Goal: Transaction & Acquisition: Register for event/course

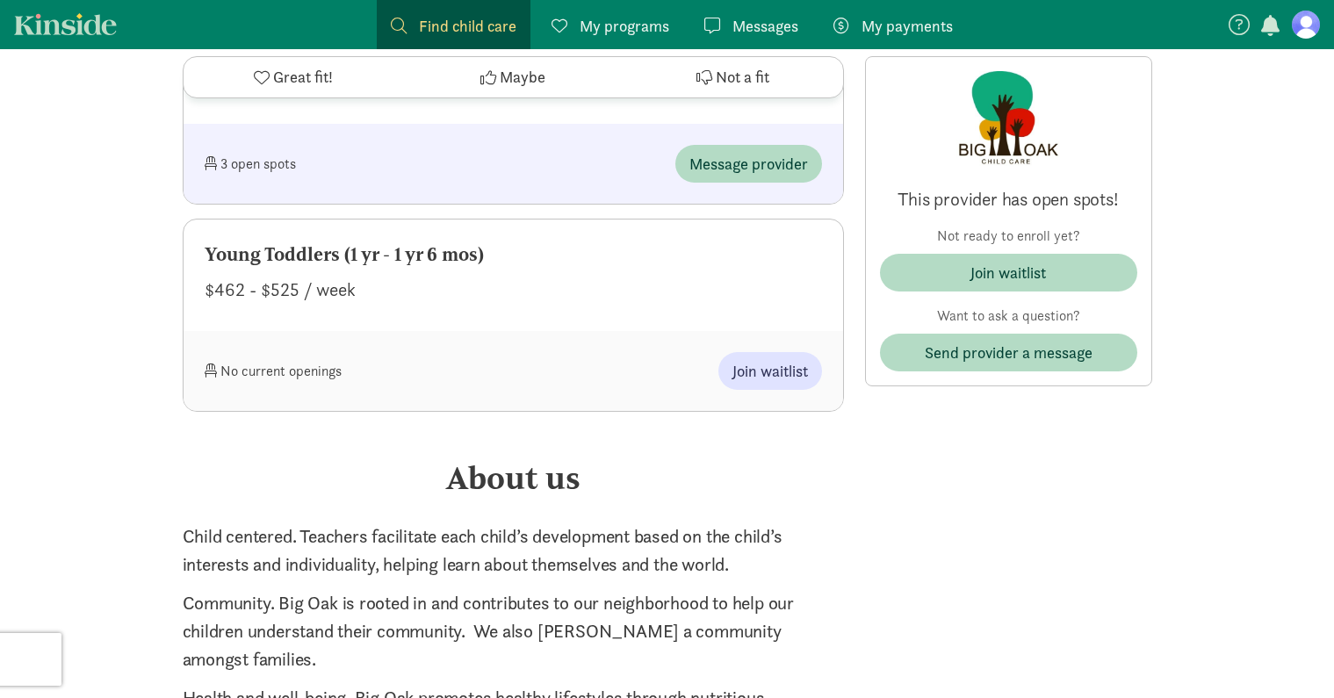
scroll to position [1668, 0]
click at [781, 386] on button "Join waitlist" at bounding box center [770, 372] width 104 height 38
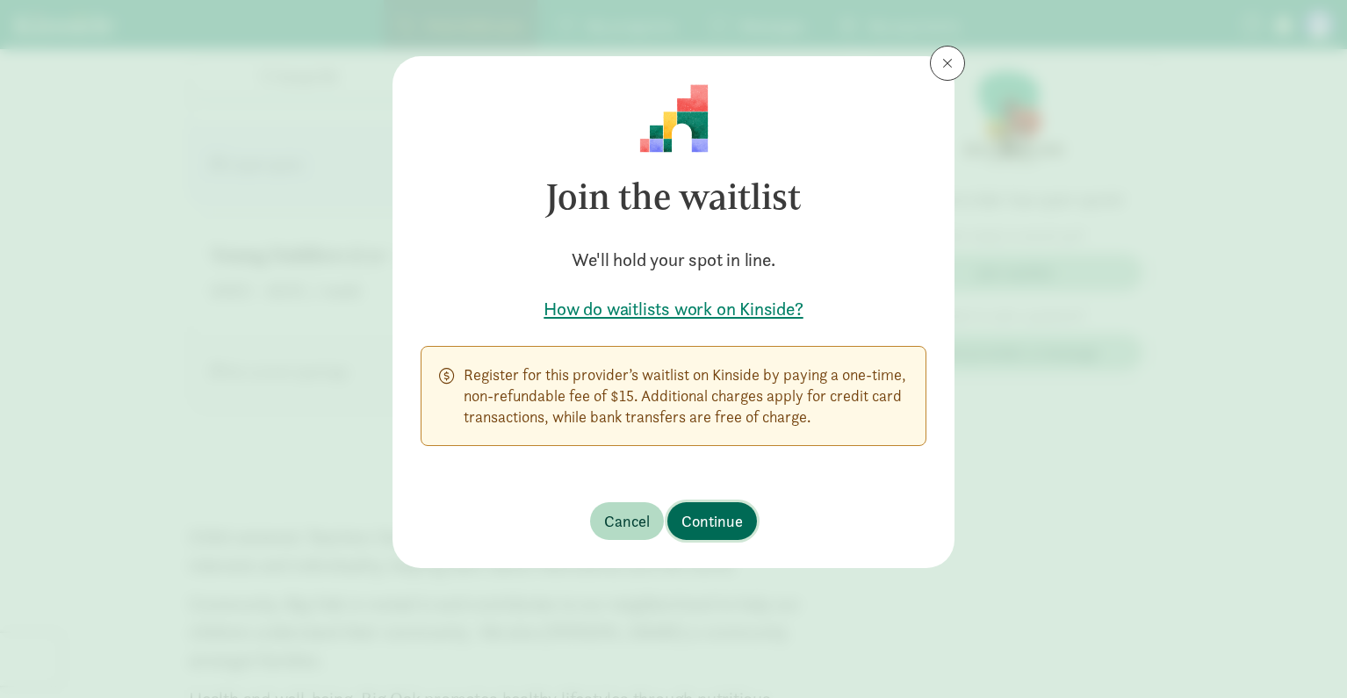
click at [714, 514] on span "Continue" at bounding box center [711, 521] width 61 height 24
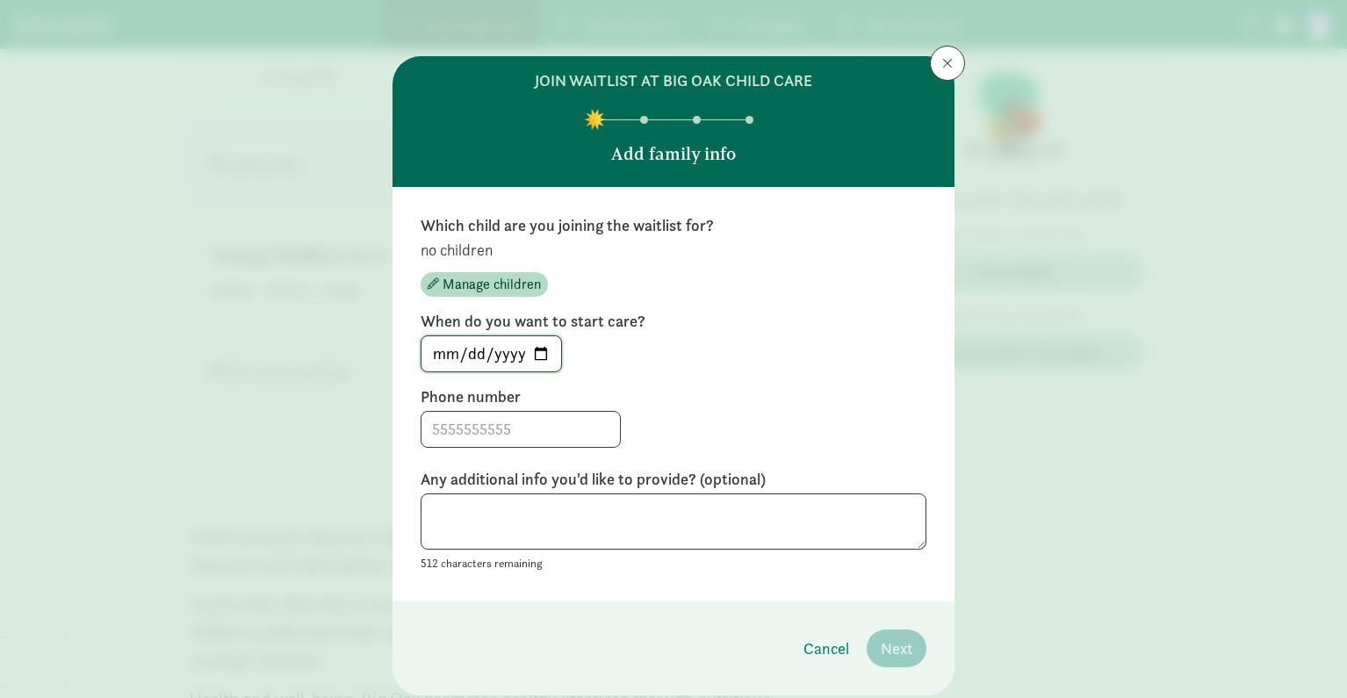
click at [540, 352] on input "2025-08-25" at bounding box center [491, 353] width 140 height 35
click at [963, 61] on div "join waitlist at Big Oak Child Care Add family info Which child are you joining…" at bounding box center [673, 349] width 1347 height 698
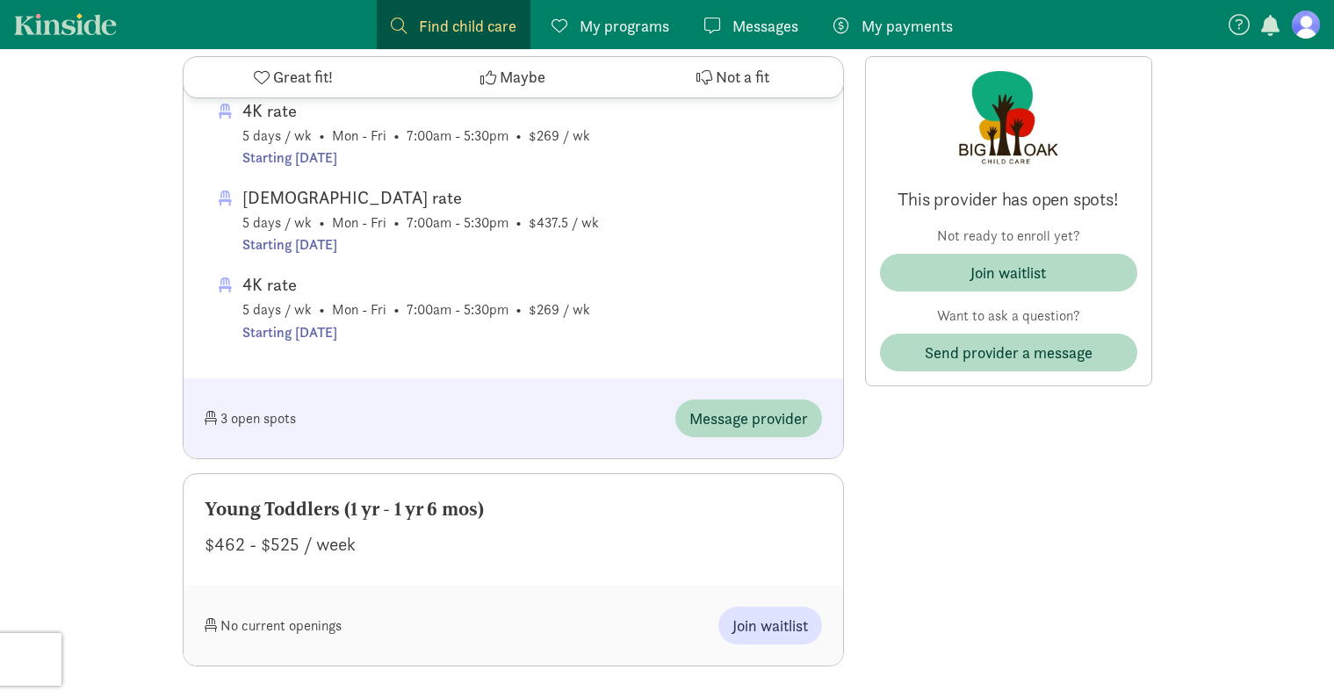
scroll to position [1405, 0]
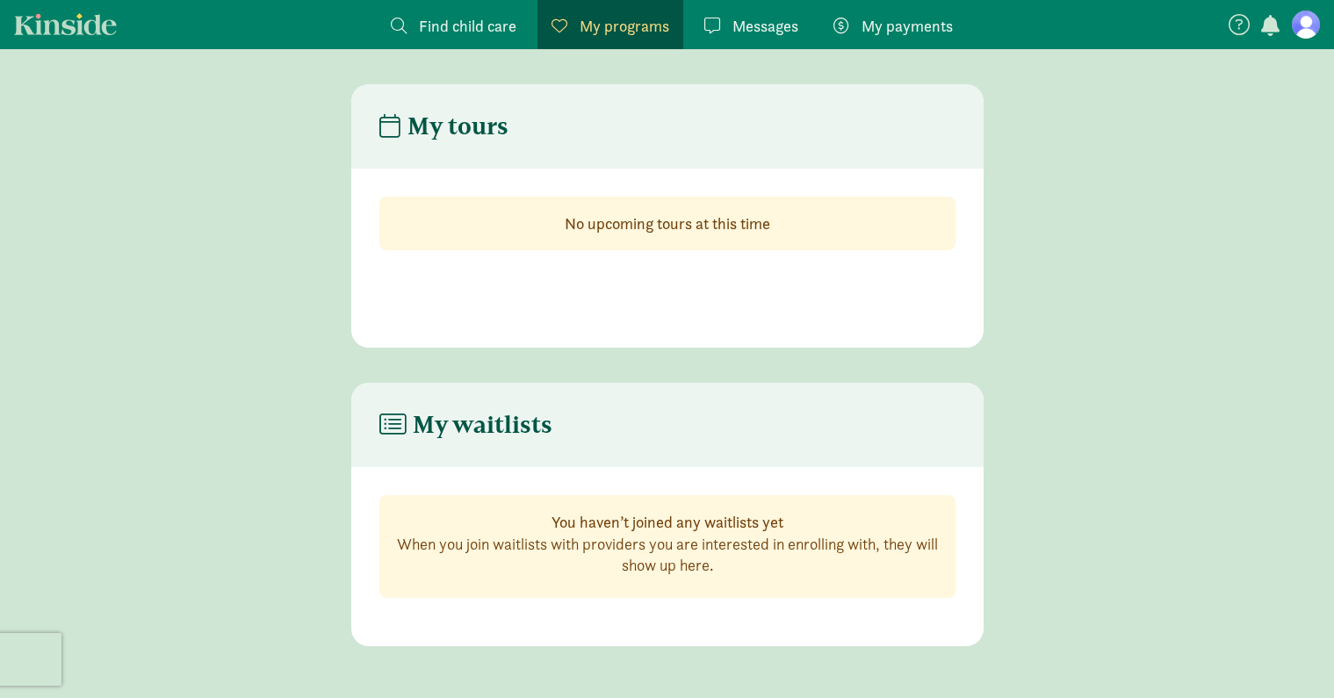
click at [55, 19] on link "Kinside" at bounding box center [65, 24] width 103 height 22
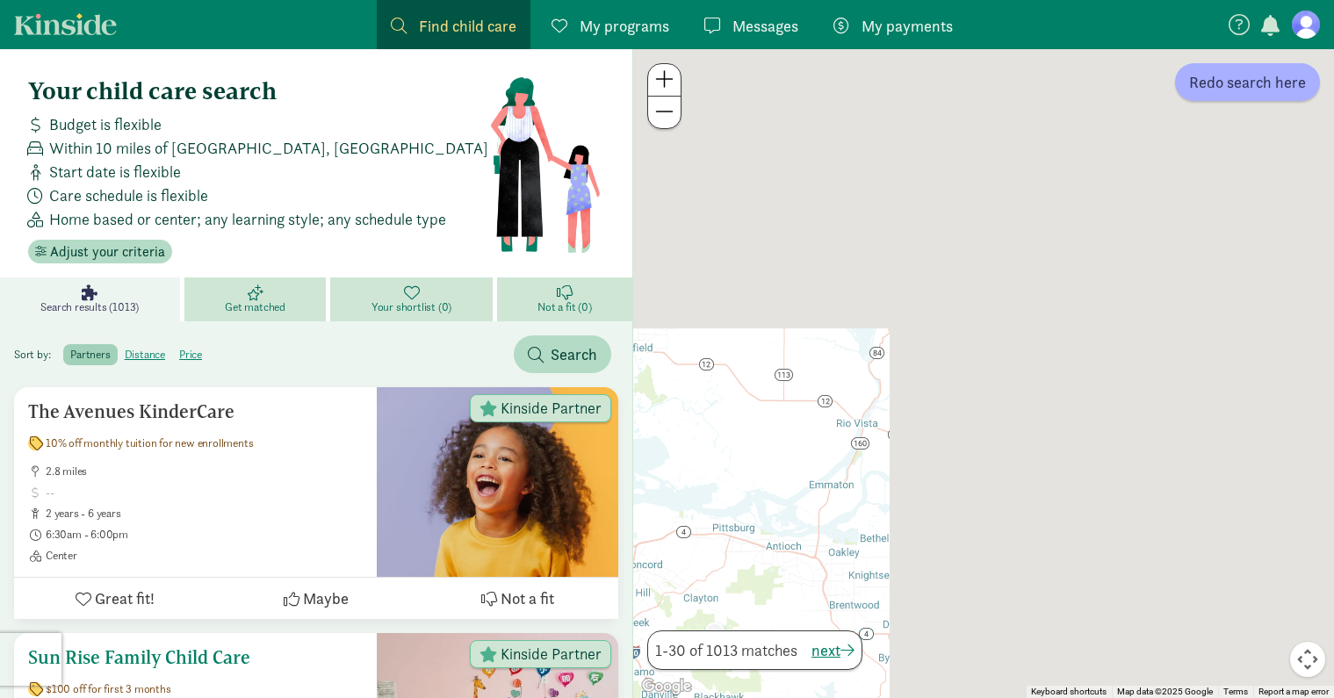
drag, startPoint x: 1174, startPoint y: 238, endPoint x: 608, endPoint y: 668, distance: 710.5
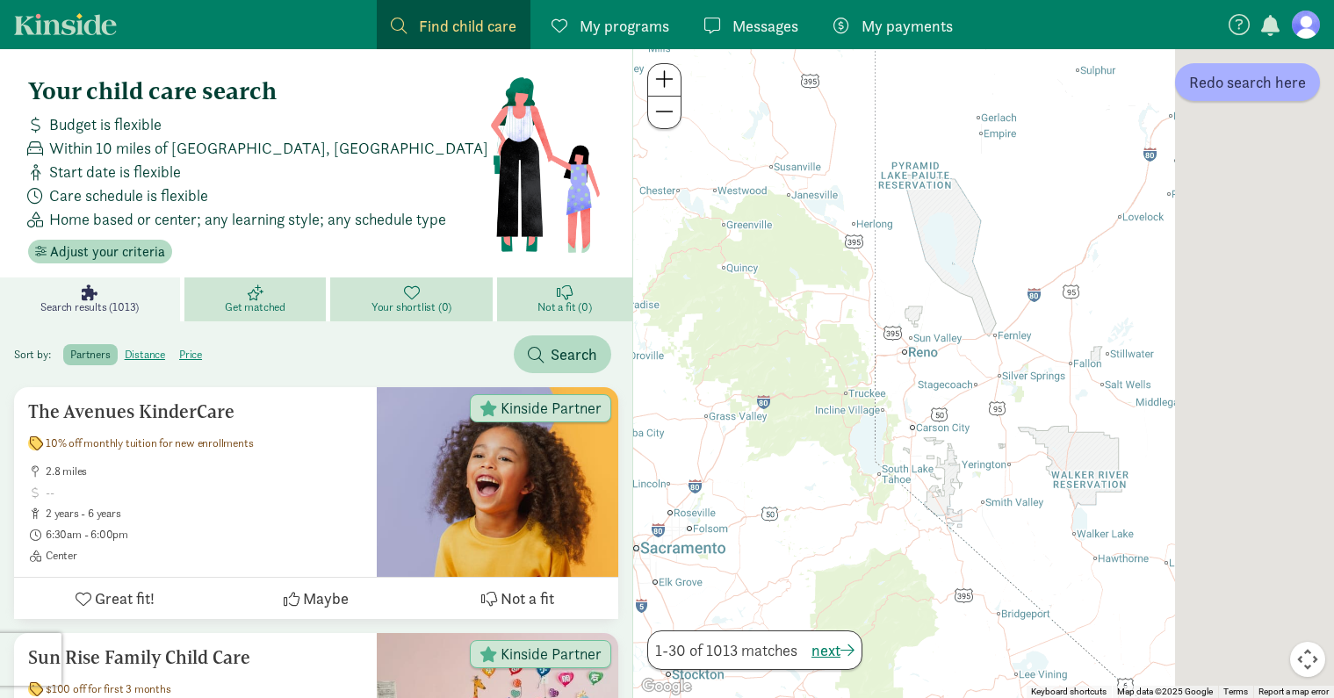
drag, startPoint x: 1202, startPoint y: 292, endPoint x: 687, endPoint y: 550, distance: 576.0
click at [687, 550] on div at bounding box center [983, 373] width 701 height 649
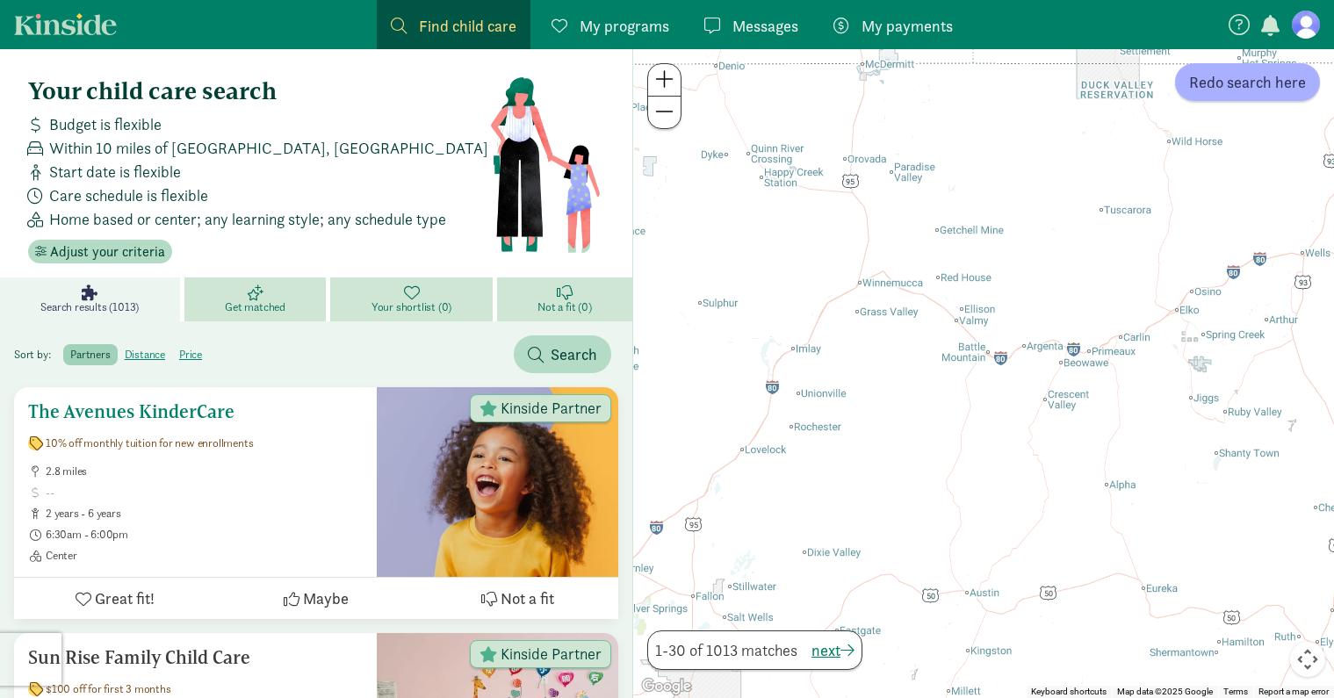
drag, startPoint x: 1109, startPoint y: 398, endPoint x: 345, endPoint y: 617, distance: 794.8
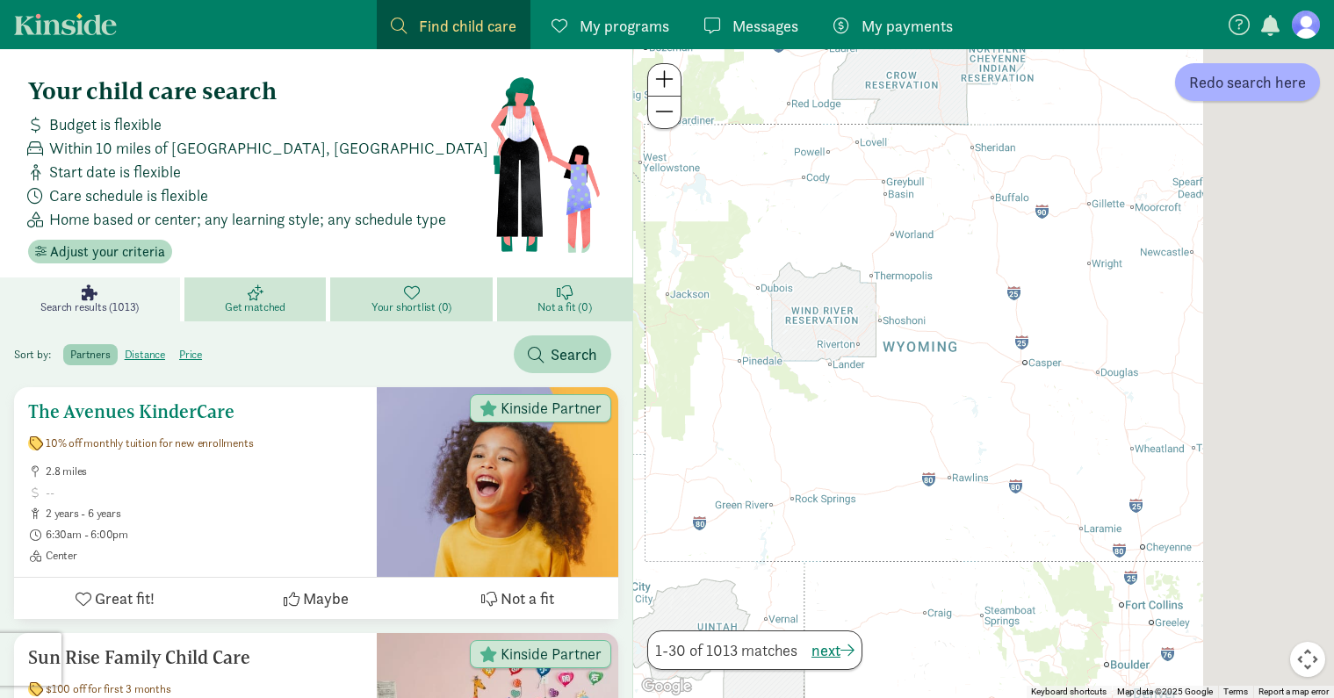
drag, startPoint x: 1071, startPoint y: 362, endPoint x: 214, endPoint y: 572, distance: 882.2
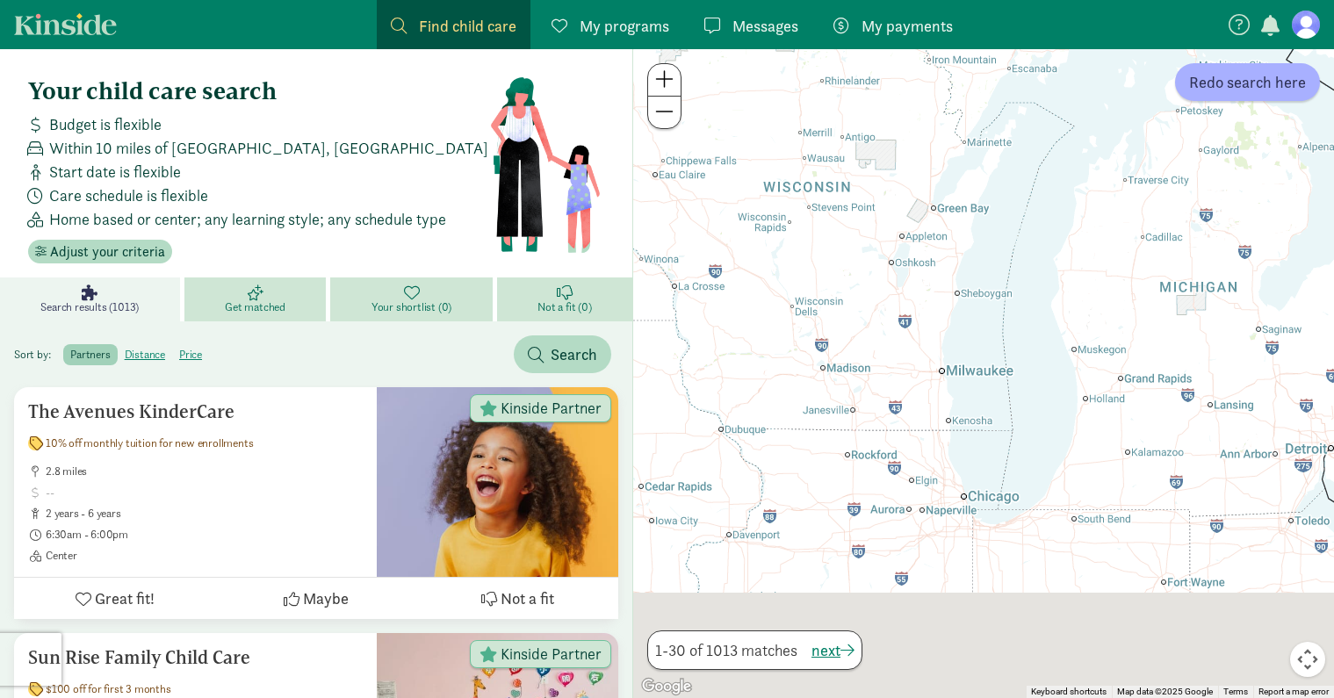
drag, startPoint x: 895, startPoint y: 612, endPoint x: 1197, endPoint y: 207, distance: 505.0
click at [1197, 207] on div at bounding box center [983, 373] width 701 height 649
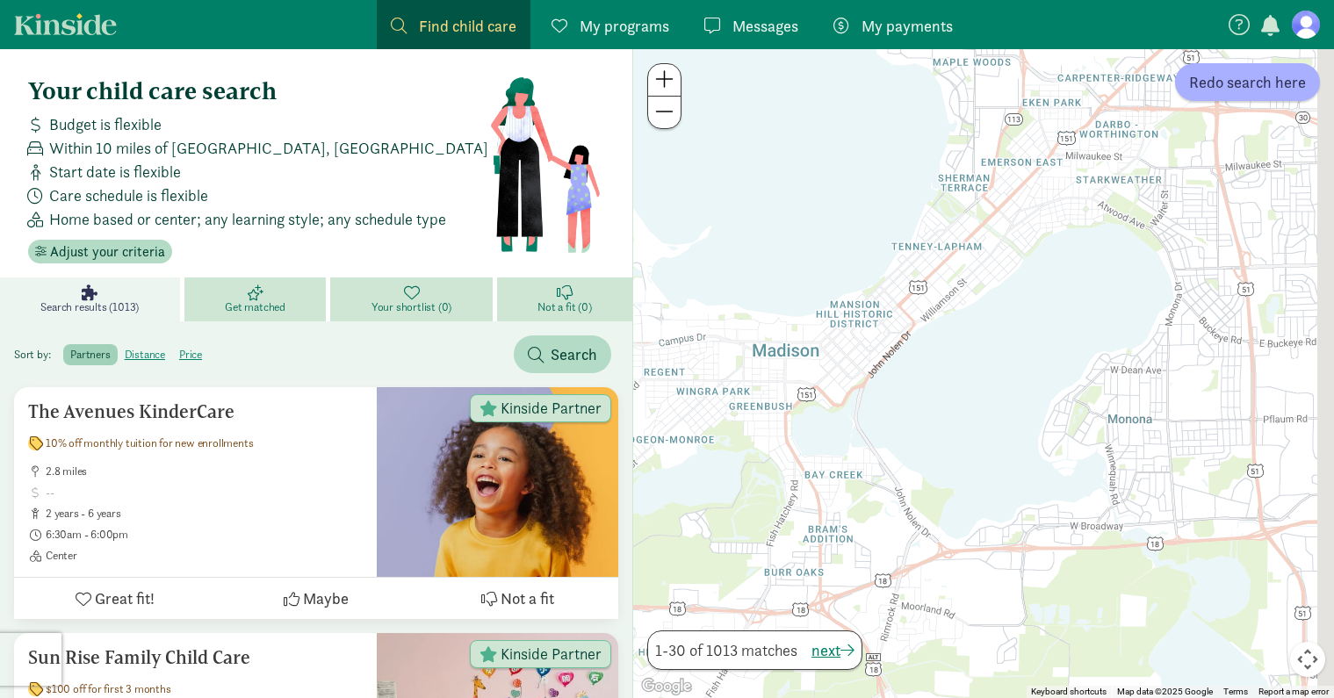
drag, startPoint x: 1025, startPoint y: 200, endPoint x: 897, endPoint y: 342, distance: 190.9
click at [897, 342] on div at bounding box center [983, 373] width 701 height 649
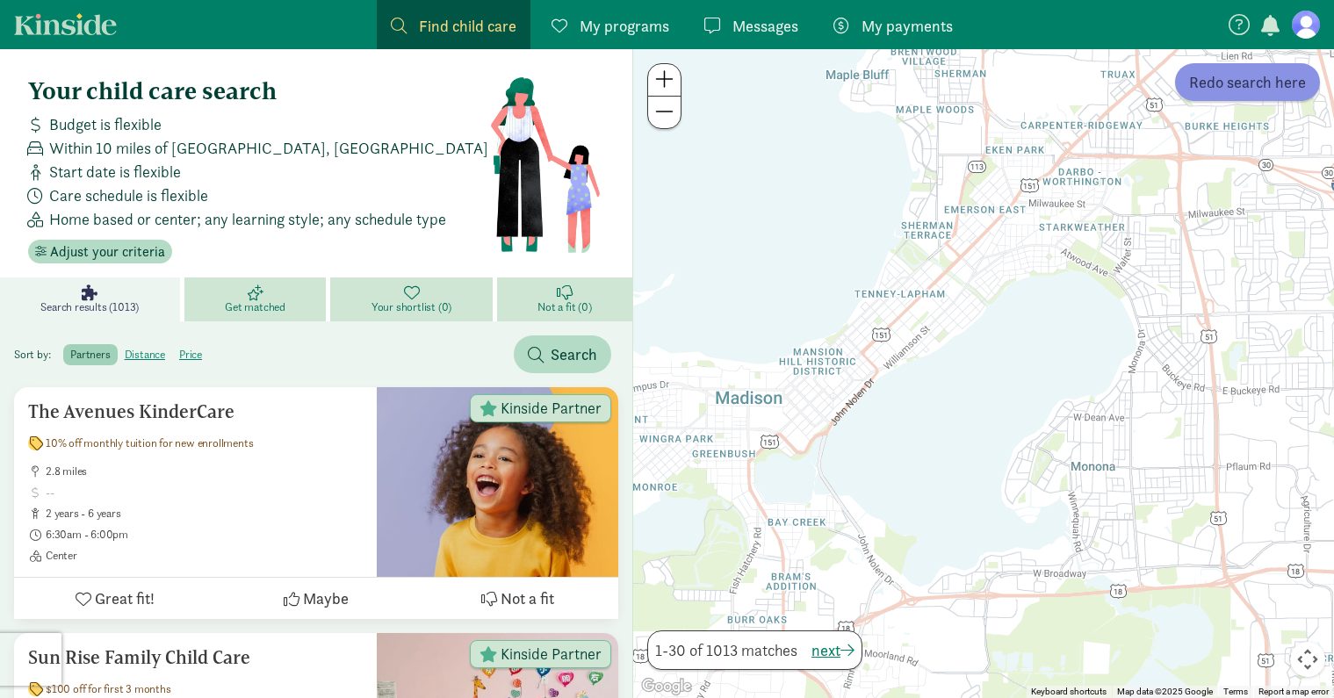
click at [1209, 85] on span "Redo search here" at bounding box center [1247, 82] width 117 height 24
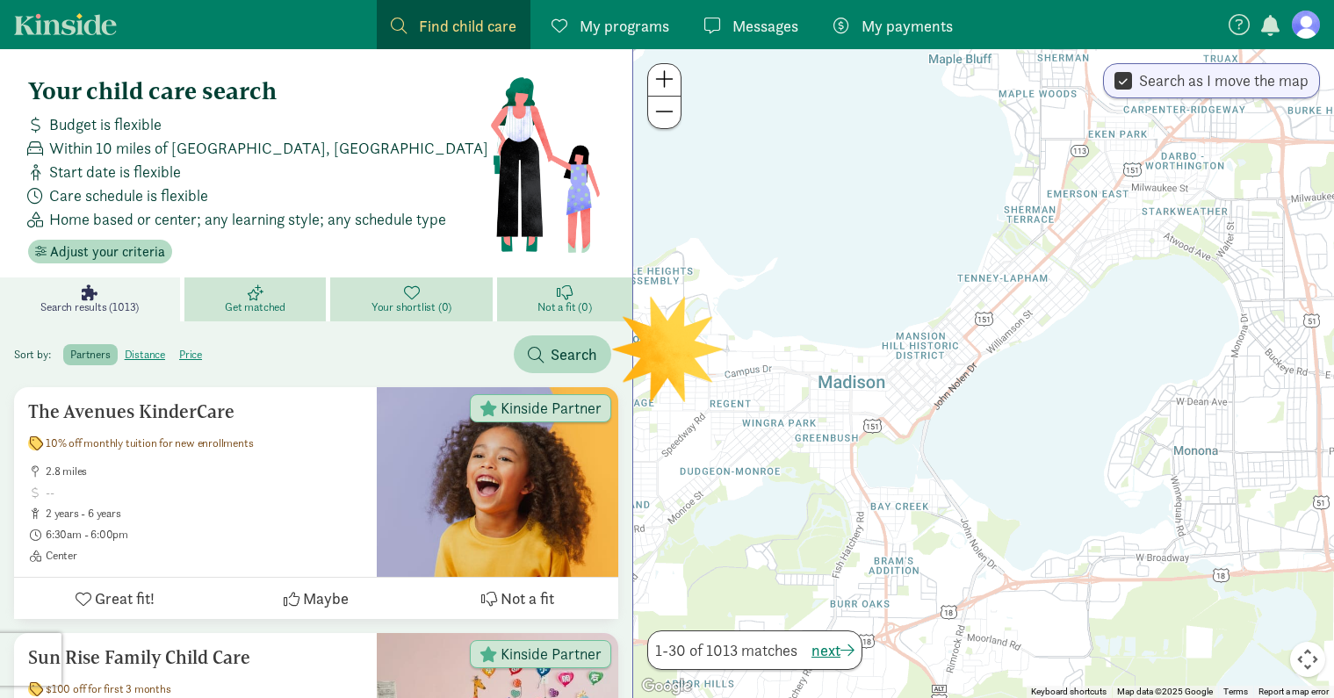
drag, startPoint x: 879, startPoint y: 378, endPoint x: 1022, endPoint y: 352, distance: 145.4
click at [1022, 352] on div at bounding box center [983, 373] width 701 height 649
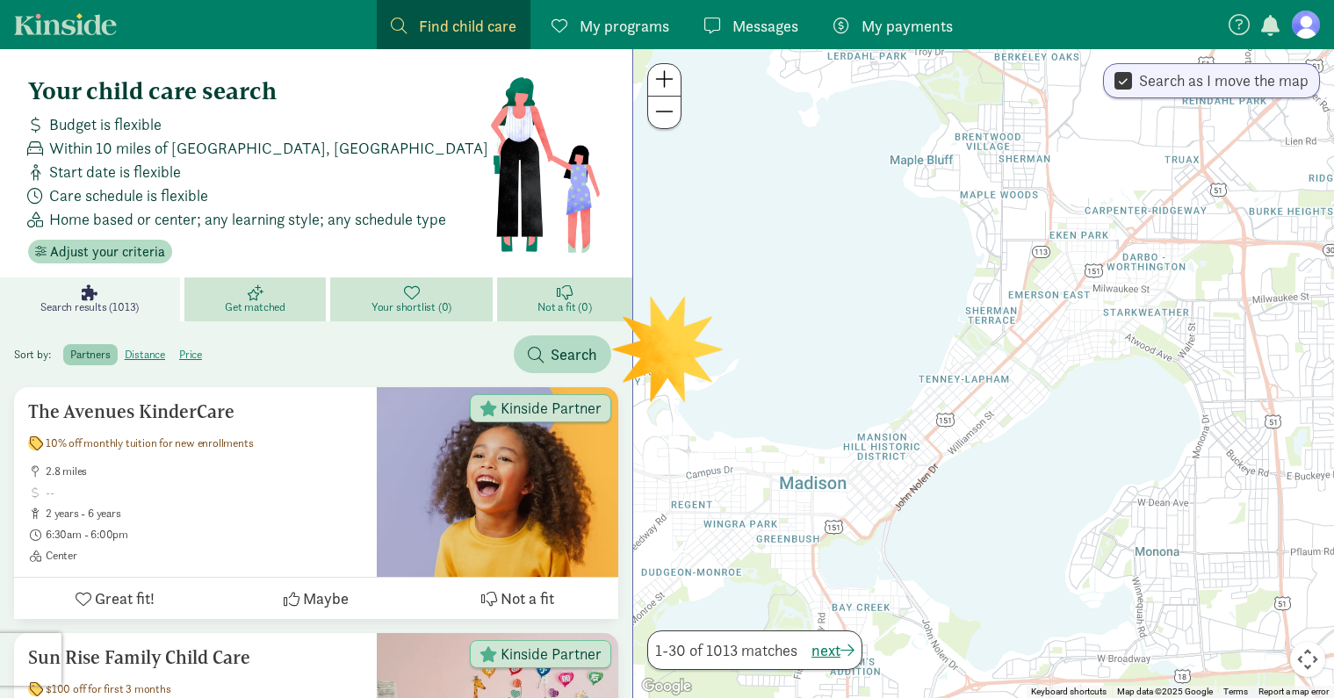
drag, startPoint x: 990, startPoint y: 338, endPoint x: 914, endPoint y: 452, distance: 136.9
click at [914, 452] on div at bounding box center [983, 373] width 701 height 649
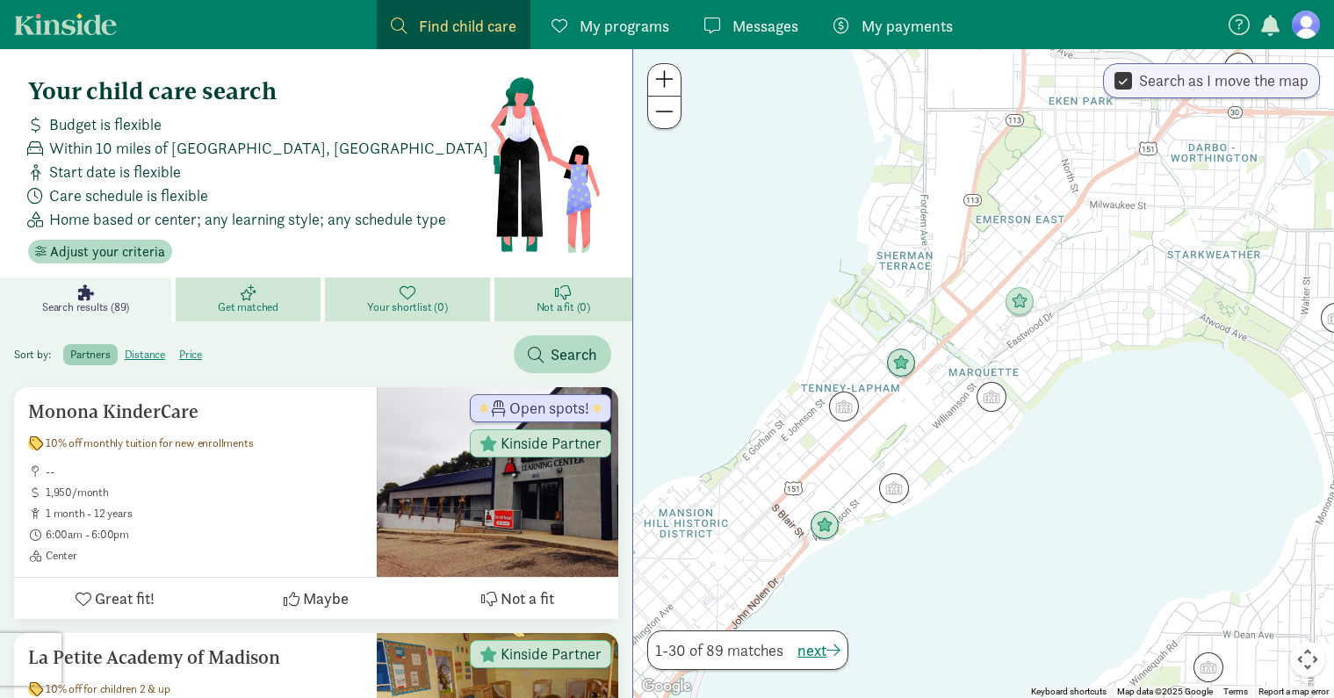
scroll to position [88, 0]
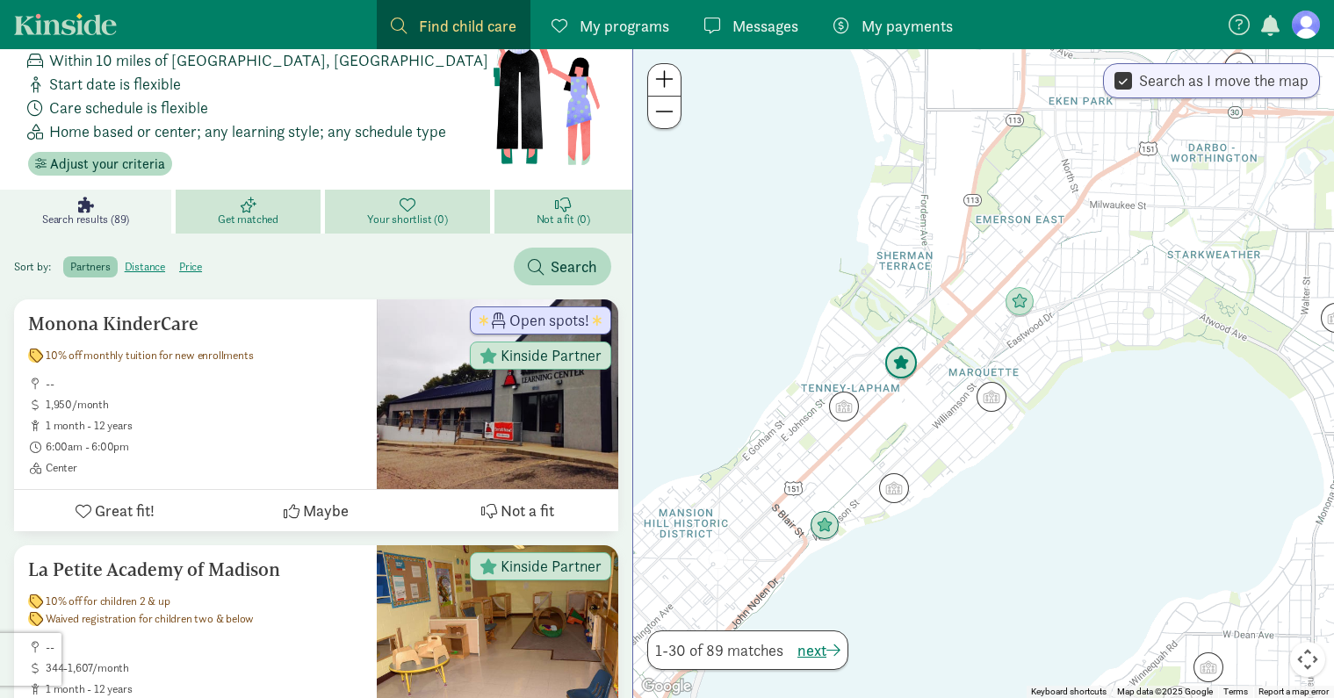
click at [902, 365] on img "Click to see details" at bounding box center [900, 363] width 33 height 33
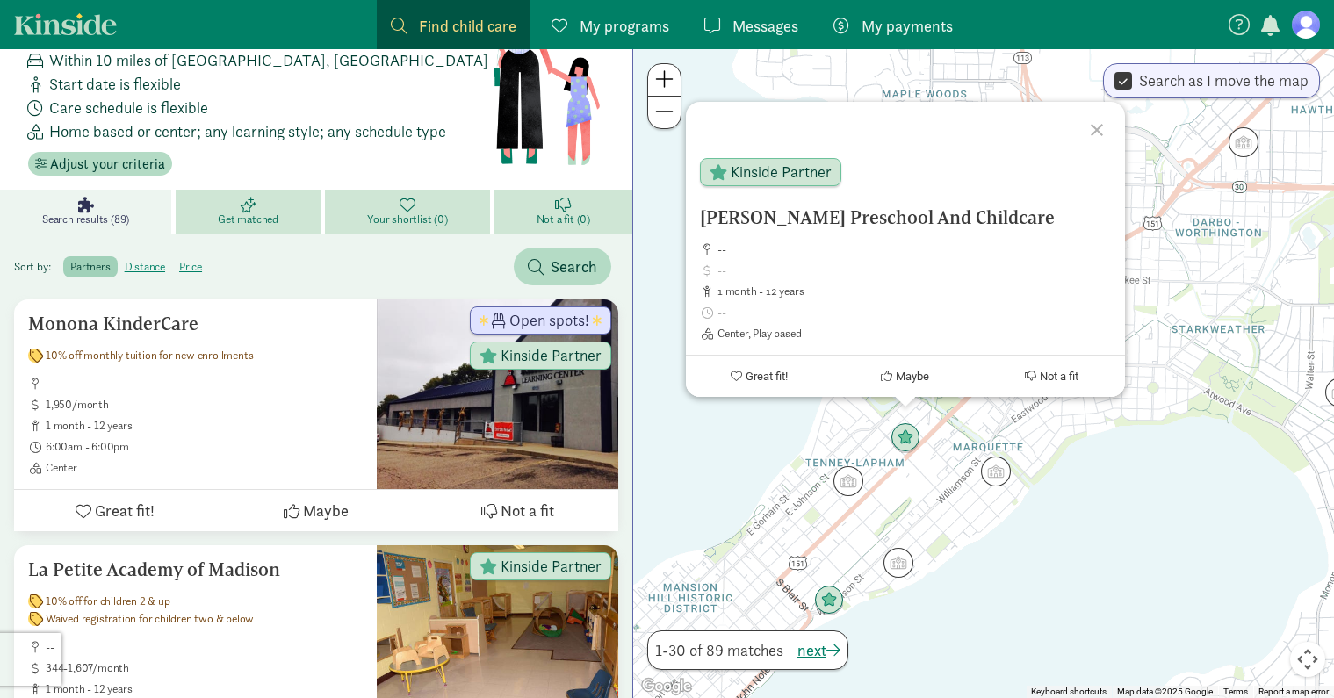
click at [1070, 543] on div "Tenney Preschool And Childcare -- 1 month - 12 years Center, Play based Kinside…" at bounding box center [983, 373] width 701 height 649
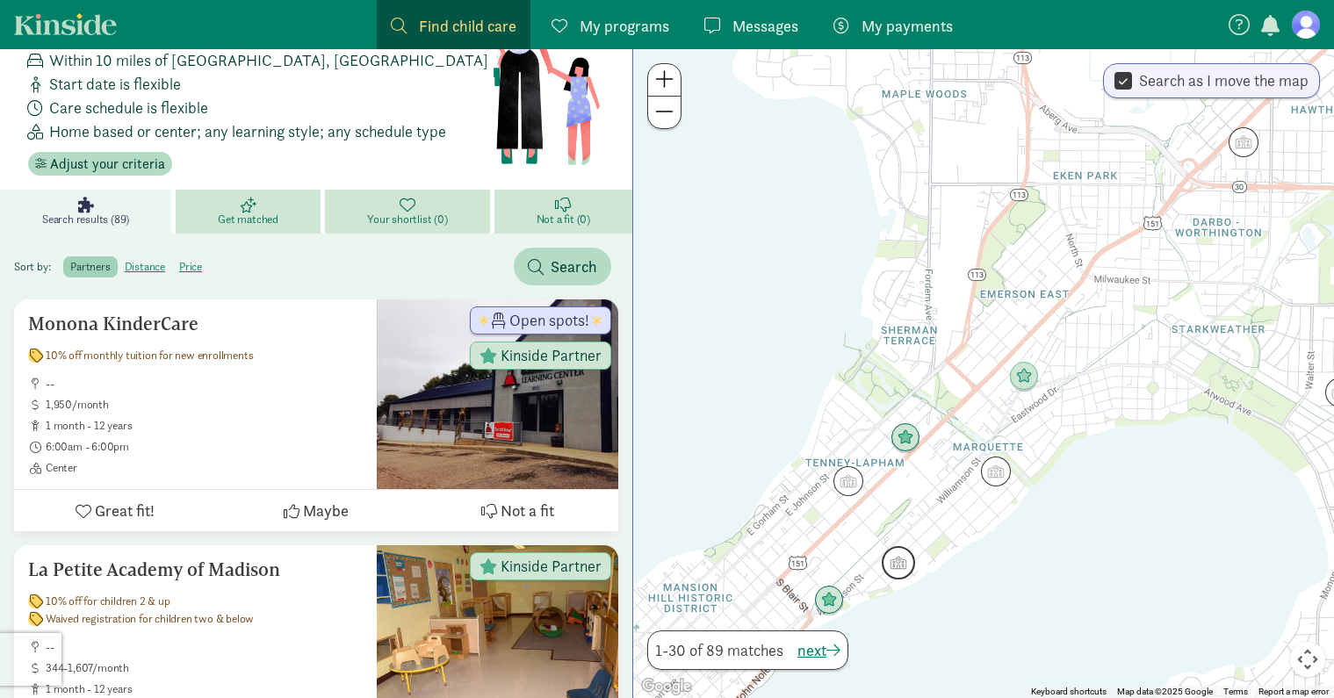
click at [903, 564] on img "Click to see details" at bounding box center [898, 562] width 33 height 33
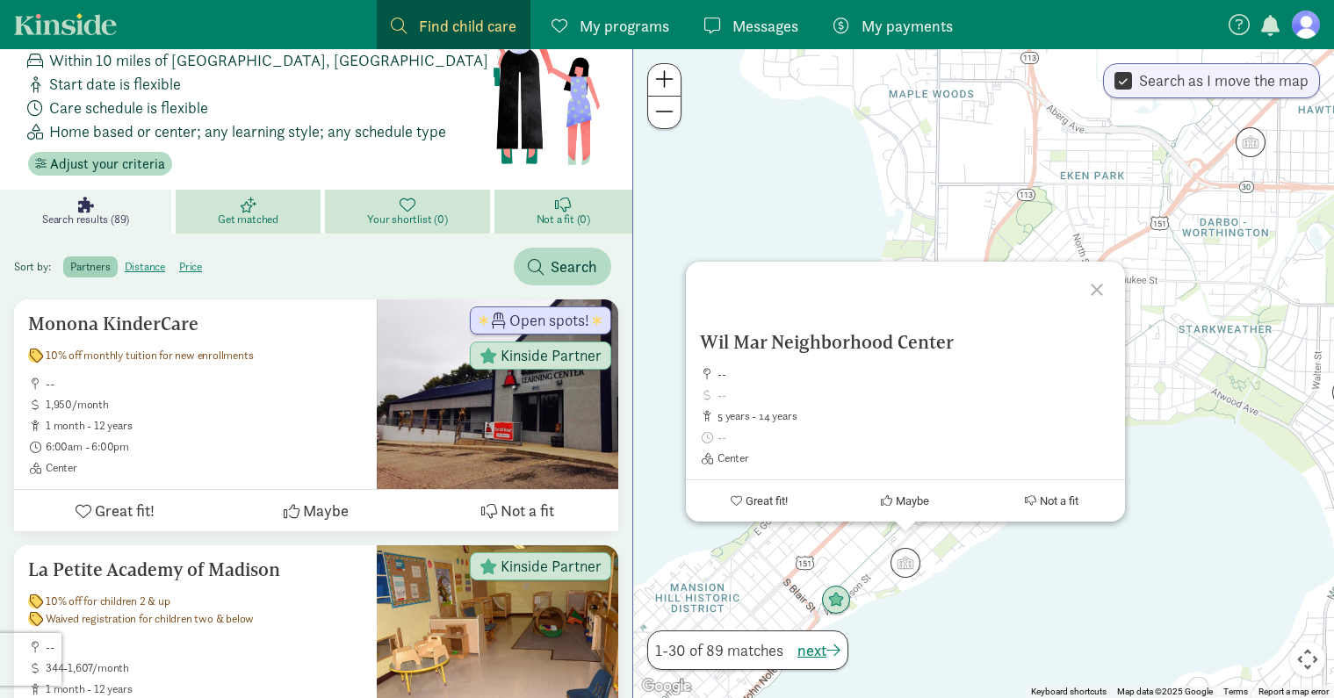
click at [960, 601] on div "Wil Mar Neighborhood Center -- 5 years - 14 years Center Great fit! Maybe Not a…" at bounding box center [983, 373] width 701 height 649
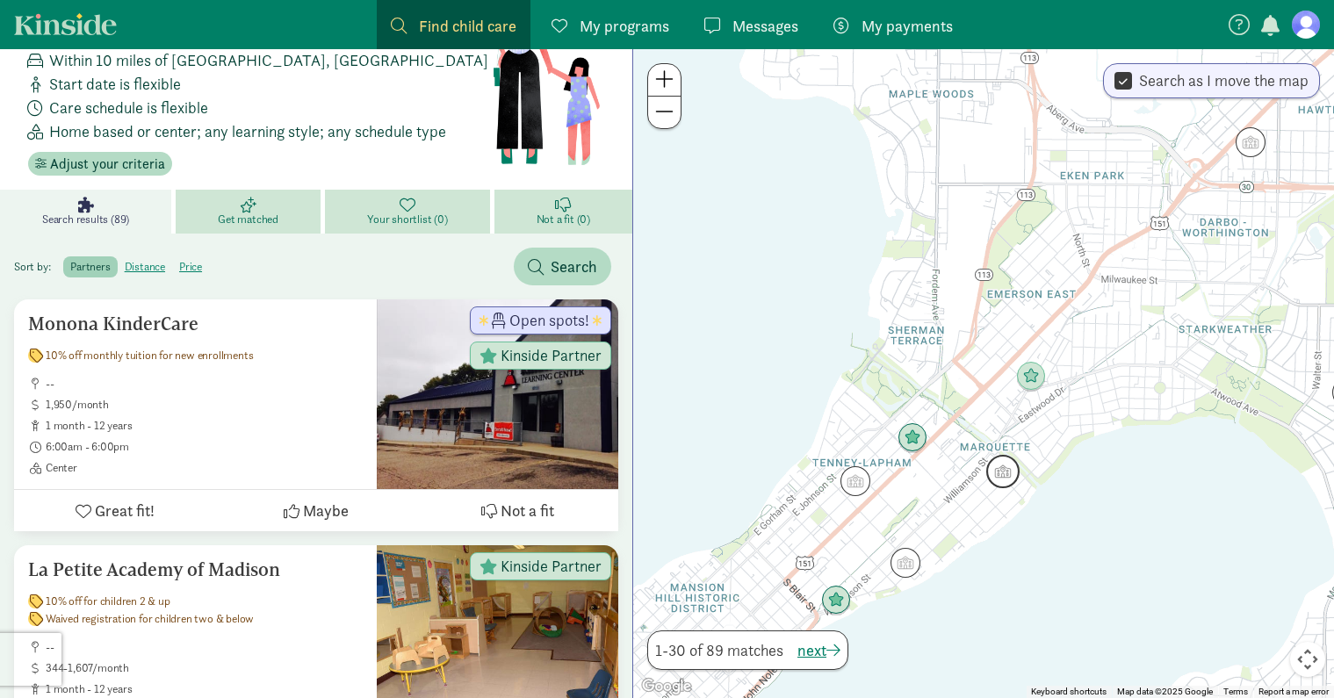
click at [1010, 464] on img "Click to see details" at bounding box center [1002, 471] width 33 height 33
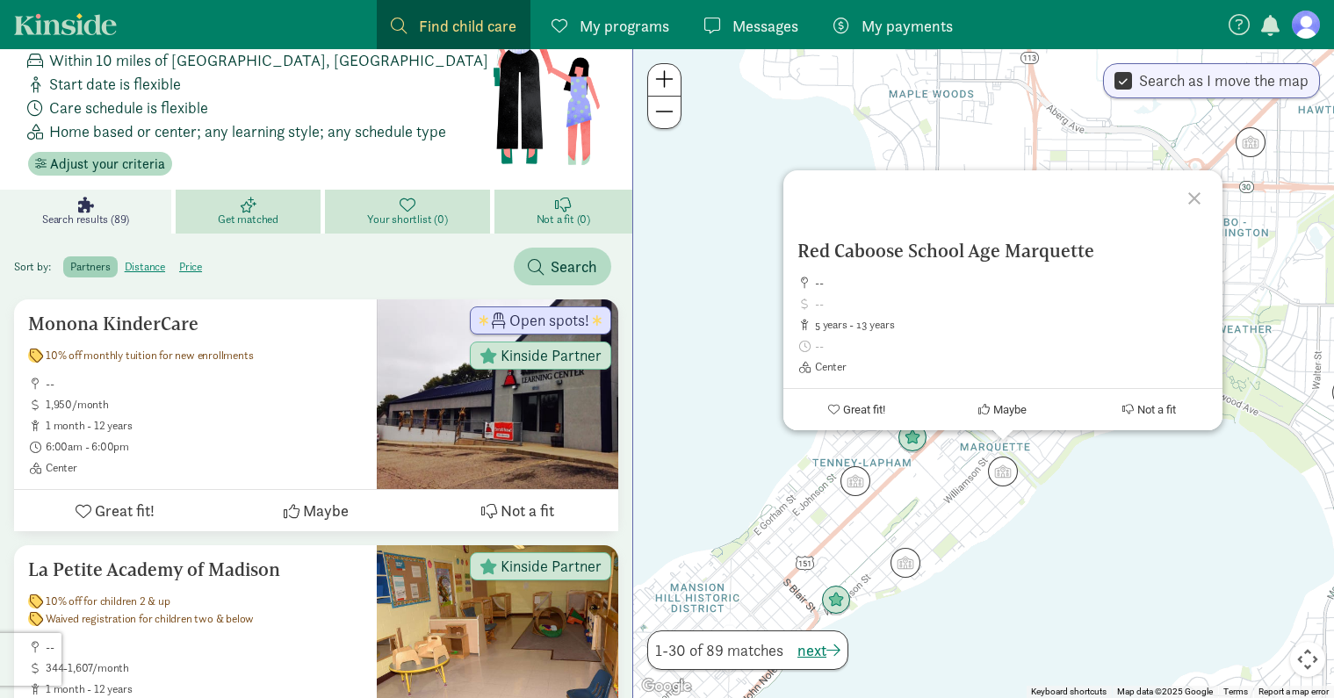
click at [1049, 529] on div "Red Caboose School Age Marquette -- 5 years - 13 years Center Great fit! Maybe …" at bounding box center [983, 373] width 701 height 649
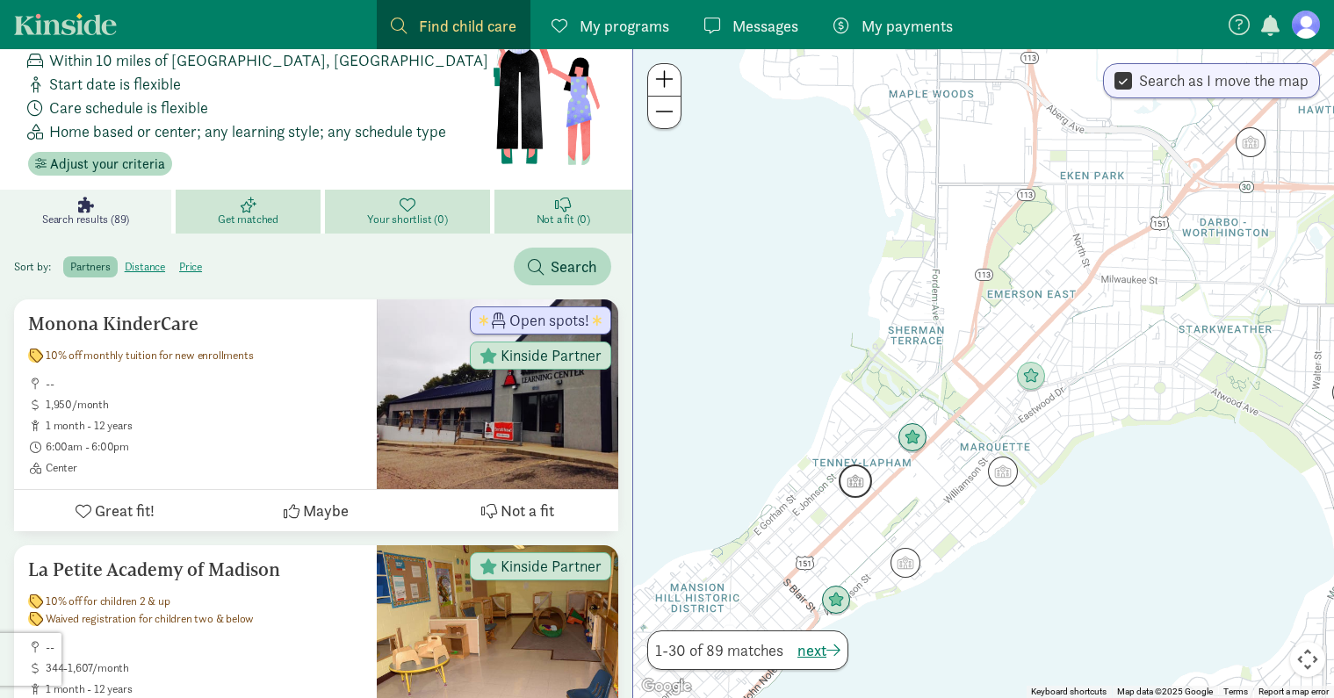
click at [860, 487] on img "Click to see details" at bounding box center [854, 480] width 33 height 33
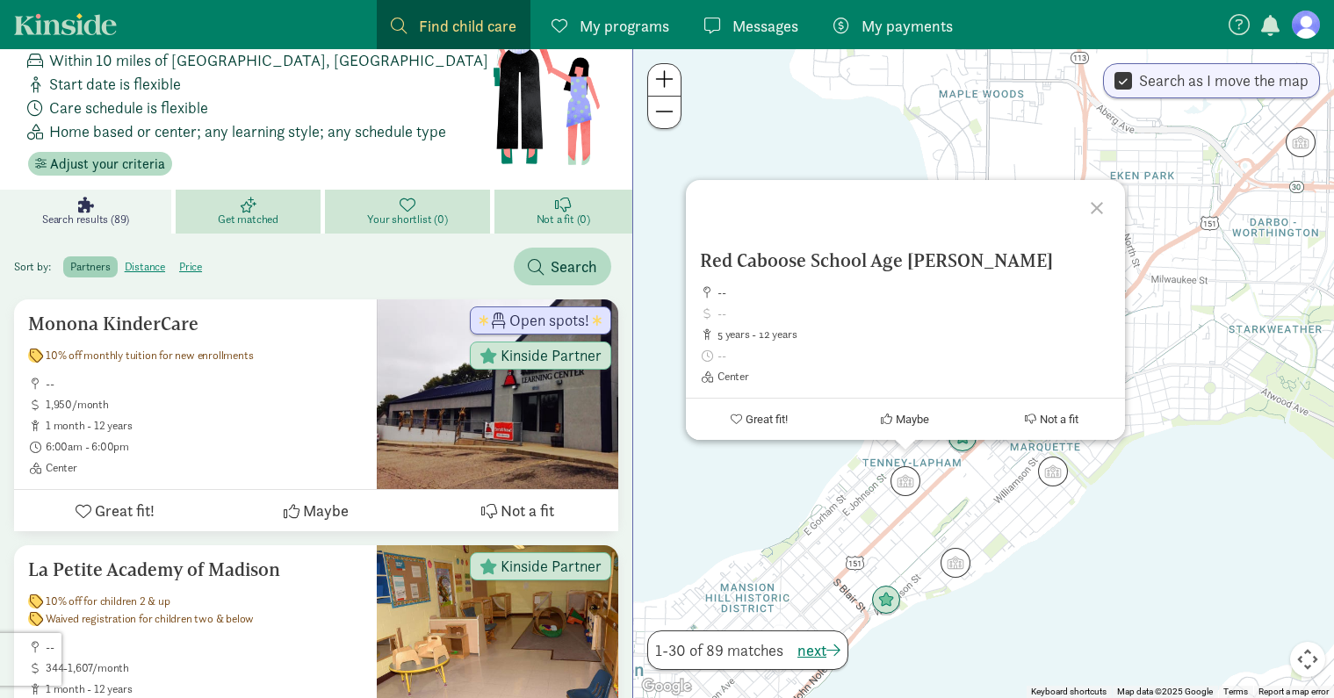
click at [1047, 572] on div "Red Caboose School Age Lapham -- 5 years - 12 years Center Great fit! Maybe Not…" at bounding box center [983, 373] width 701 height 649
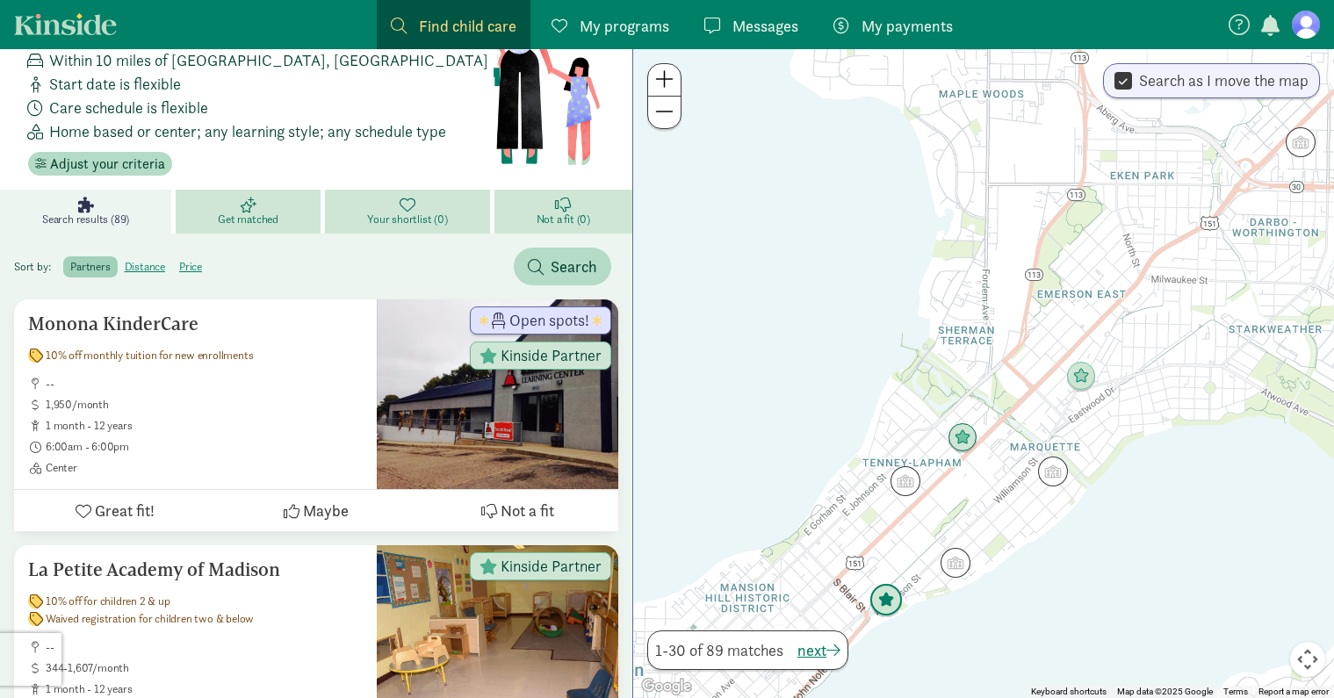
click at [891, 605] on img "Click to see details" at bounding box center [885, 600] width 33 height 33
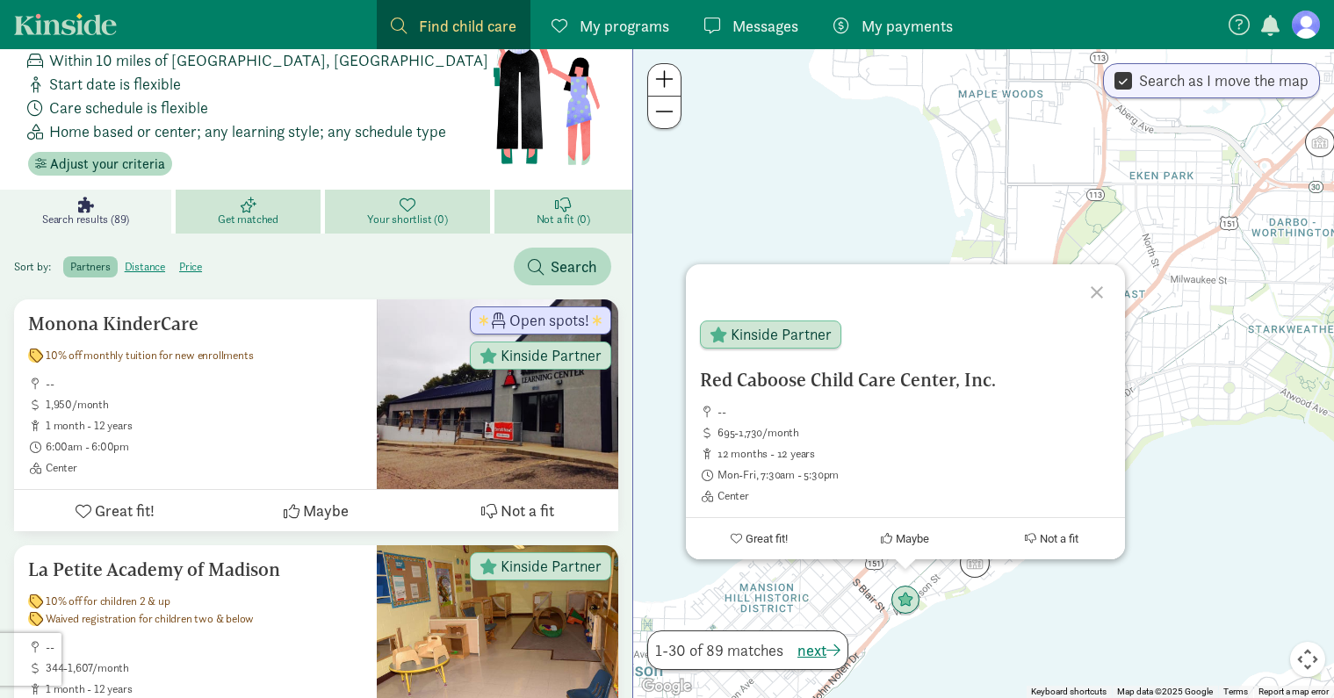
click at [1034, 650] on div "Red Caboose Child Care Center, Inc. -- 695-1,730/month 12 months - 12 years Mon…" at bounding box center [983, 373] width 701 height 649
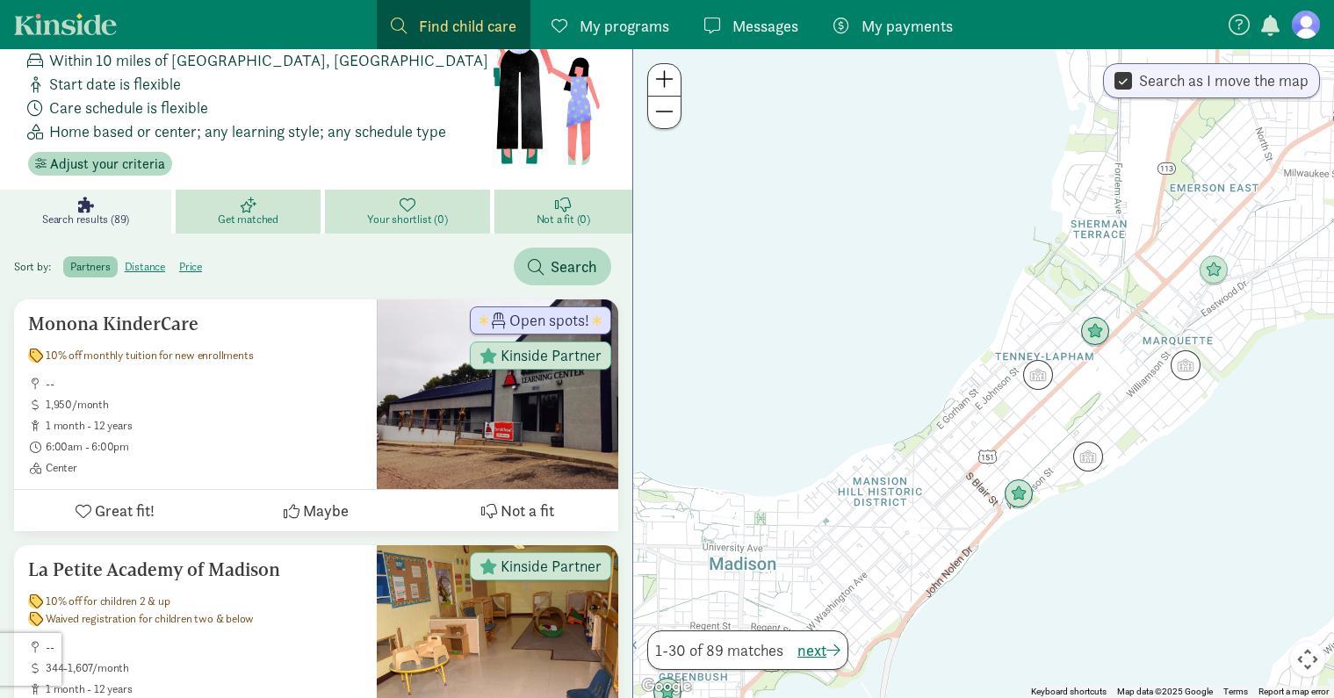
drag, startPoint x: 1010, startPoint y: 637, endPoint x: 1123, endPoint y: 528, distance: 157.7
click at [1123, 528] on div at bounding box center [983, 373] width 701 height 649
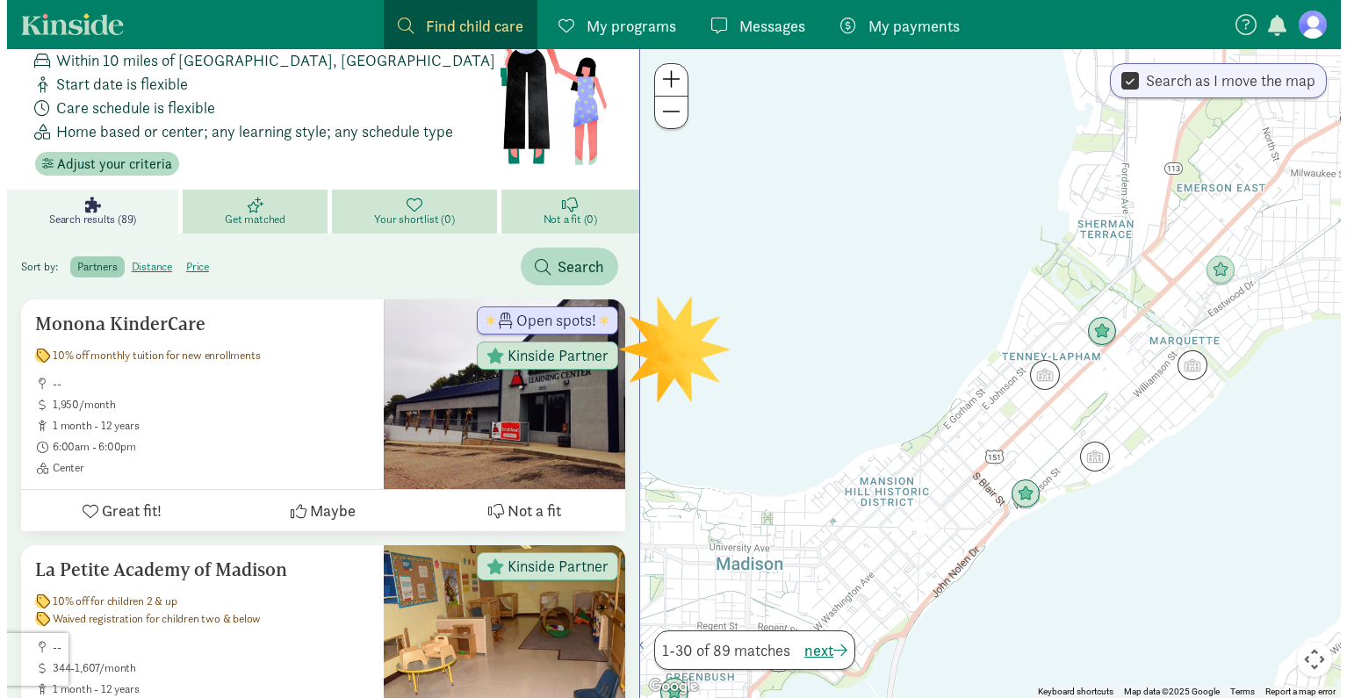
scroll to position [0, 0]
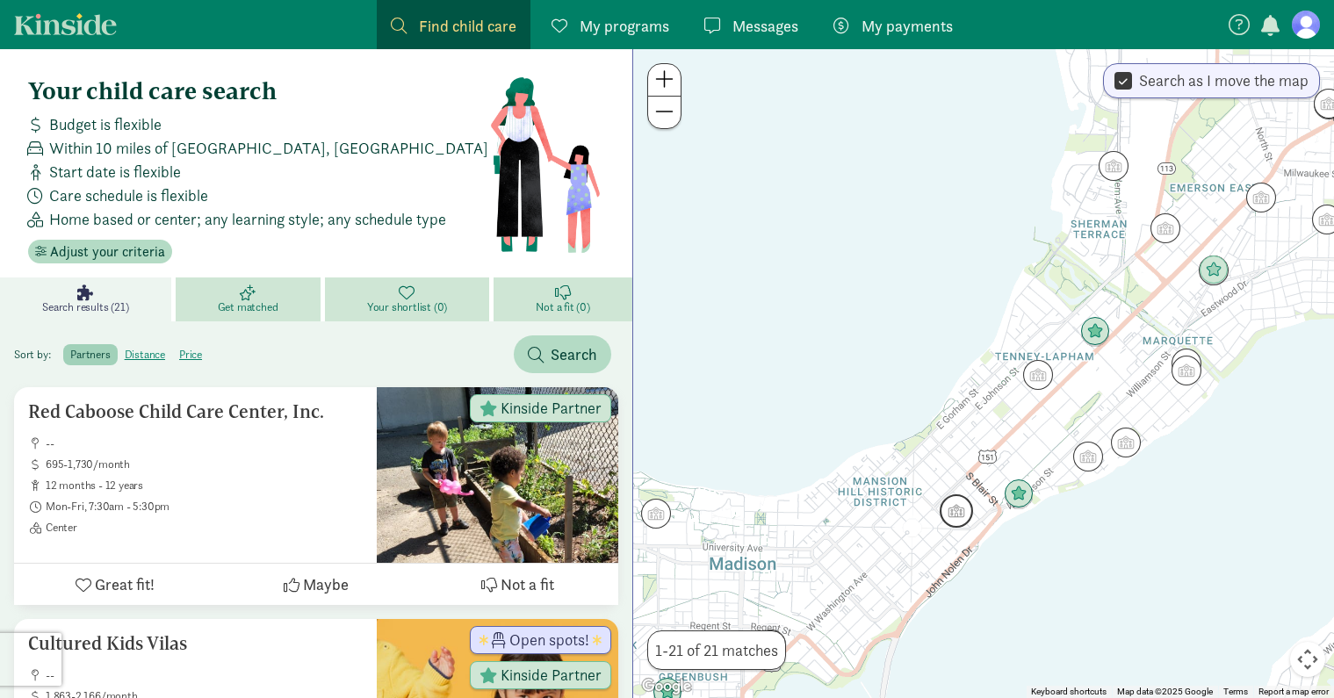
click at [944, 501] on img "Click to see details" at bounding box center [955, 510] width 33 height 33
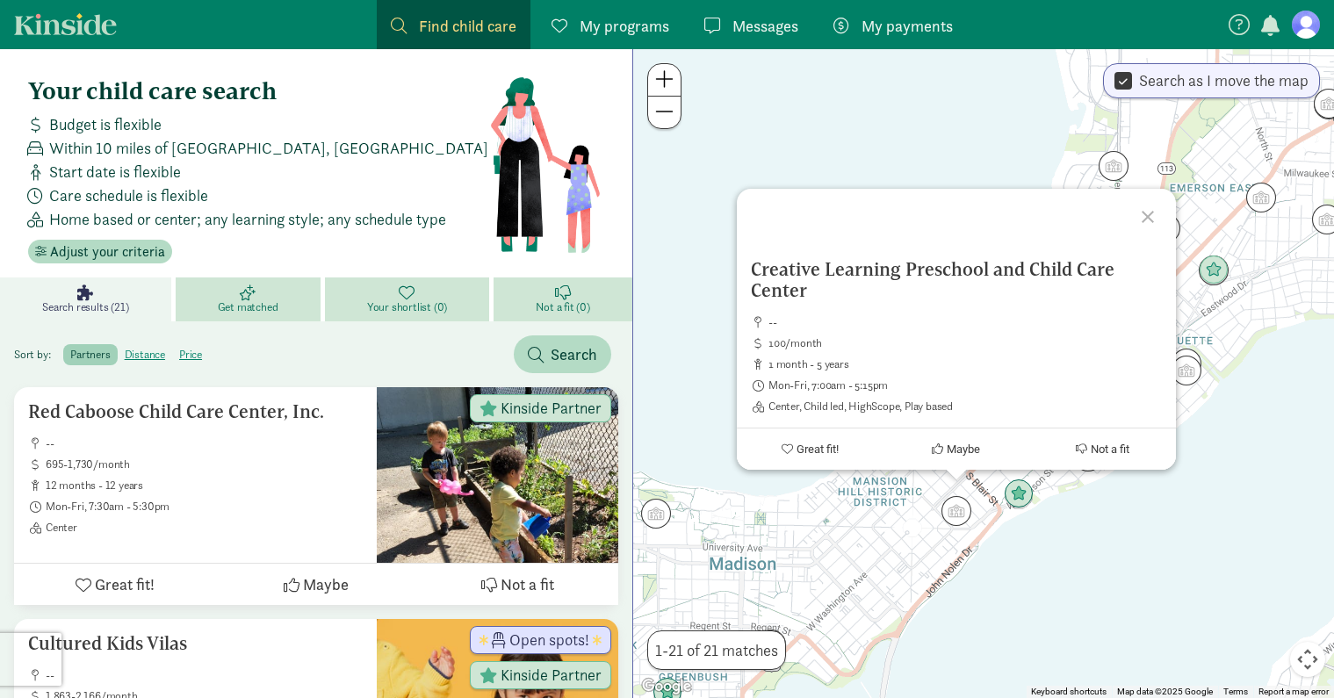
click at [1202, 555] on div "Creative Learning Preschool and Child Care Center -- 100/month 1 month - 5 year…" at bounding box center [983, 373] width 701 height 649
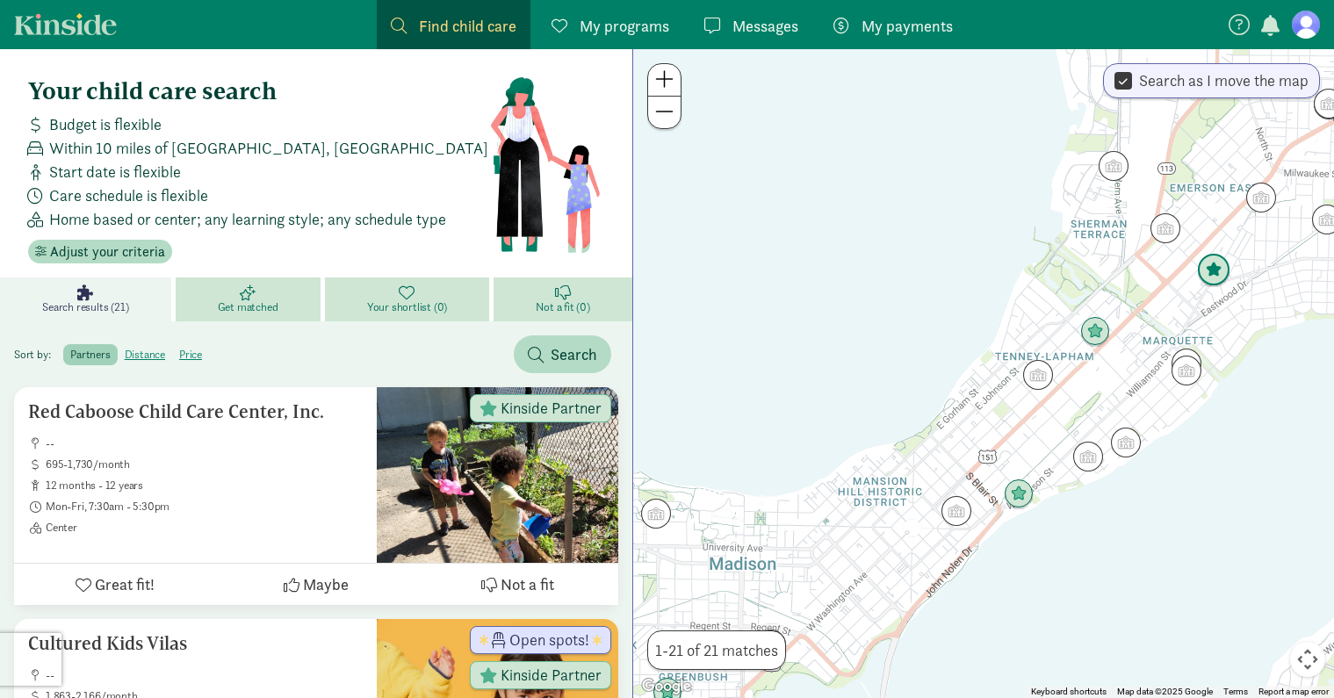
click at [1212, 275] on img "Click to see details" at bounding box center [1213, 270] width 33 height 33
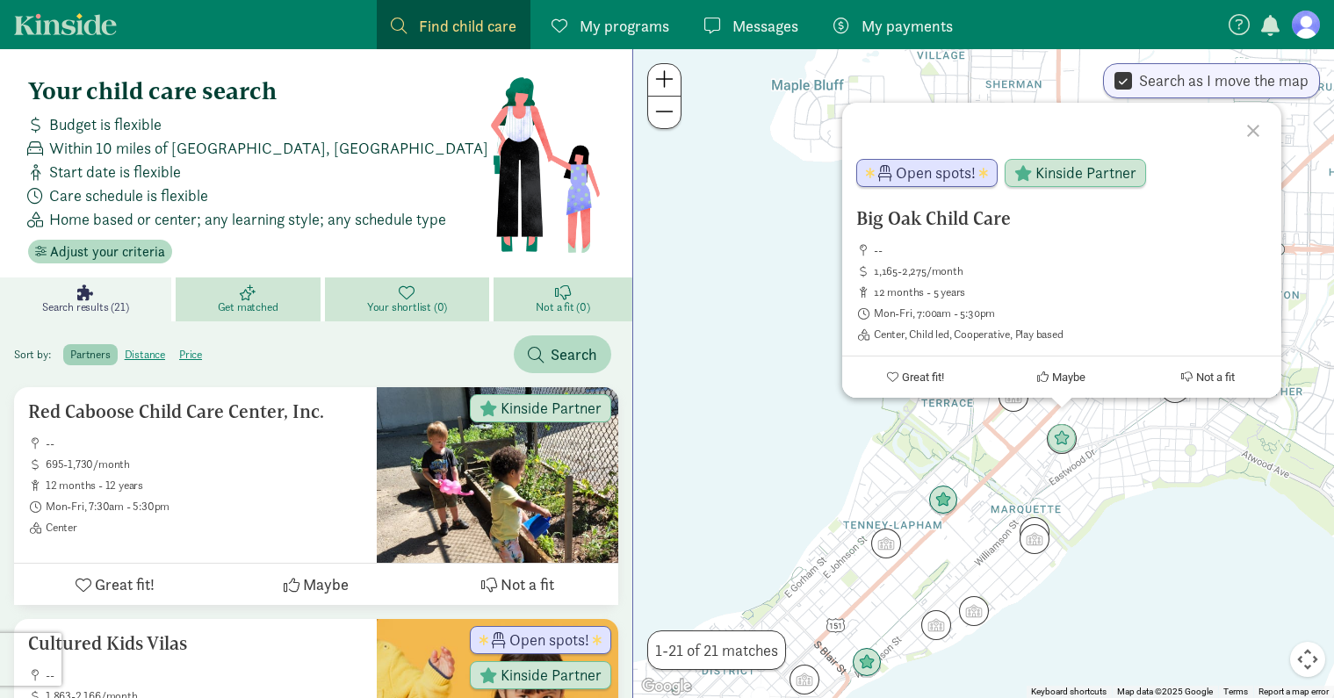
click at [962, 262] on ul "-- 1,165-2,275/month 12 months - 5 years Mon-Fri, 7:00am - 5:30pm Center, Child…" at bounding box center [1061, 292] width 411 height 98
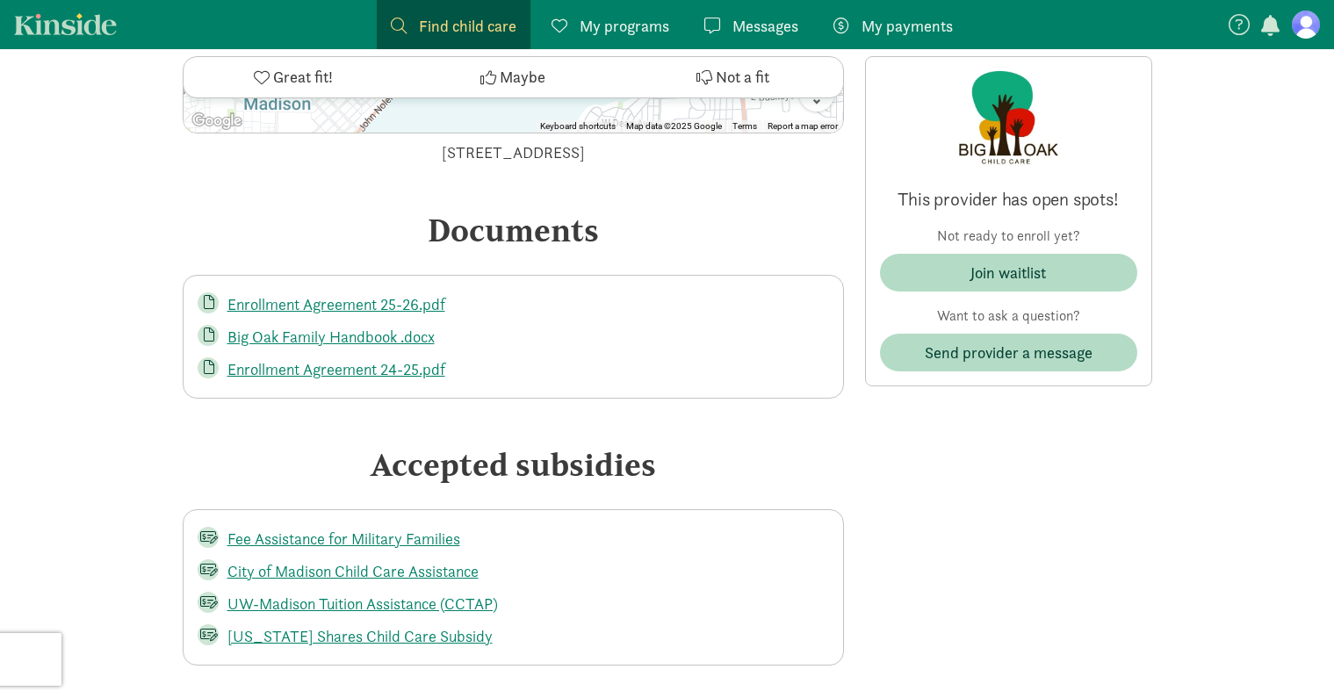
scroll to position [3494, 0]
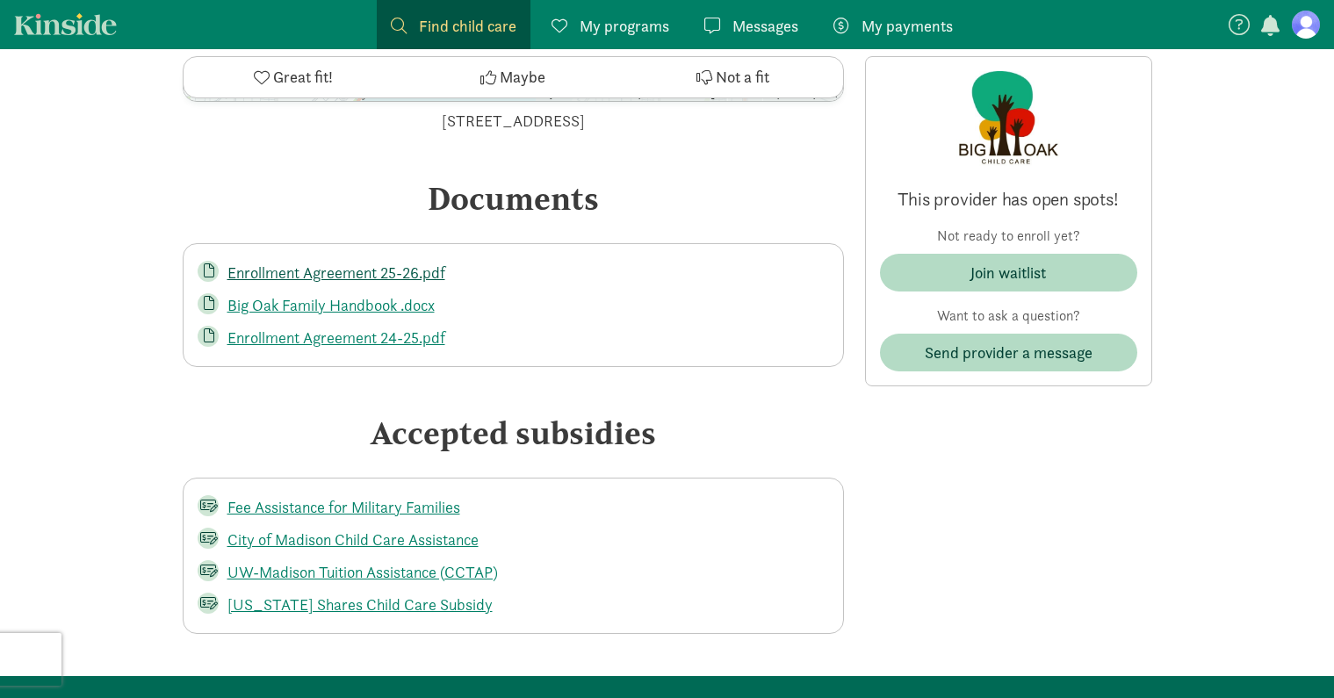
click at [297, 263] on link "Enrollment Agreement 25-26.pdf" at bounding box center [336, 273] width 218 height 20
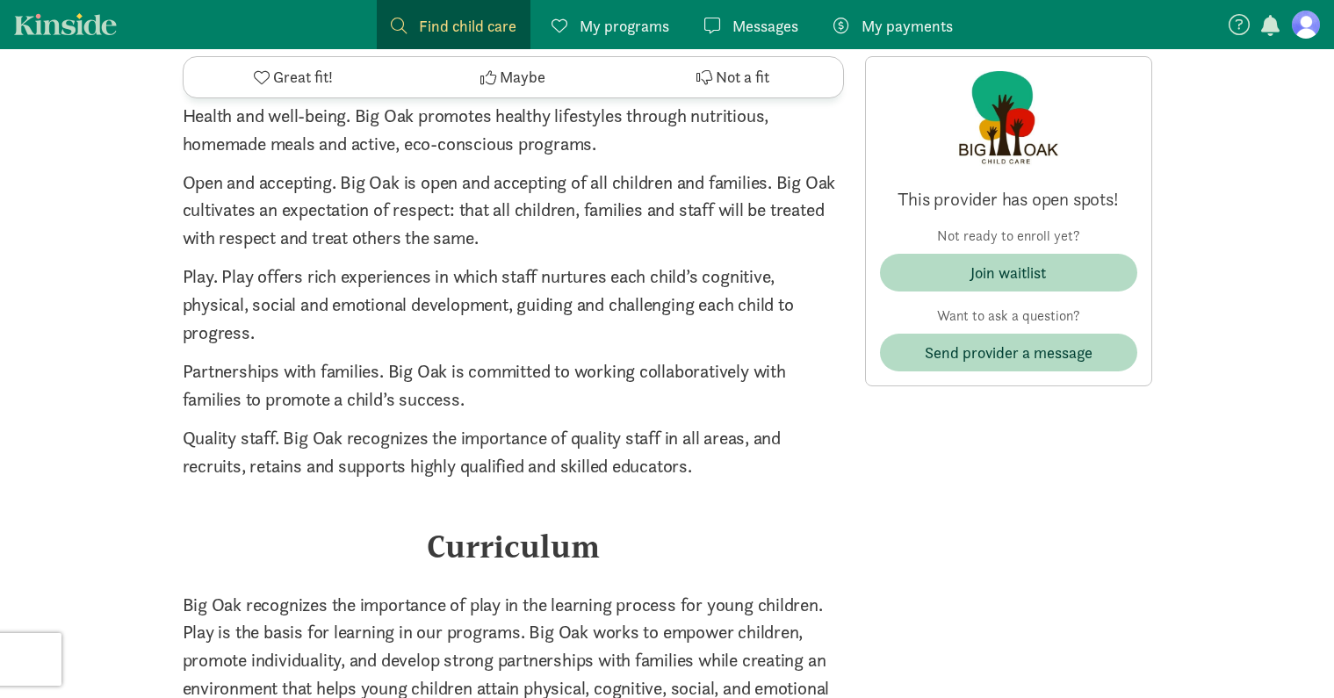
scroll to position [2002, 0]
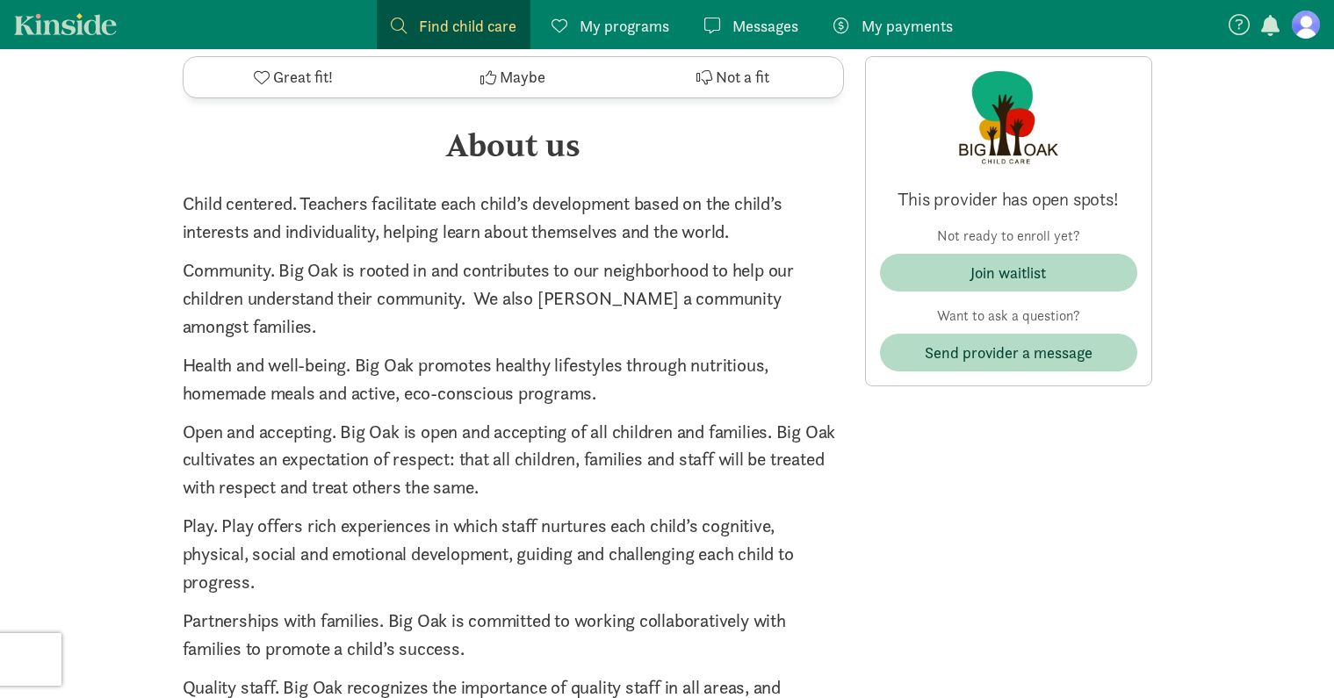
click at [431, 21] on span "Find child care" at bounding box center [467, 26] width 97 height 24
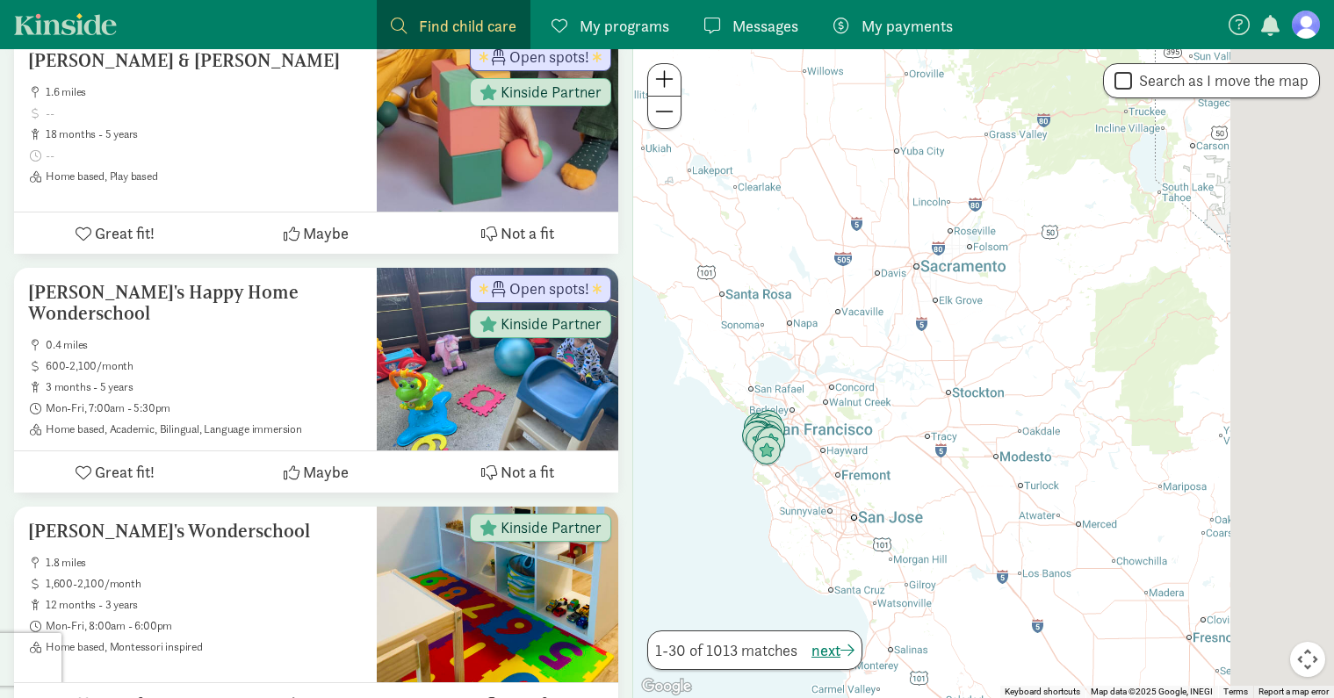
drag, startPoint x: 1139, startPoint y: 262, endPoint x: 669, endPoint y: 429, distance: 498.8
click at [670, 429] on div at bounding box center [983, 373] width 701 height 649
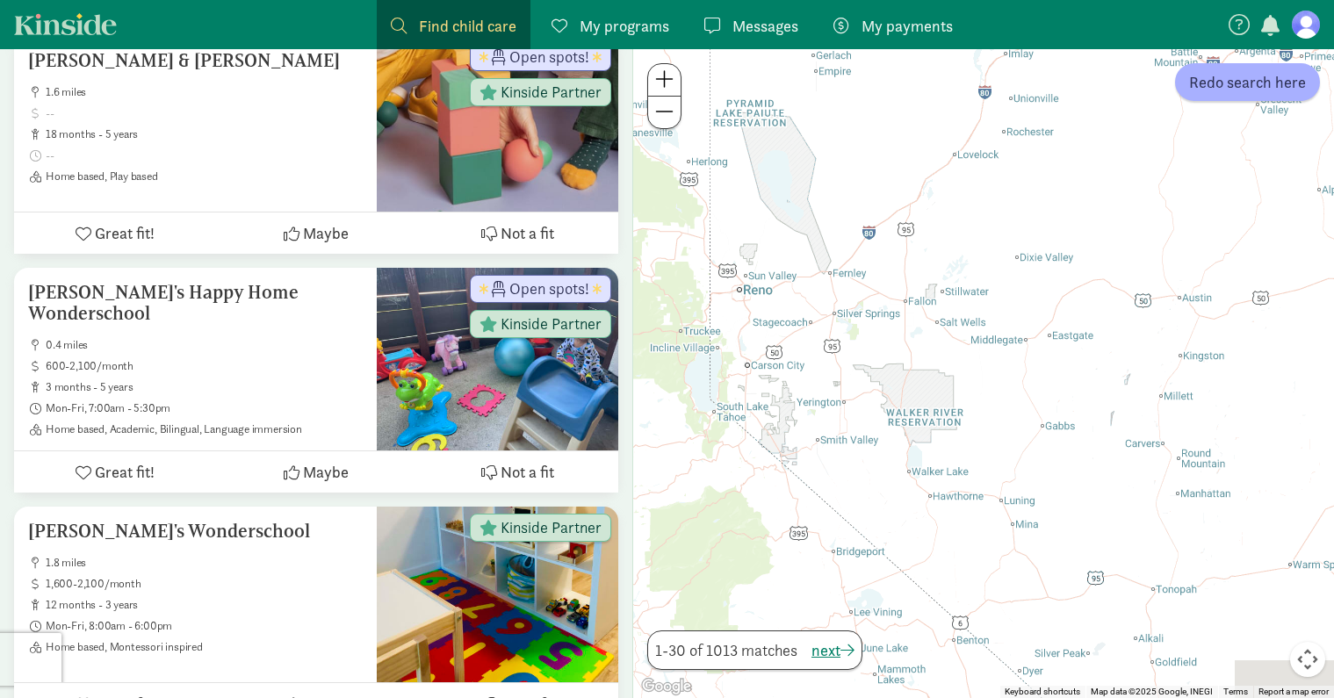
drag, startPoint x: 1155, startPoint y: 324, endPoint x: 918, endPoint y: 460, distance: 272.6
click at [910, 480] on div at bounding box center [983, 373] width 701 height 649
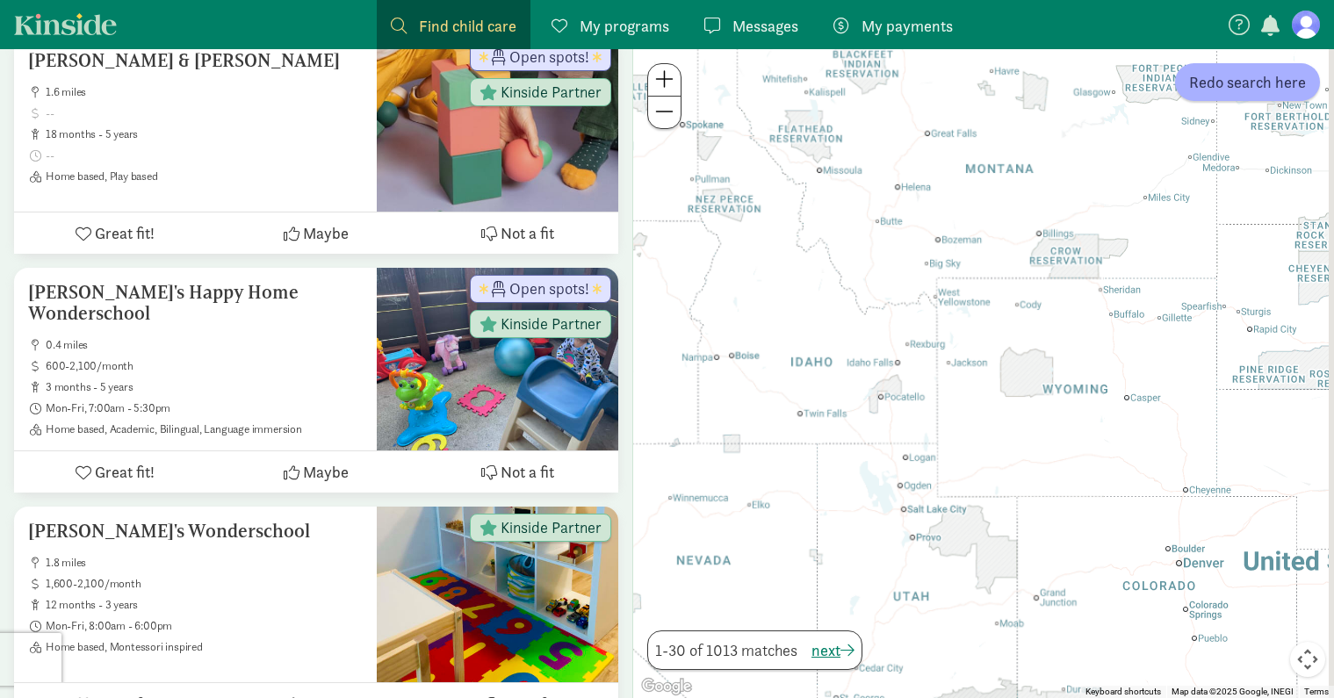
drag, startPoint x: 1234, startPoint y: 291, endPoint x: 856, endPoint y: 503, distance: 434.0
click at [855, 504] on div at bounding box center [983, 373] width 701 height 649
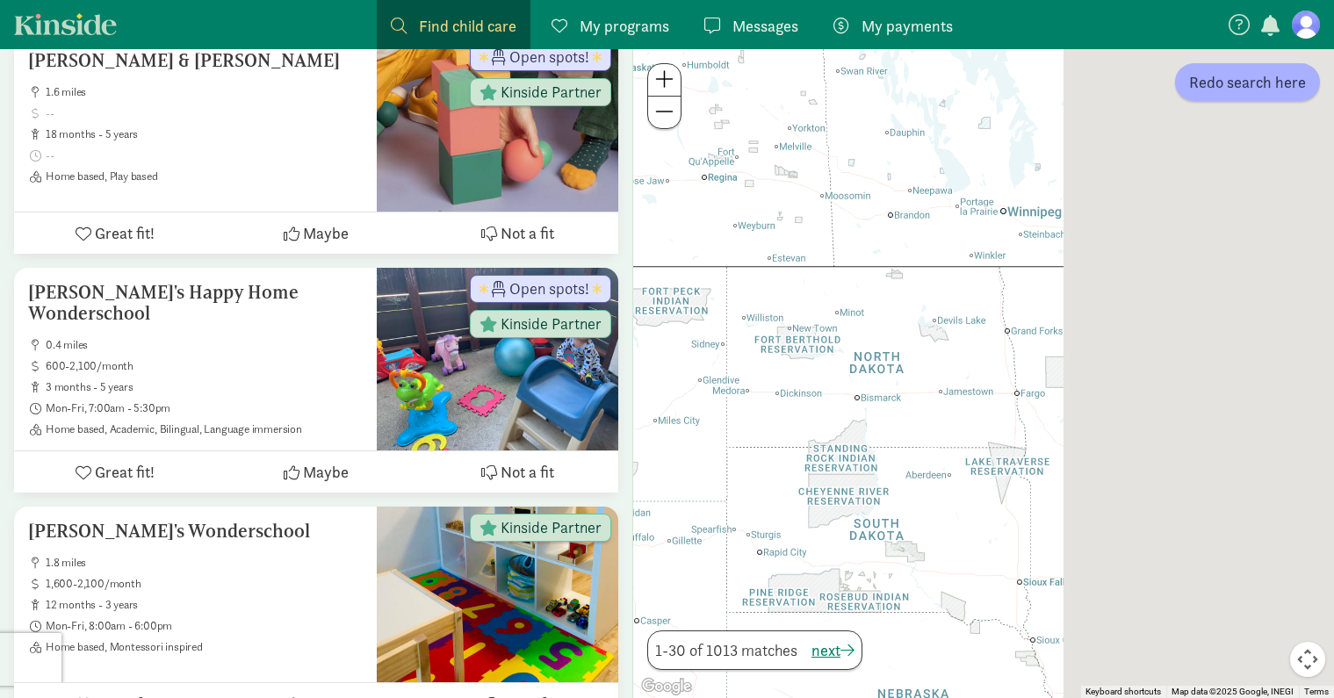
drag, startPoint x: 1251, startPoint y: 328, endPoint x: 734, endPoint y: 529, distance: 554.9
click at [738, 533] on div at bounding box center [983, 373] width 701 height 649
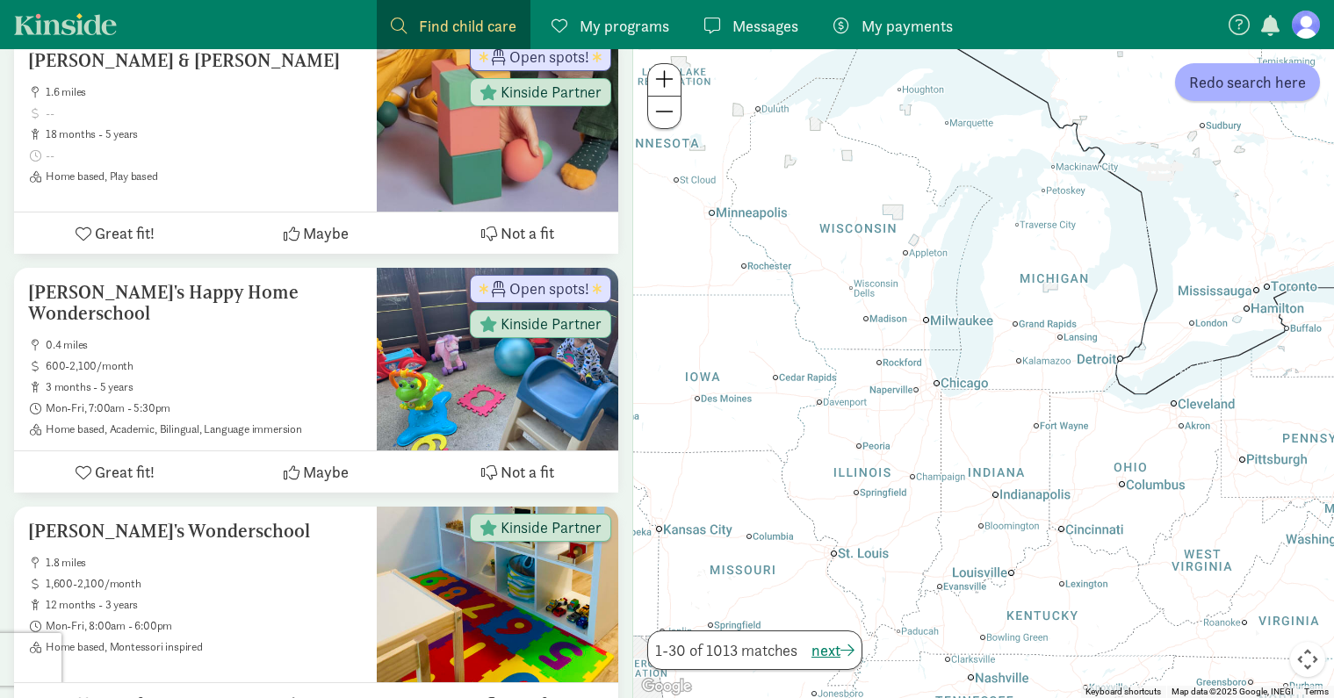
drag, startPoint x: 1068, startPoint y: 399, endPoint x: 871, endPoint y: 94, distance: 363.4
click at [871, 94] on div at bounding box center [983, 373] width 701 height 649
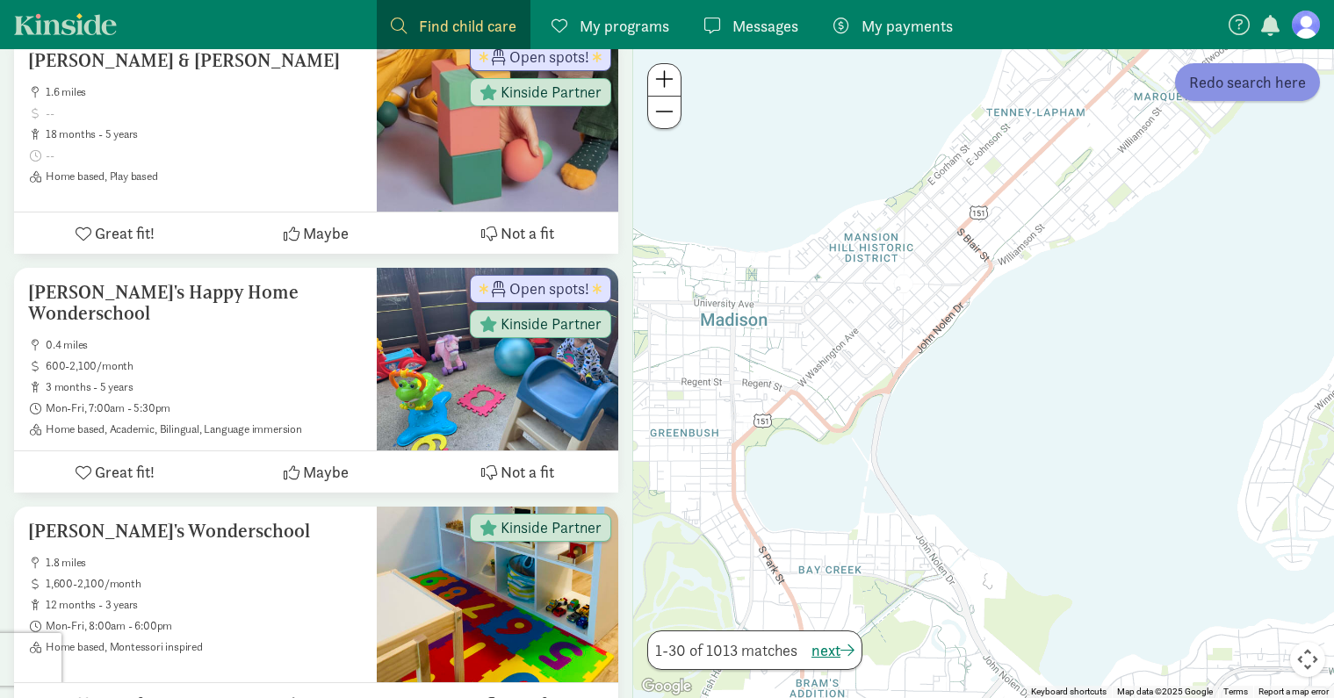
click at [1227, 94] on button "Redo search here" at bounding box center [1247, 82] width 145 height 38
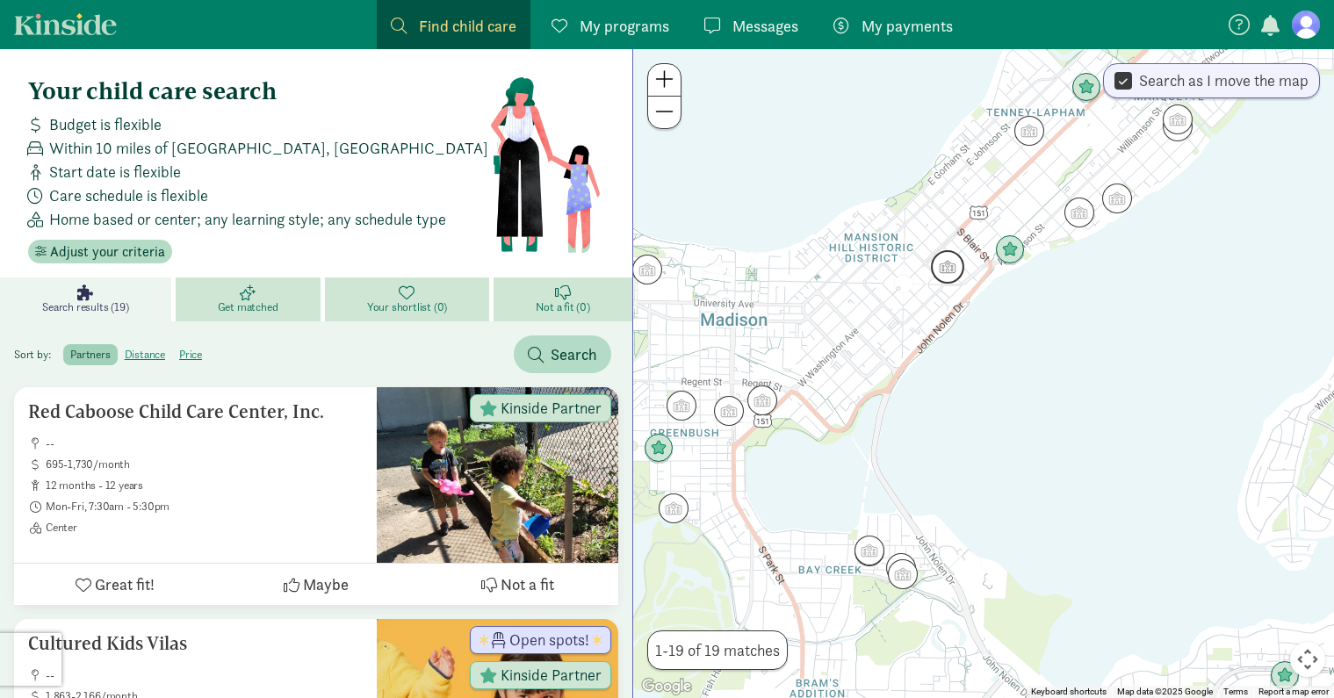
click at [948, 265] on img "Click to see details" at bounding box center [947, 266] width 33 height 33
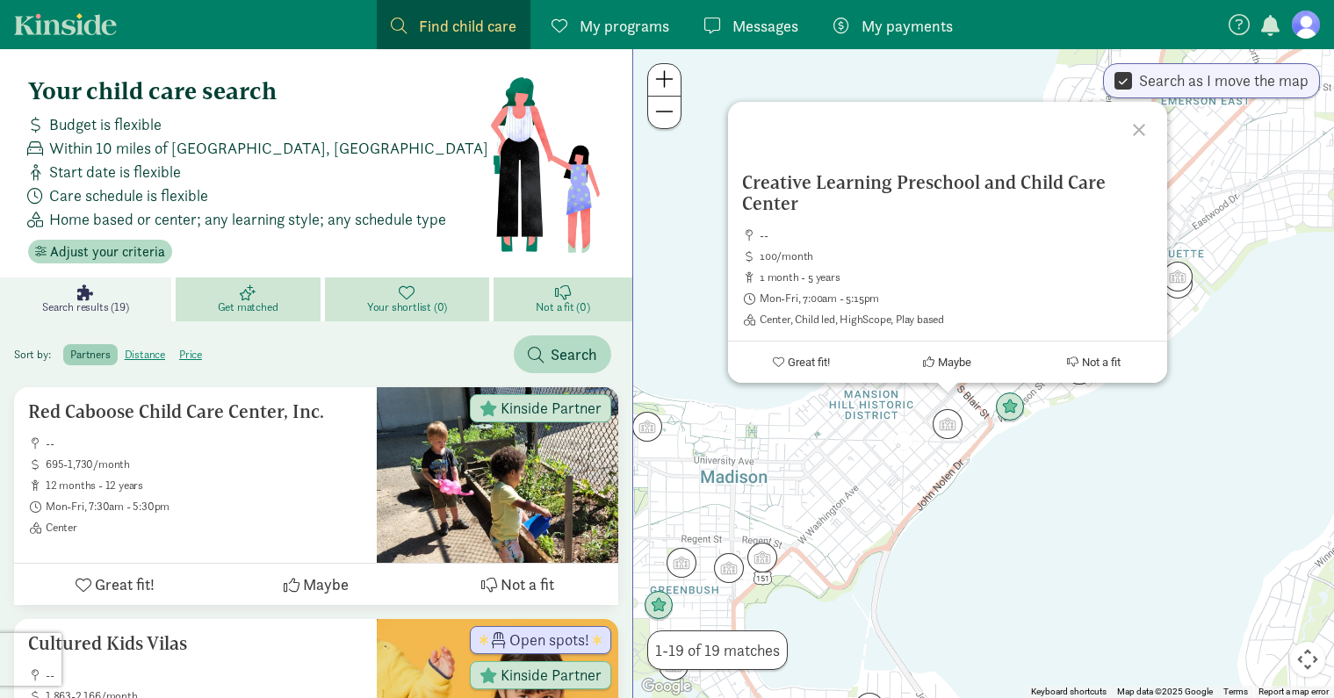
drag, startPoint x: 849, startPoint y: 185, endPoint x: 823, endPoint y: 185, distance: 26.3
click at [823, 185] on h5 "Creative Learning Preschool and Child Care Center" at bounding box center [947, 193] width 411 height 42
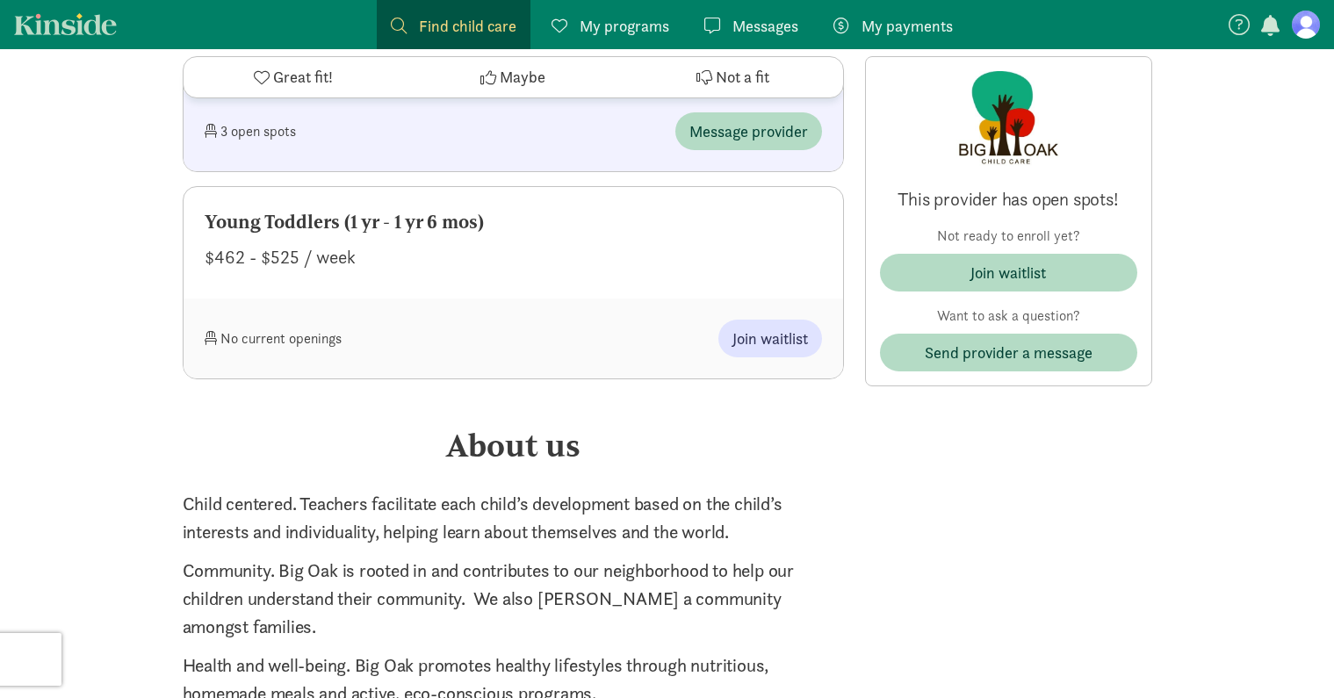
scroll to position [1756, 0]
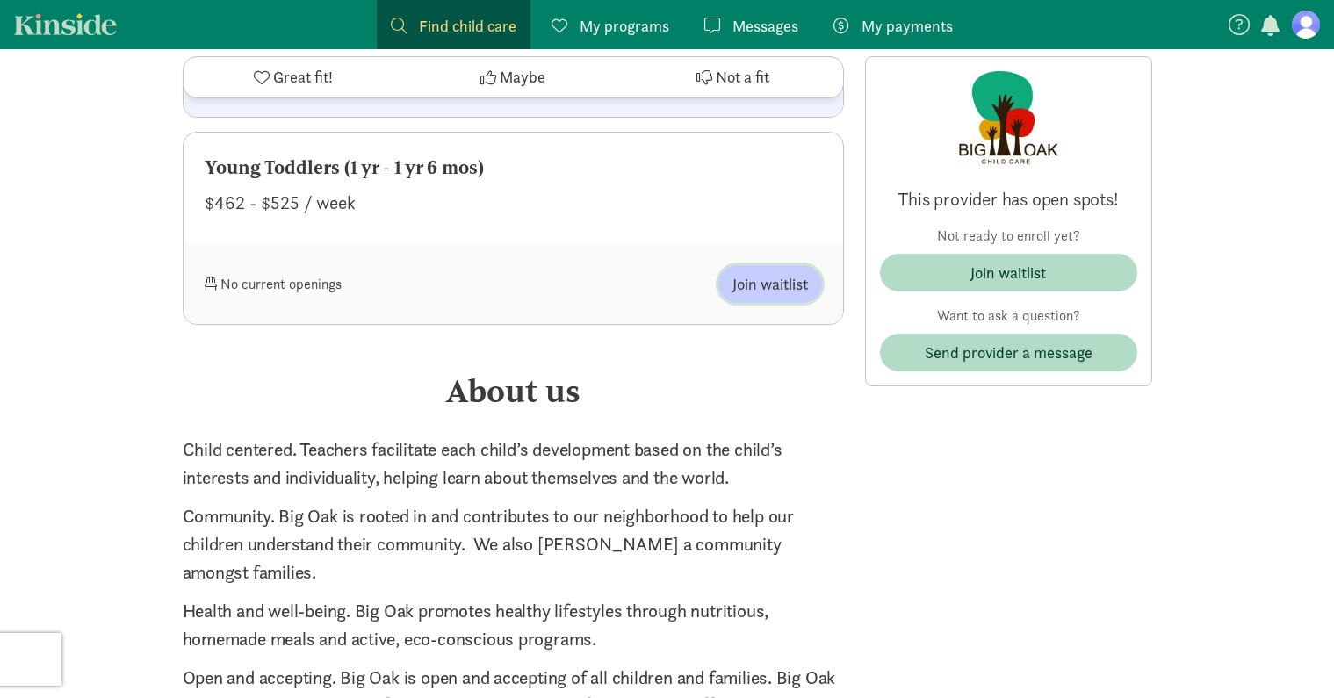
click at [752, 276] on span "Join waitlist" at bounding box center [770, 284] width 76 height 24
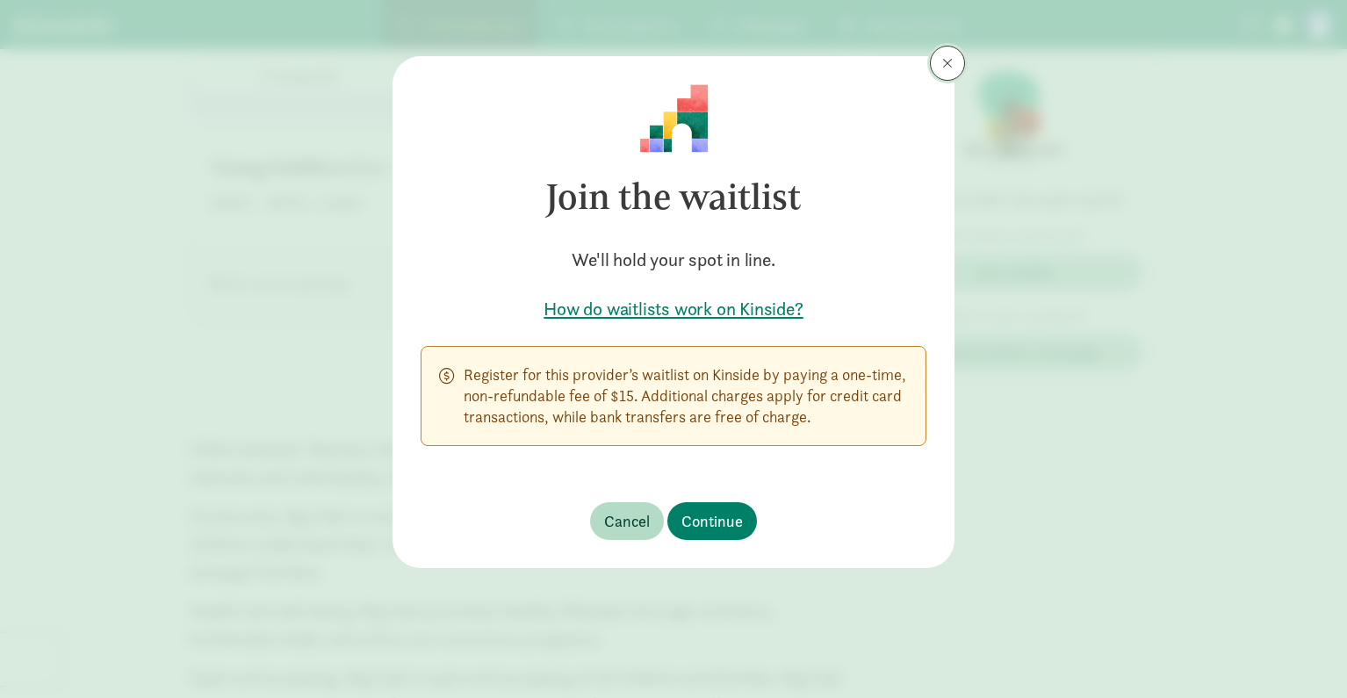
click at [939, 58] on button at bounding box center [947, 63] width 35 height 35
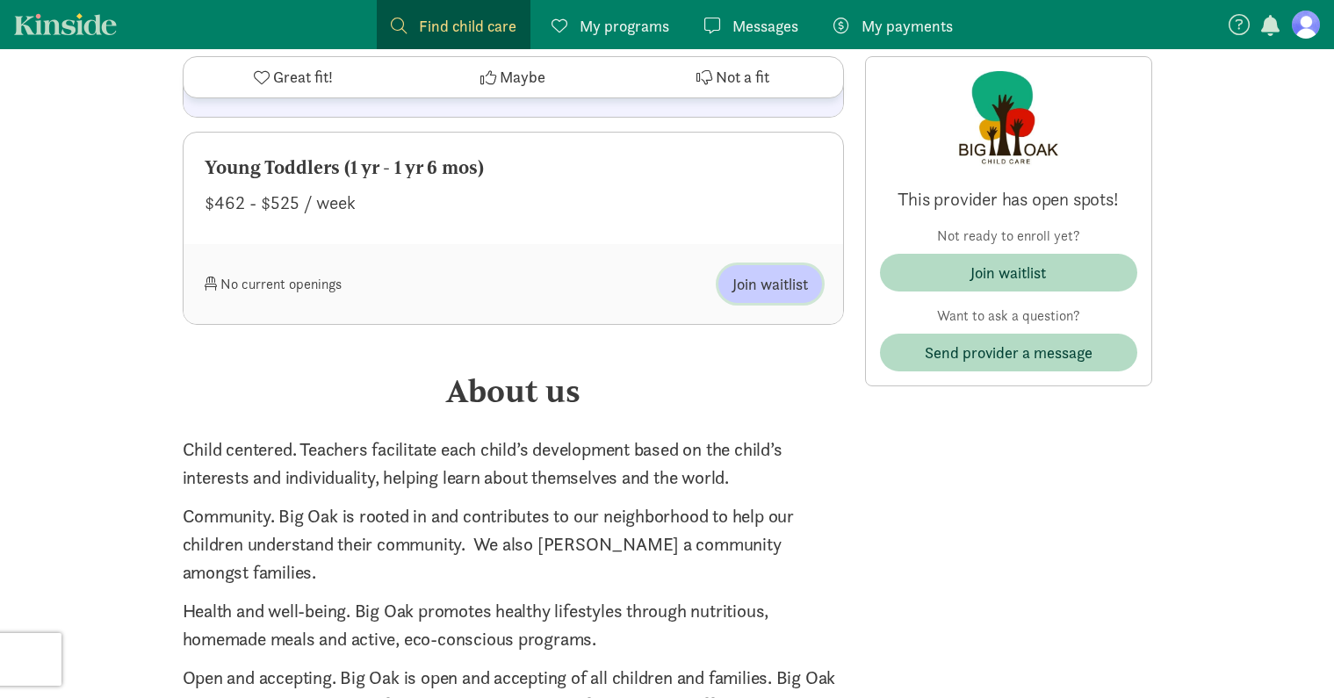
click at [782, 273] on span "Join waitlist" at bounding box center [770, 284] width 76 height 24
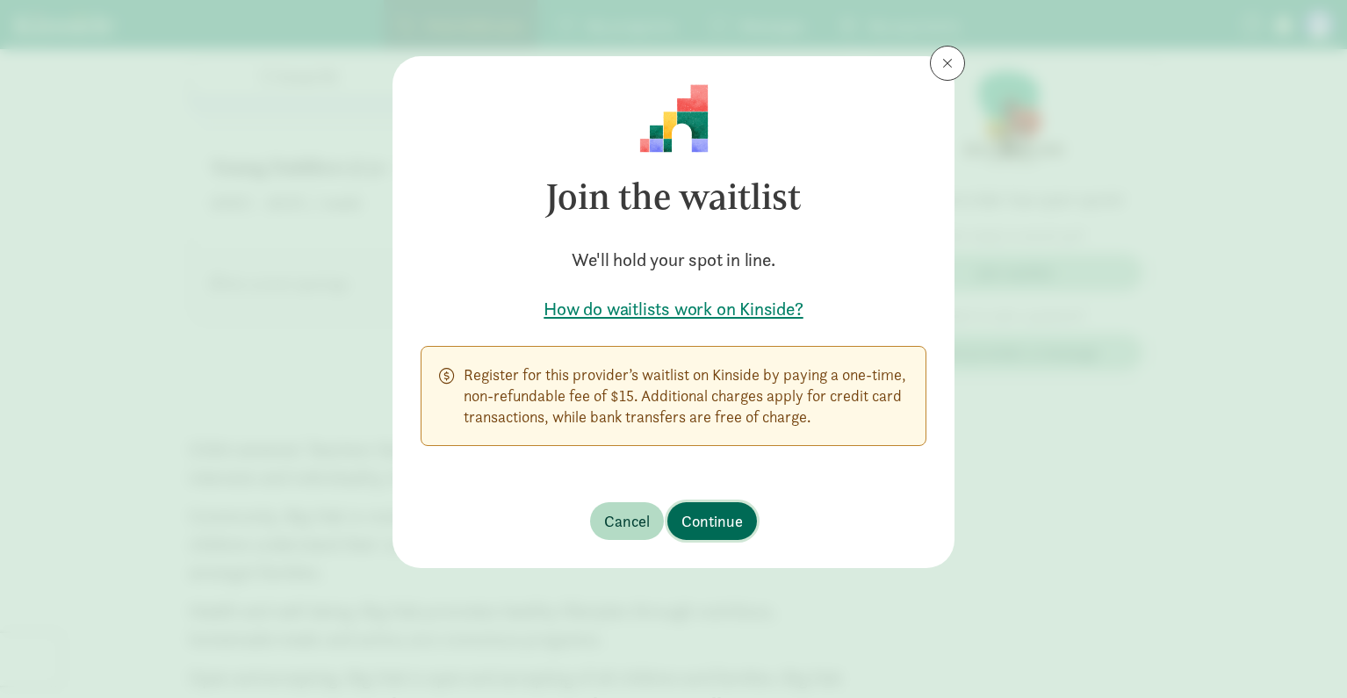
click at [730, 517] on span "Continue" at bounding box center [711, 521] width 61 height 24
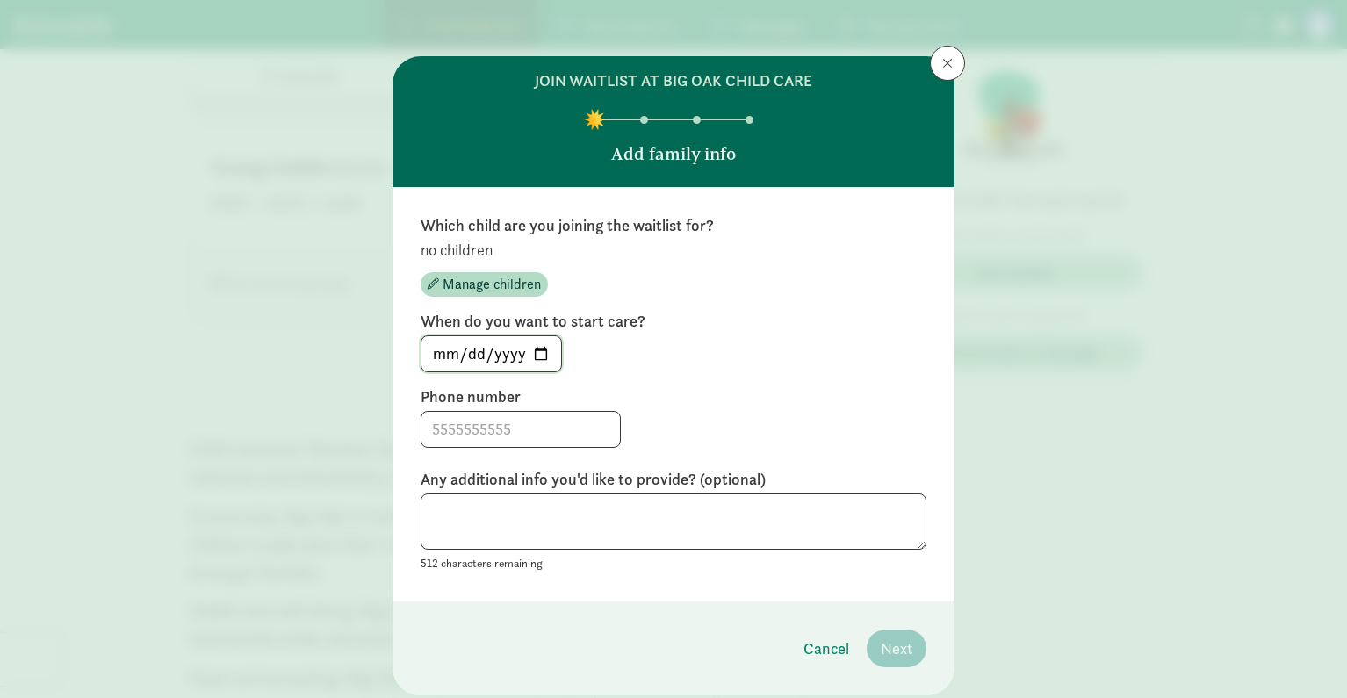
click at [539, 356] on input "2025-08-25" at bounding box center [491, 353] width 140 height 35
type input "2026-08-25"
click at [479, 434] on input at bounding box center [520, 429] width 198 height 35
type input "9316918387"
click at [510, 542] on textarea at bounding box center [674, 521] width 506 height 57
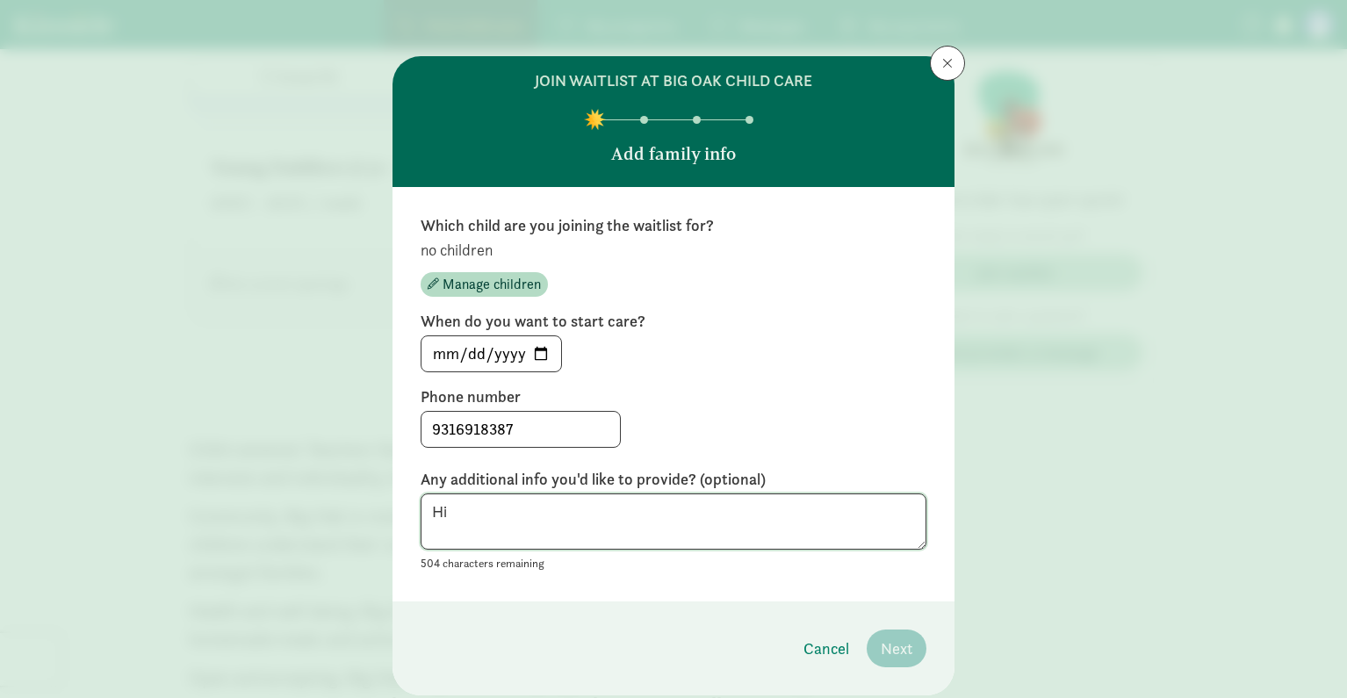
type textarea "H"
type textarea "W"
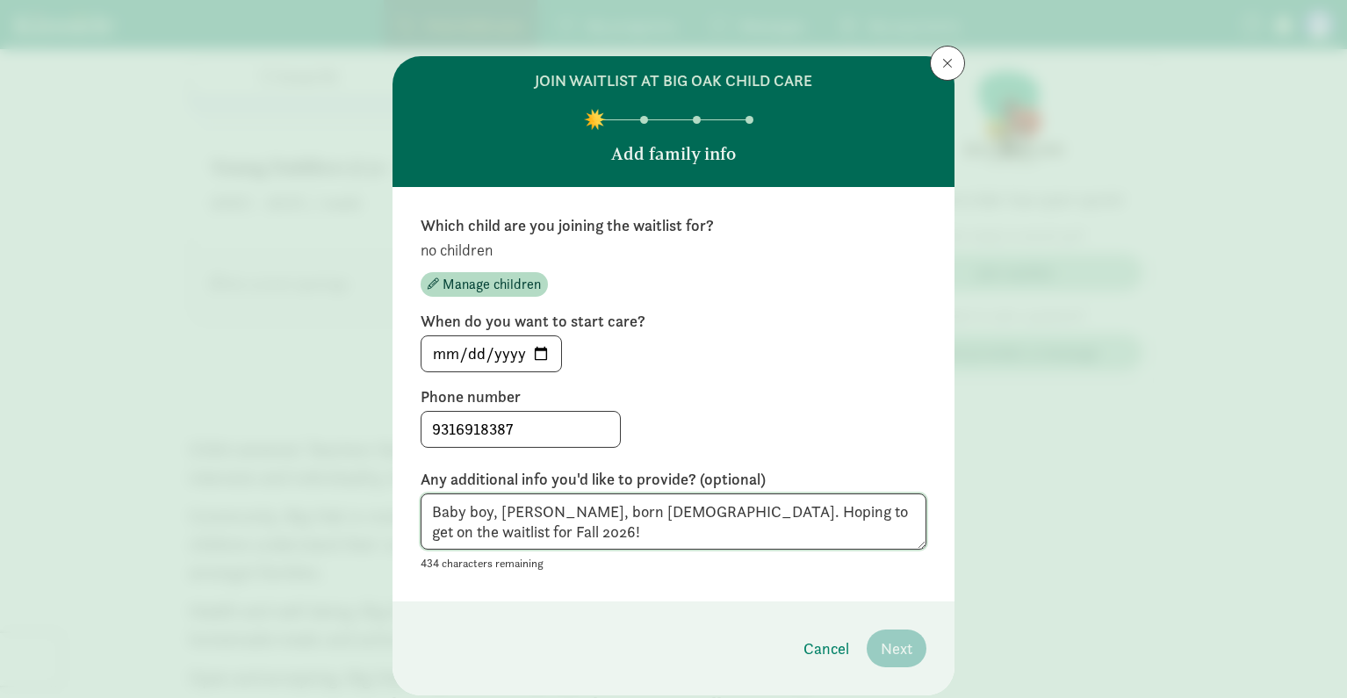
type textarea "Baby boy, Willie, born June 2025. Hoping to get on the waitlist for Fall 2026!"
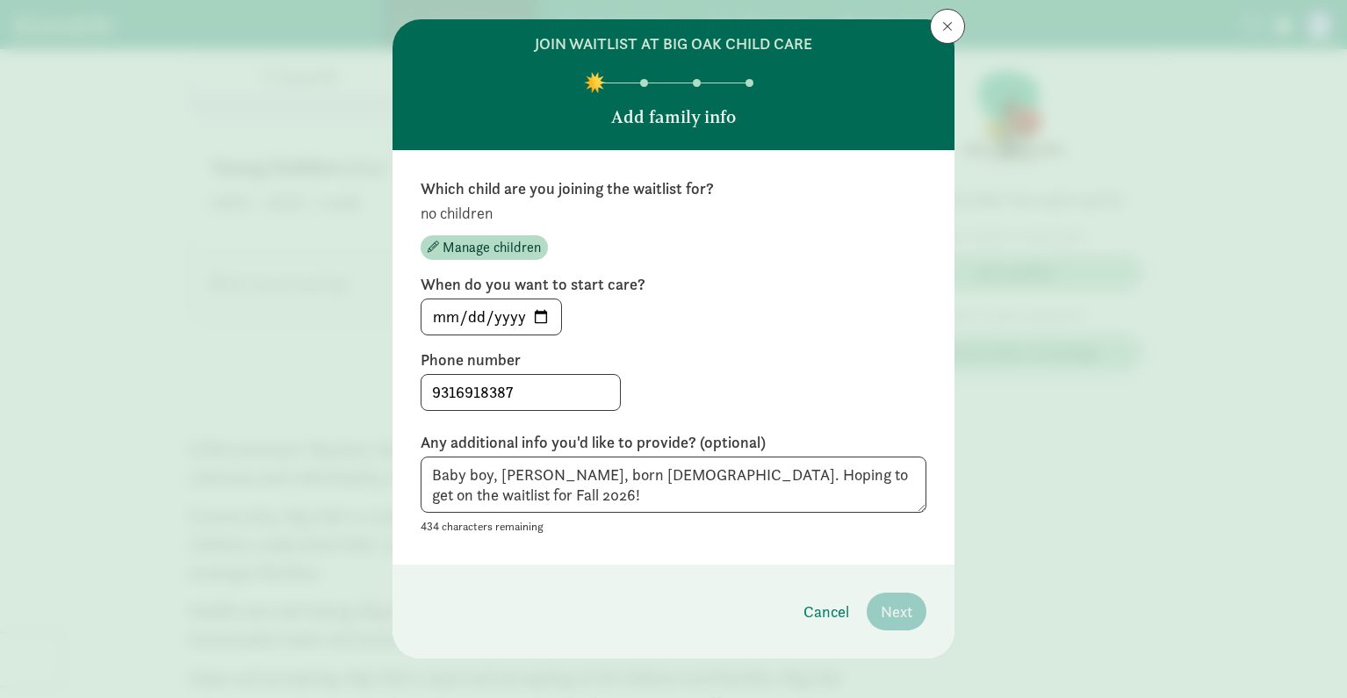
scroll to position [54, 0]
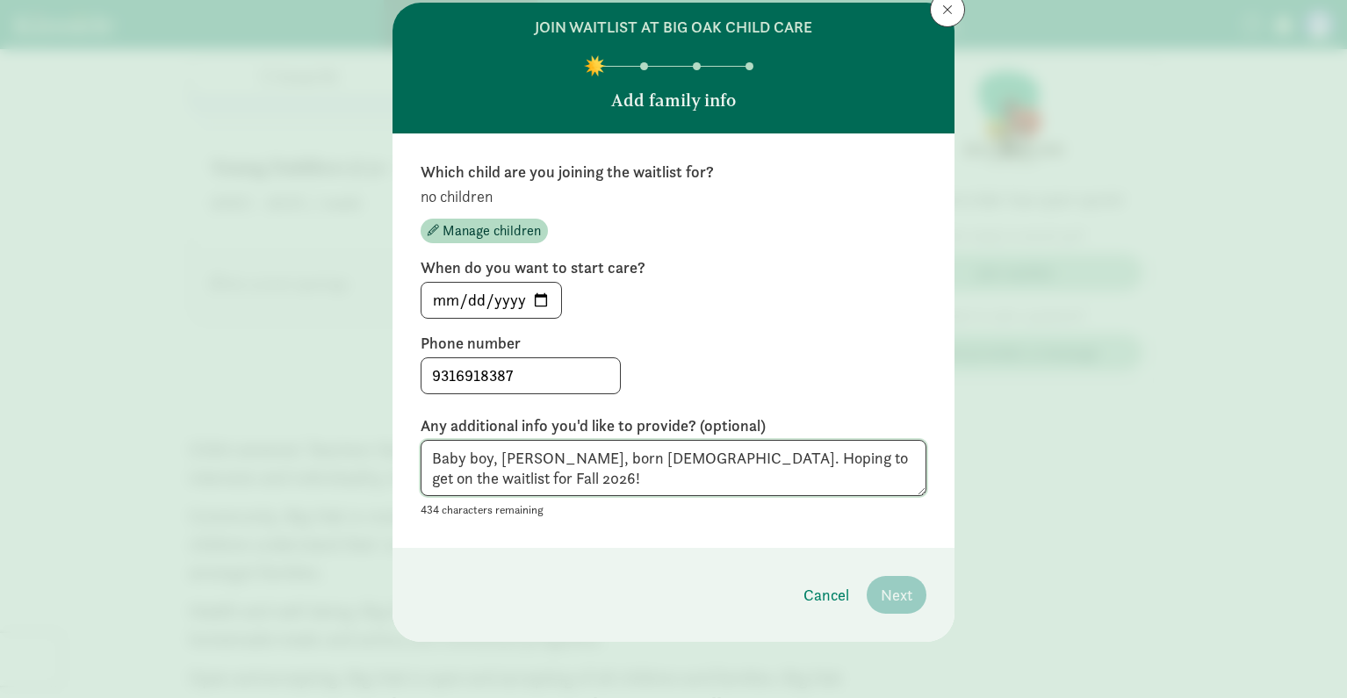
click at [680, 448] on textarea "Baby boy, Willie, born June 2025. Hoping to get on the waitlist for Fall 2026!" at bounding box center [674, 468] width 506 height 57
click at [691, 499] on div "Baby boy, Willie, born June 2025. Hoping to get on the waitlist for Fall 2026! …" at bounding box center [674, 480] width 506 height 81
click at [644, 477] on textarea "Baby boy, Willie, born June 2025. Hoping to get on the waitlist for Fall 2026!" at bounding box center [674, 468] width 506 height 57
click at [608, 330] on div "Which child are you joining the waitlist for? no children Manage children When …" at bounding box center [674, 341] width 506 height 358
click at [496, 233] on span "Manage children" at bounding box center [492, 230] width 98 height 21
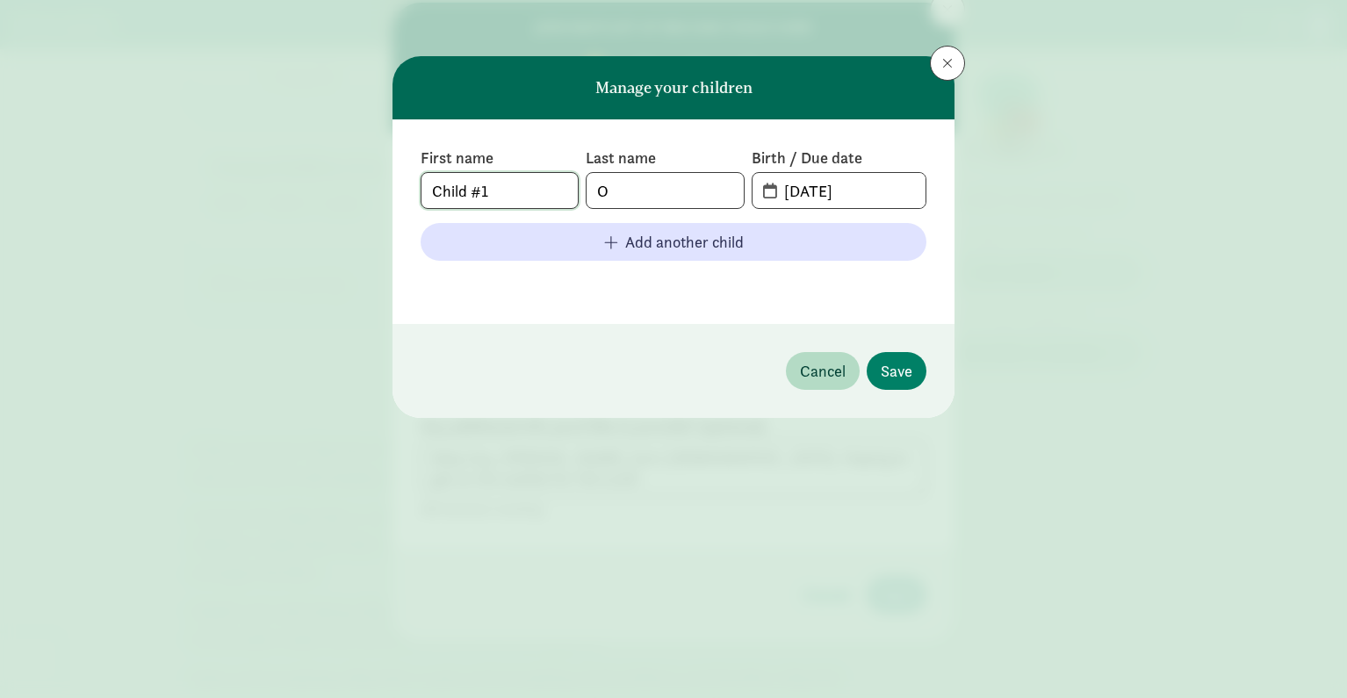
click at [529, 195] on input "Child #1" at bounding box center [499, 190] width 156 height 35
drag, startPoint x: 529, startPoint y: 195, endPoint x: 520, endPoint y: 195, distance: 9.7
click at [520, 195] on input "Child #1" at bounding box center [499, 190] width 156 height 35
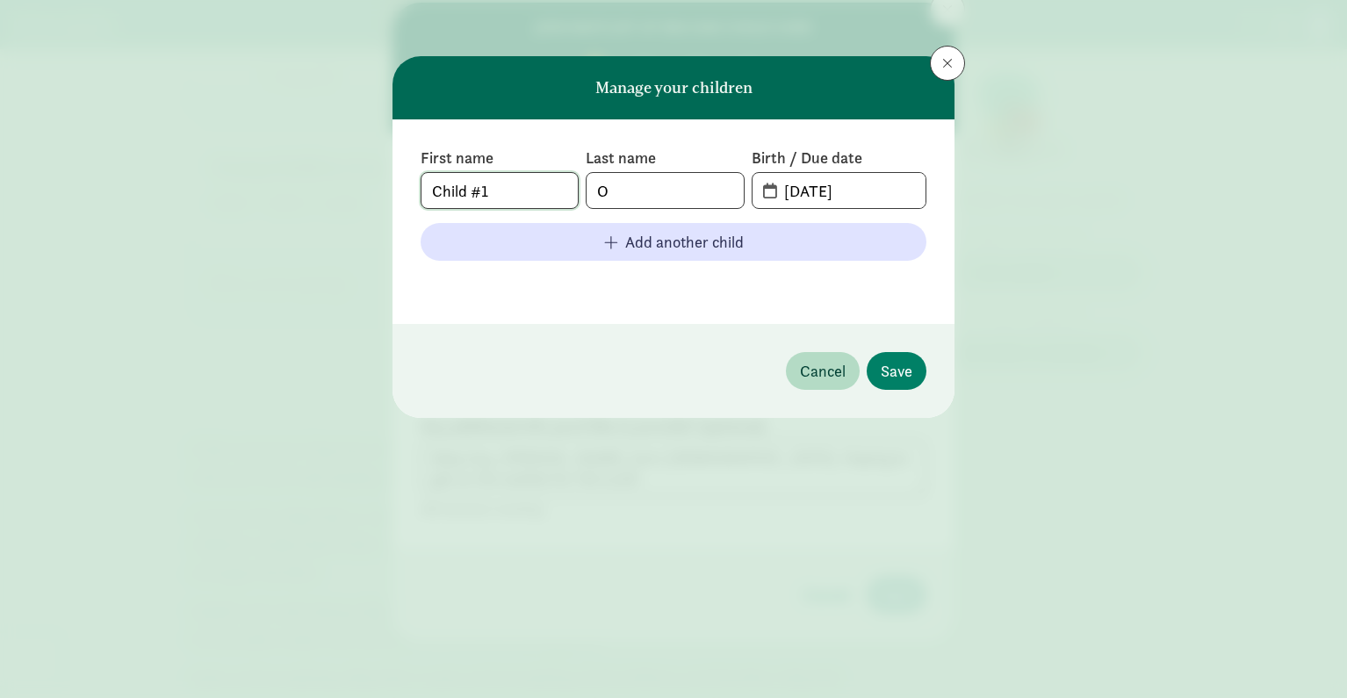
click at [515, 192] on input "Child #1" at bounding box center [499, 190] width 156 height 35
click at [515, 191] on input "Child #1" at bounding box center [499, 190] width 156 height 35
type input "Willie"
type input "[PERSON_NAME]"
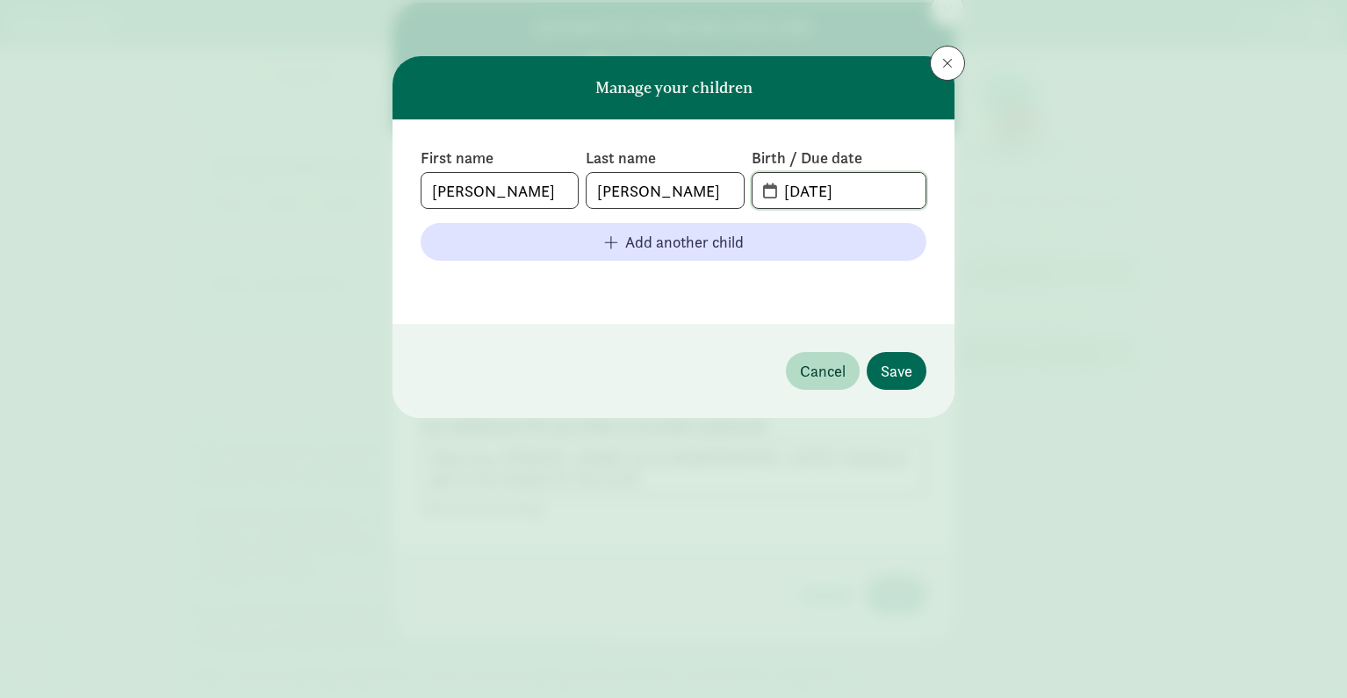
type input "06-12-2025"
click at [920, 371] on button "Save" at bounding box center [897, 371] width 60 height 38
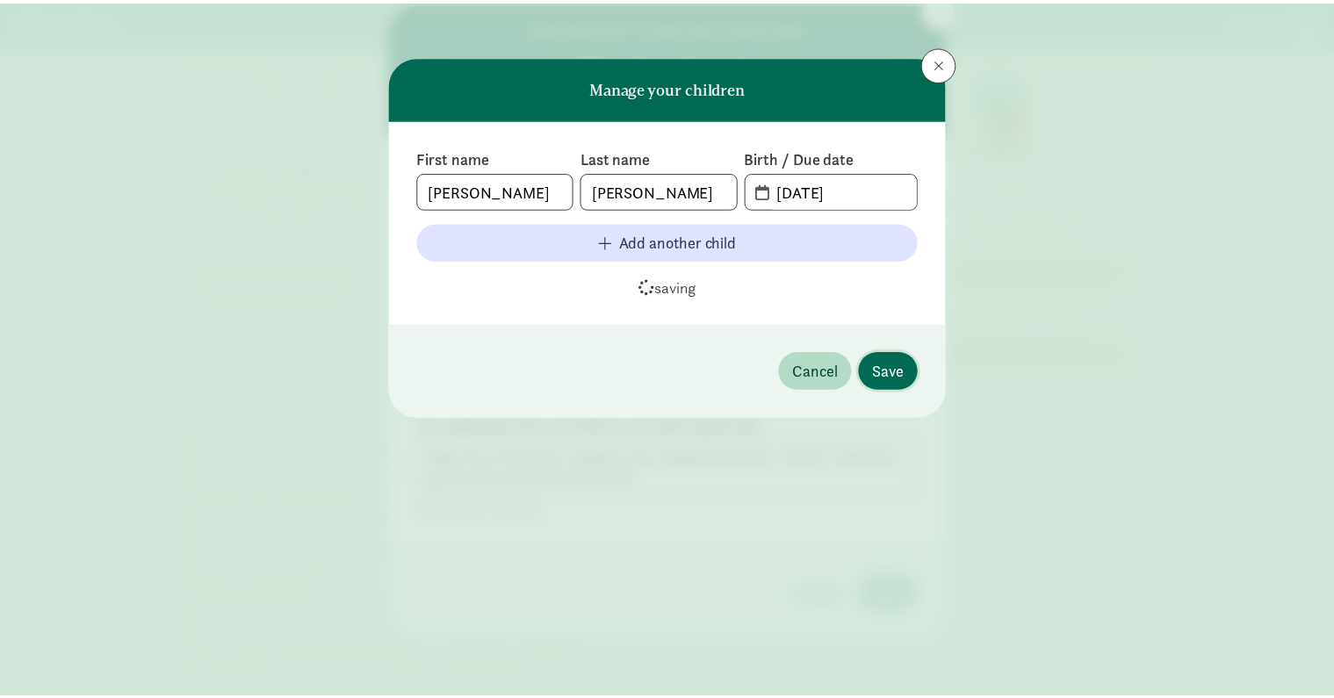
scroll to position [53, 0]
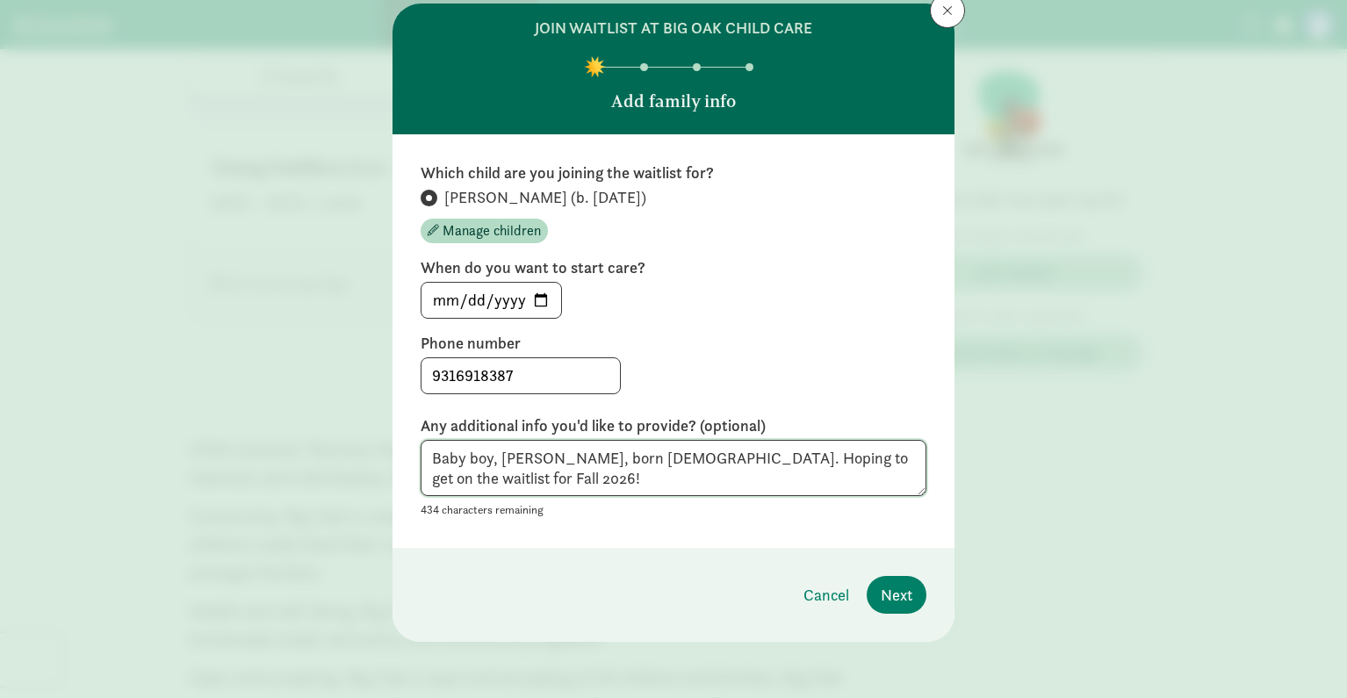
drag, startPoint x: 433, startPoint y: 457, endPoint x: 464, endPoint y: 472, distance: 35.3
click at [435, 456] on textarea "Baby boy, Willie, born June 2025. Hoping to get on the waitlist for Fall 2026!" at bounding box center [674, 468] width 506 height 57
drag, startPoint x: 828, startPoint y: 461, endPoint x: 358, endPoint y: 444, distance: 470.0
click at [358, 444] on div "join waitlist at Big Oak Child Care Add family info Which child are you joining…" at bounding box center [673, 349] width 1347 height 698
type textarea "Hoping to get on the waitlist for Fall 2026!"
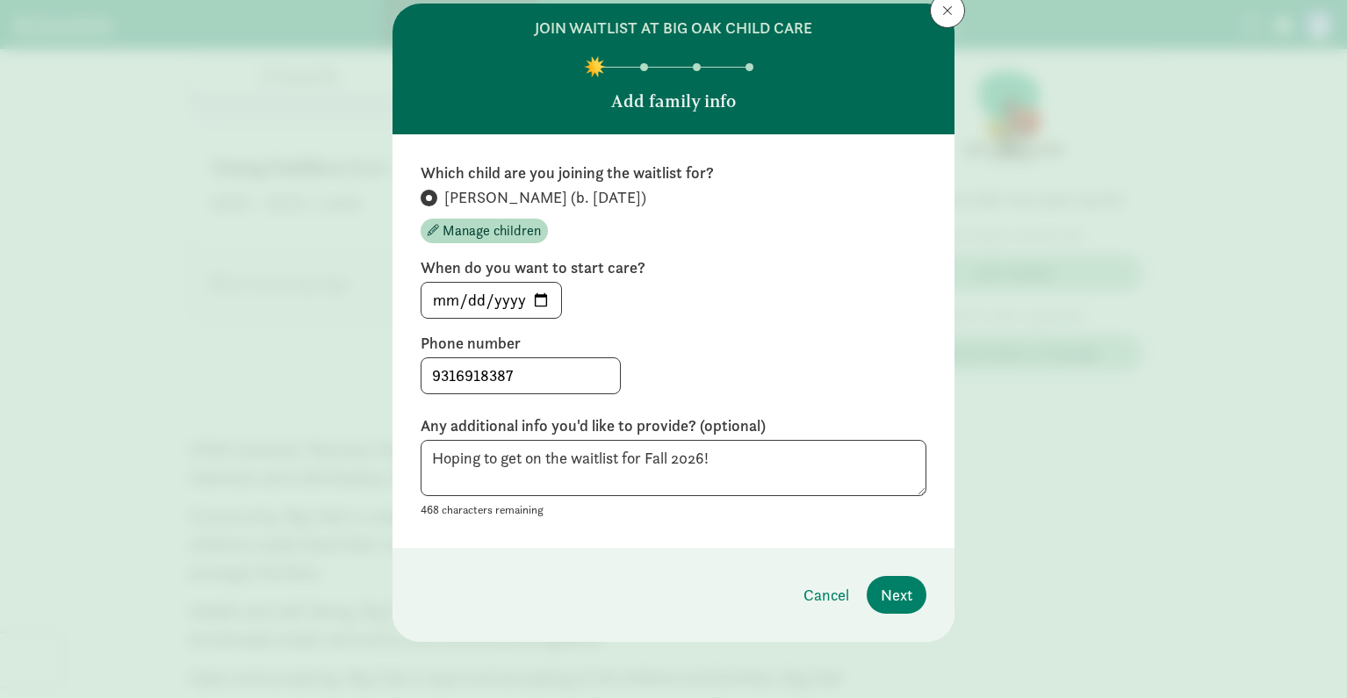
click at [719, 523] on div "Which child are you joining the waitlist for? Willie (b. June 2025) Manage chil…" at bounding box center [673, 341] width 562 height 414
click at [881, 590] on span "Next" at bounding box center [897, 595] width 32 height 24
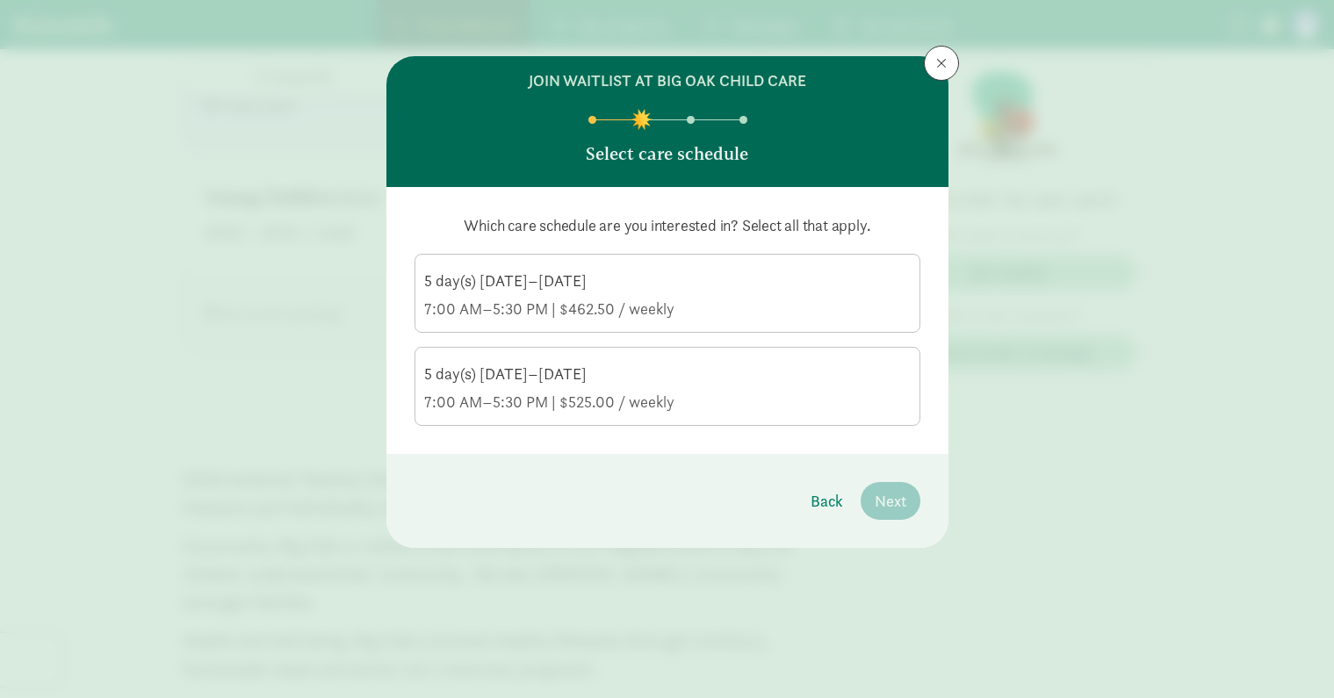
scroll to position [1756, 0]
click at [683, 313] on div "7:00 AM–5:30 PM | $462.50 / weekly" at bounding box center [667, 309] width 486 height 21
click at [0, 0] on input "5 day(s) Monday–Friday 7:00 AM–5:30 PM | $462.50 / weekly" at bounding box center [0, 0] width 0 height 0
click at [690, 357] on label "5 day(s) Monday–Friday 7:00 AM–5:30 PM | $525.00 / weekly" at bounding box center [667, 385] width 504 height 74
click at [0, 0] on input "5 day(s) Monday–Friday 7:00 AM–5:30 PM | $525.00 / weekly" at bounding box center [0, 0] width 0 height 0
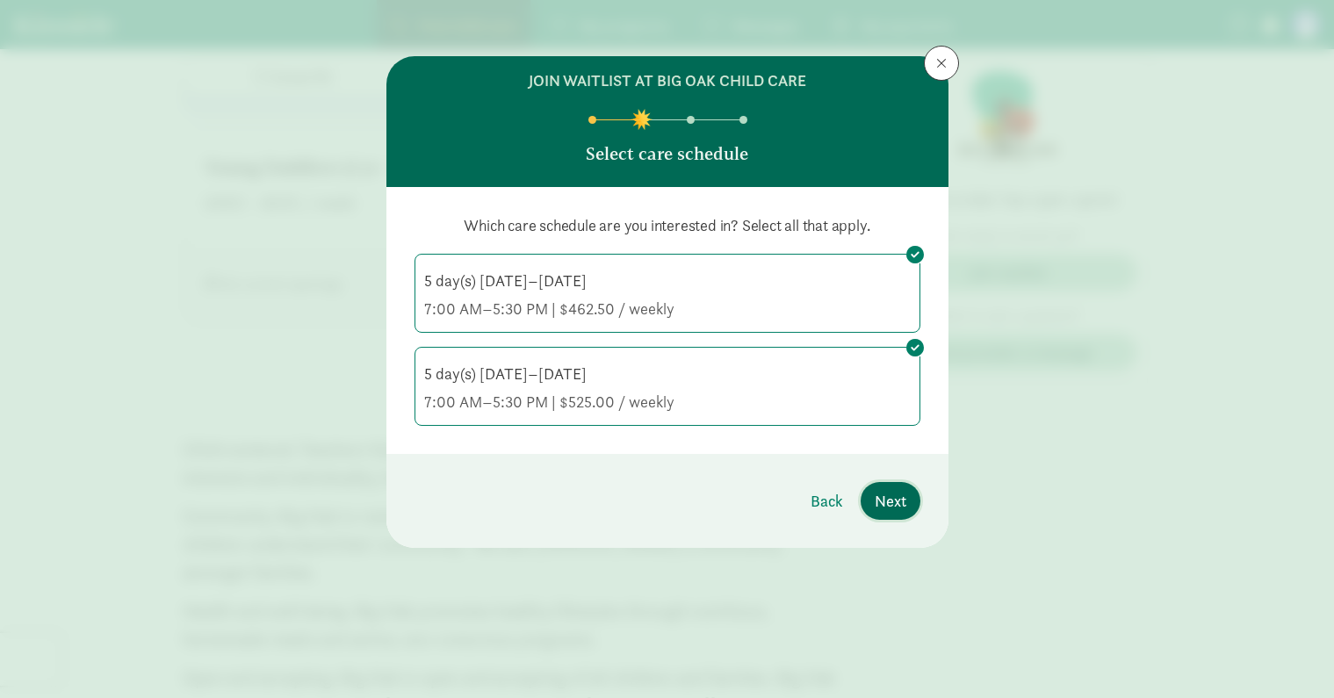
click at [912, 515] on button "Next" at bounding box center [890, 501] width 60 height 38
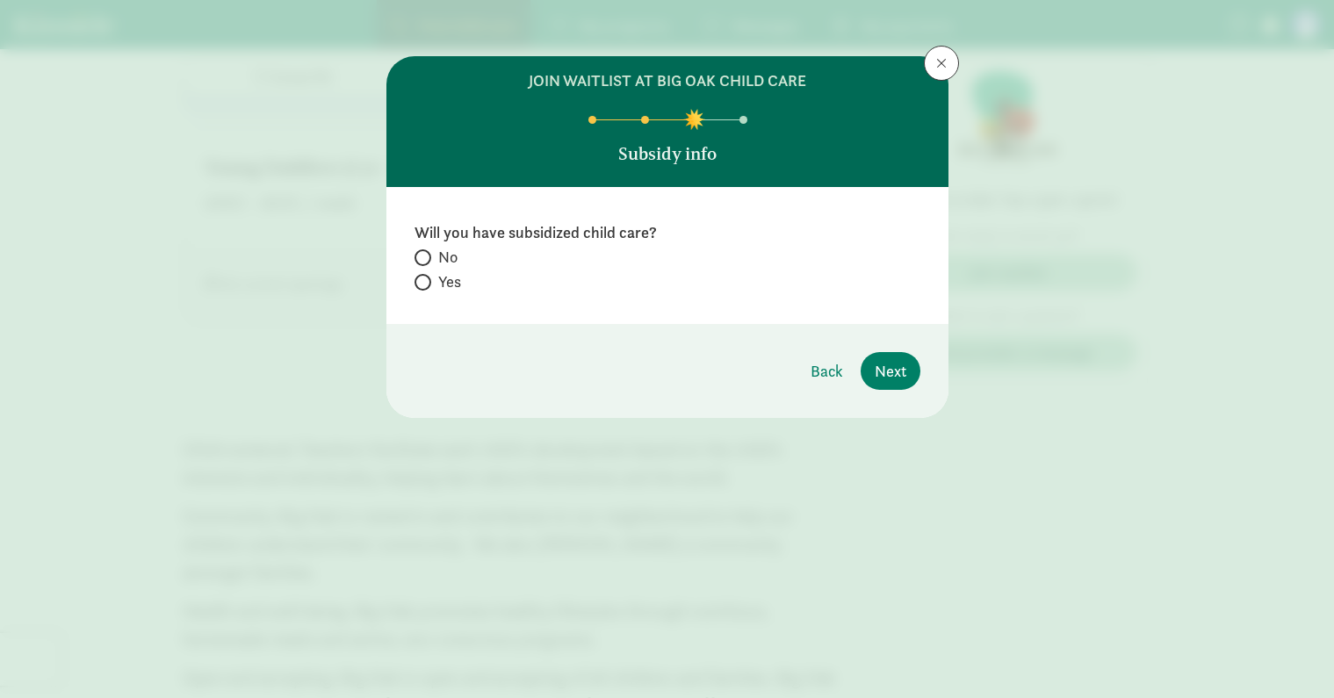
click at [448, 258] on span "No" at bounding box center [447, 257] width 19 height 21
click at [426, 258] on input "No" at bounding box center [419, 257] width 11 height 11
radio input "true"
click at [877, 375] on span "Next" at bounding box center [890, 371] width 32 height 24
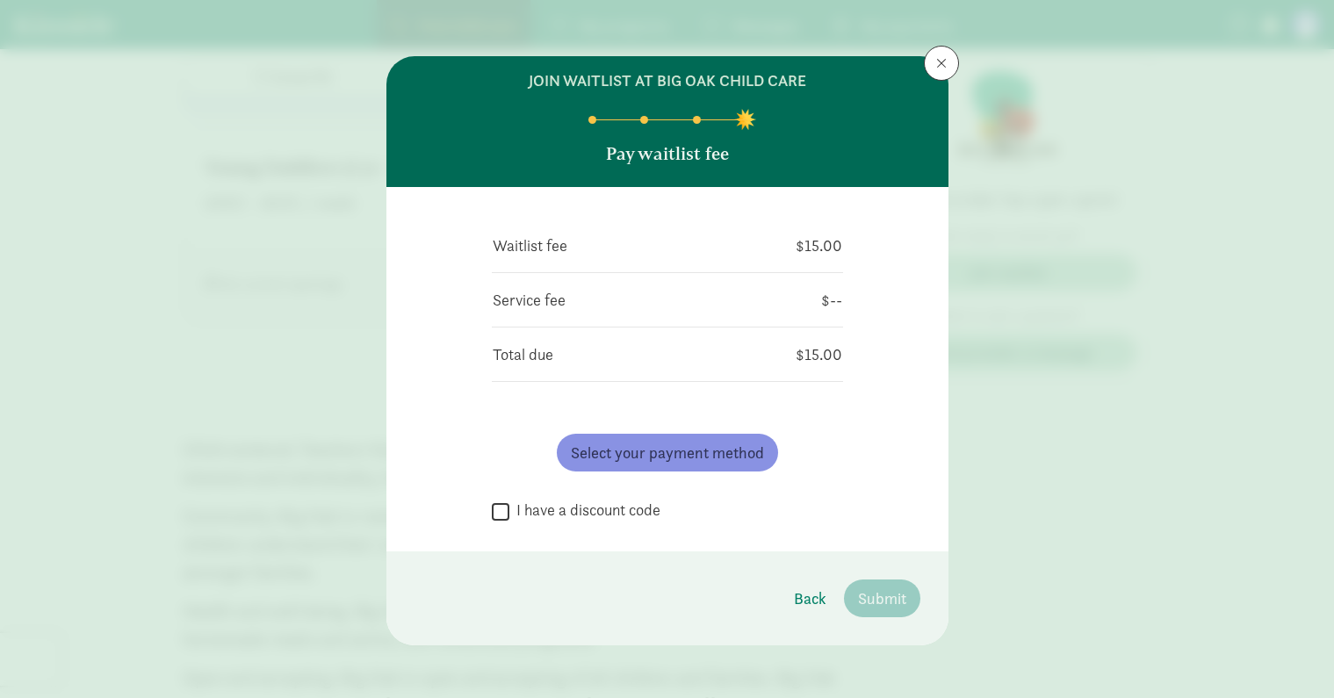
scroll to position [4, 0]
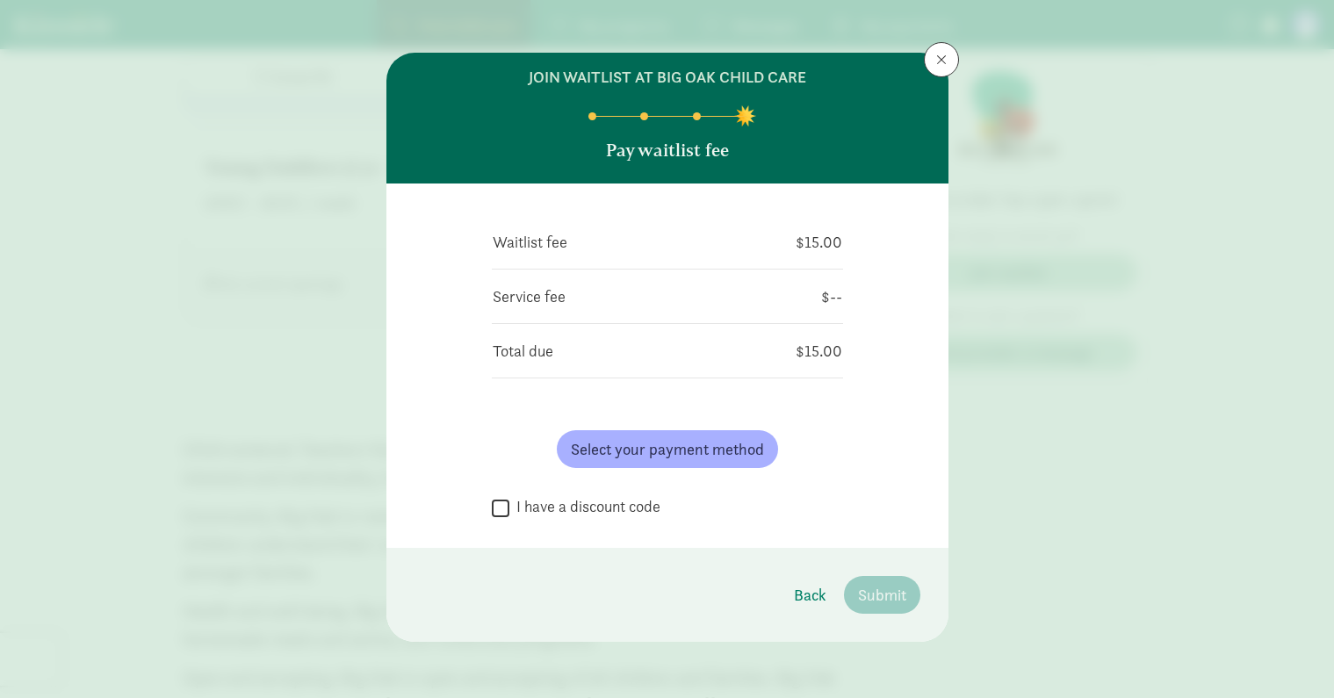
click at [557, 505] on label "I have a discount code" at bounding box center [584, 506] width 151 height 21
click at [509, 505] on input "I have a discount code" at bounding box center [501, 508] width 18 height 24
checkbox input "true"
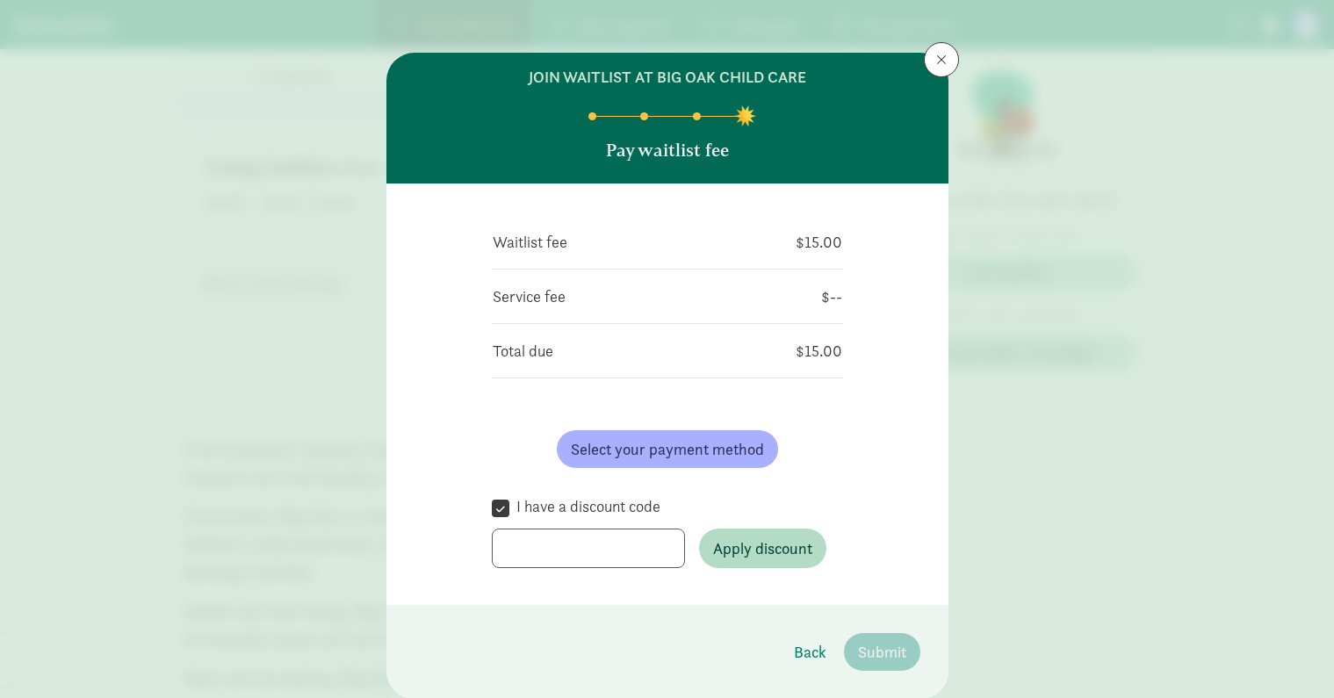
click at [582, 548] on input at bounding box center [588, 549] width 193 height 40
click at [713, 554] on span "Apply discount" at bounding box center [762, 548] width 99 height 24
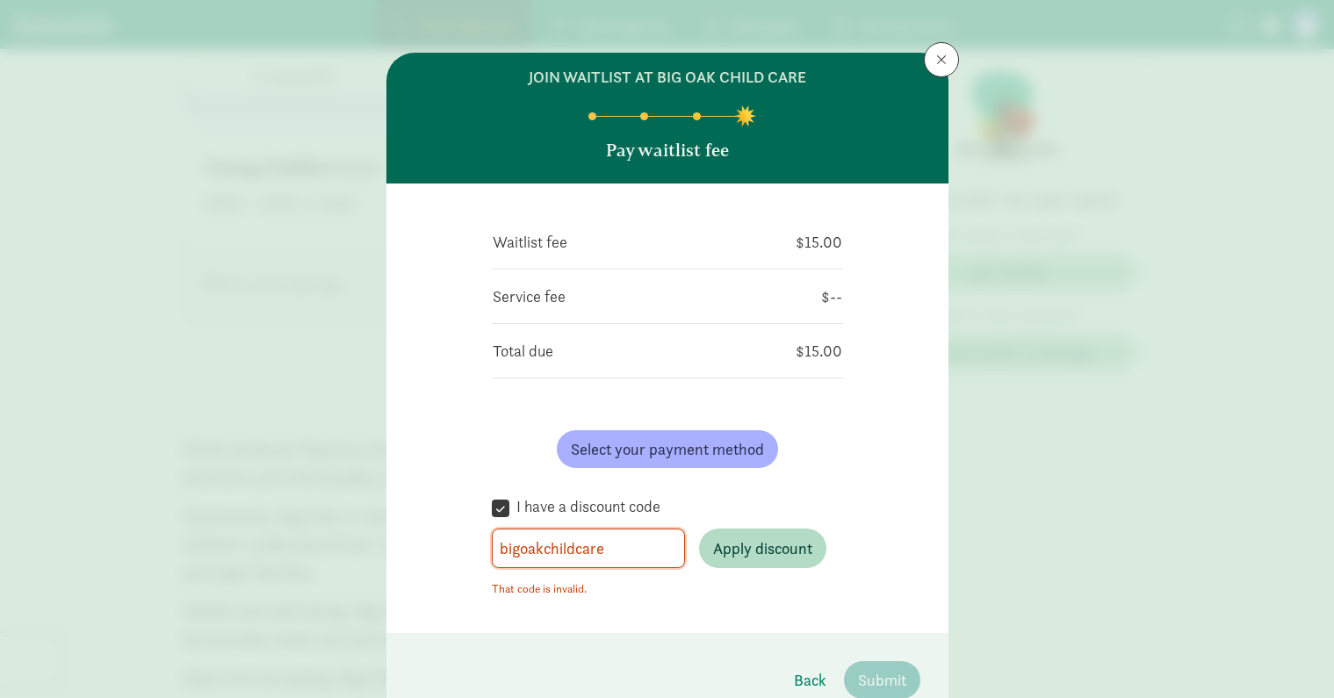
drag, startPoint x: 619, startPoint y: 553, endPoint x: 469, endPoint y: 530, distance: 151.9
click at [469, 530] on div "Waitlist fee $15.00 Service fee $-- Total due $15.00 Select your payment method…" at bounding box center [667, 409] width 562 height 450
type input "b"
type input "BIGoak"
click at [719, 539] on span "Apply discount" at bounding box center [762, 548] width 99 height 24
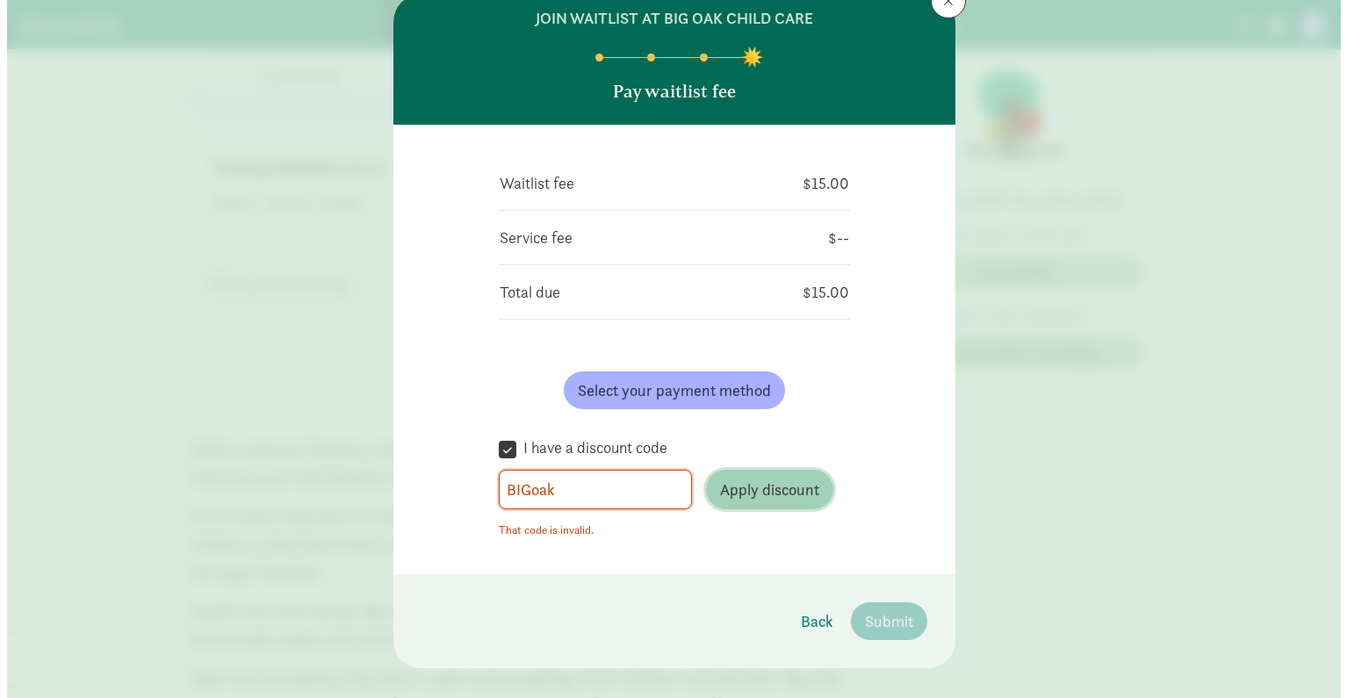
scroll to position [89, 0]
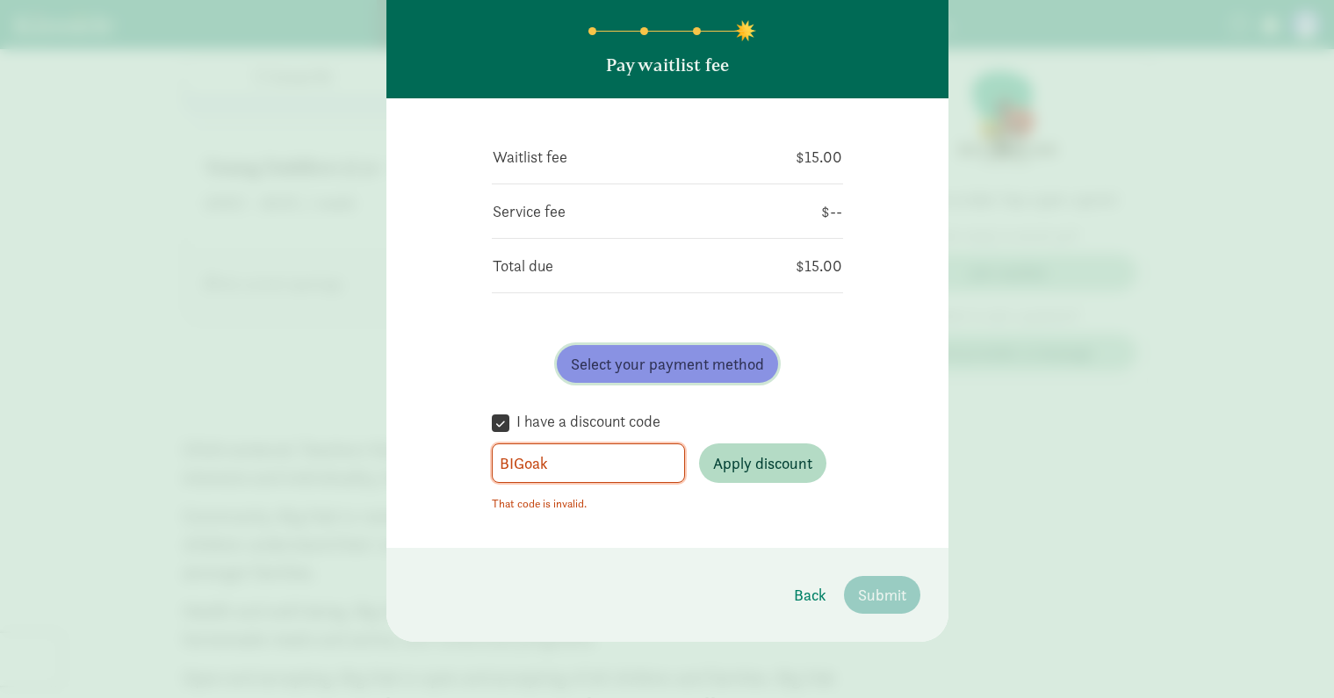
click at [692, 363] on span "Select your payment method" at bounding box center [667, 364] width 193 height 24
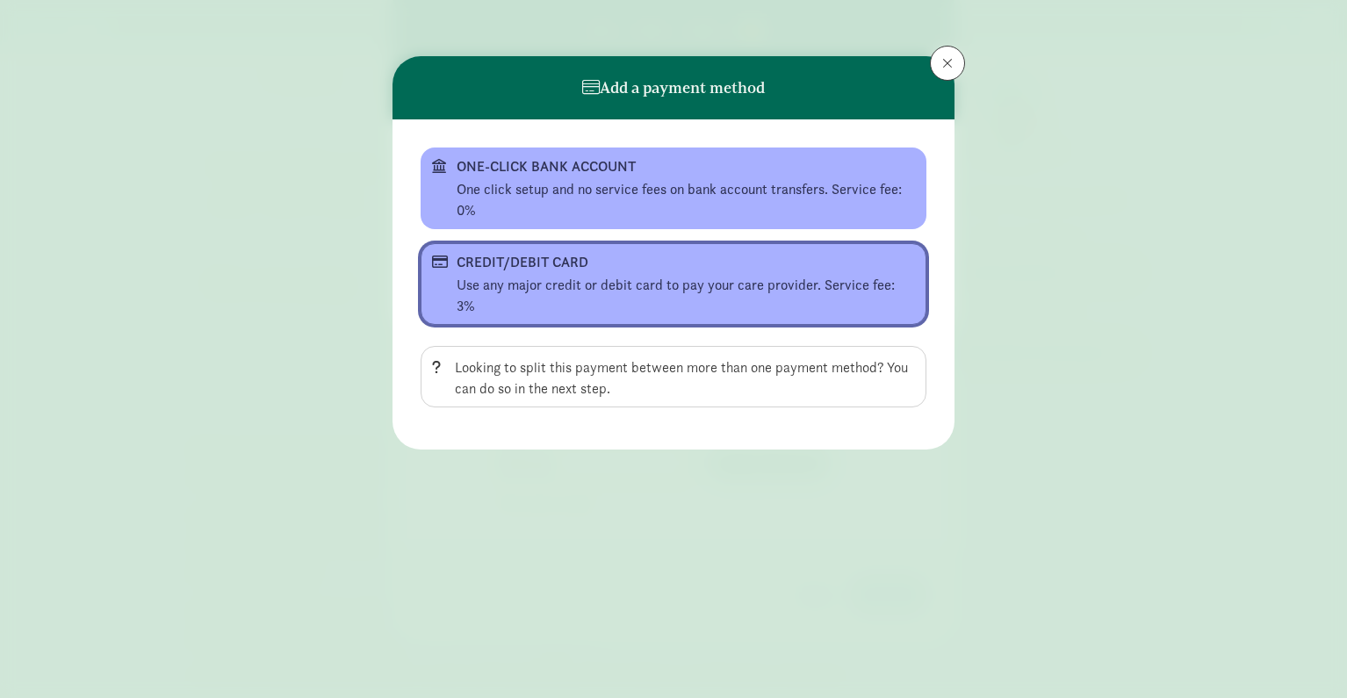
click at [642, 281] on div "Use any major credit or debit card to pay your care provider. Service fee: 3%" at bounding box center [686, 296] width 458 height 42
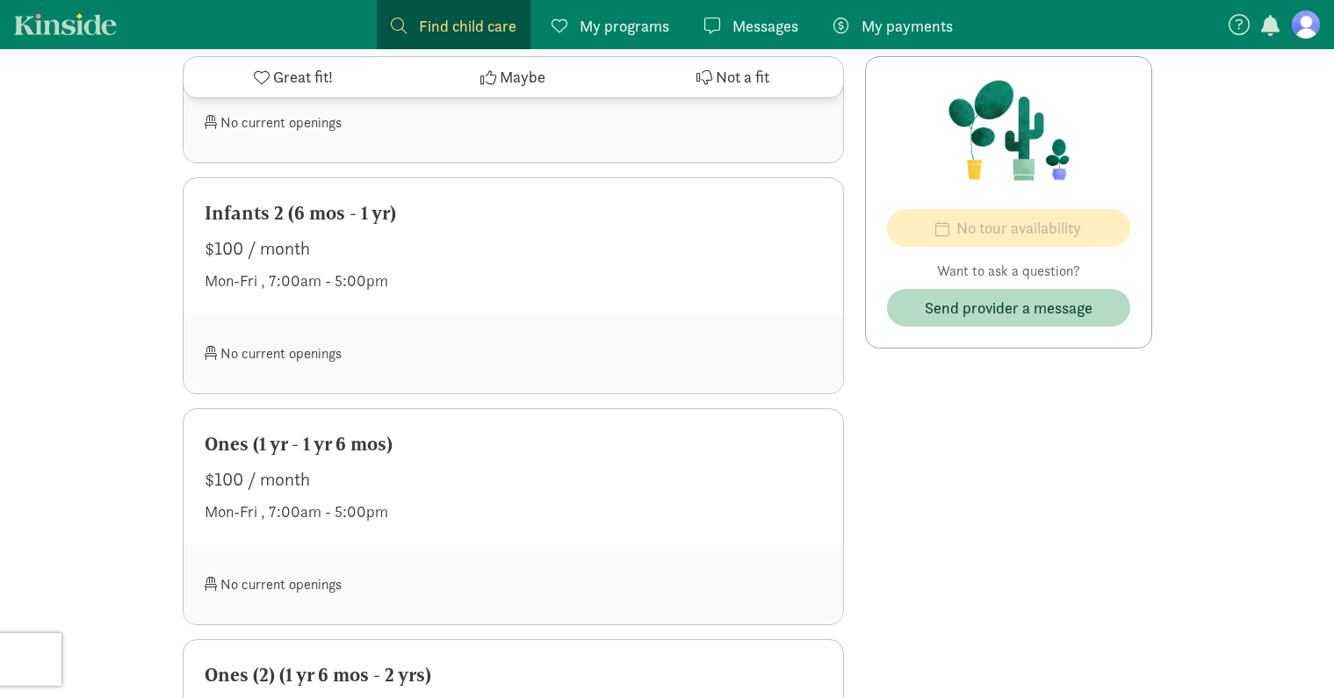
scroll to position [1054, 0]
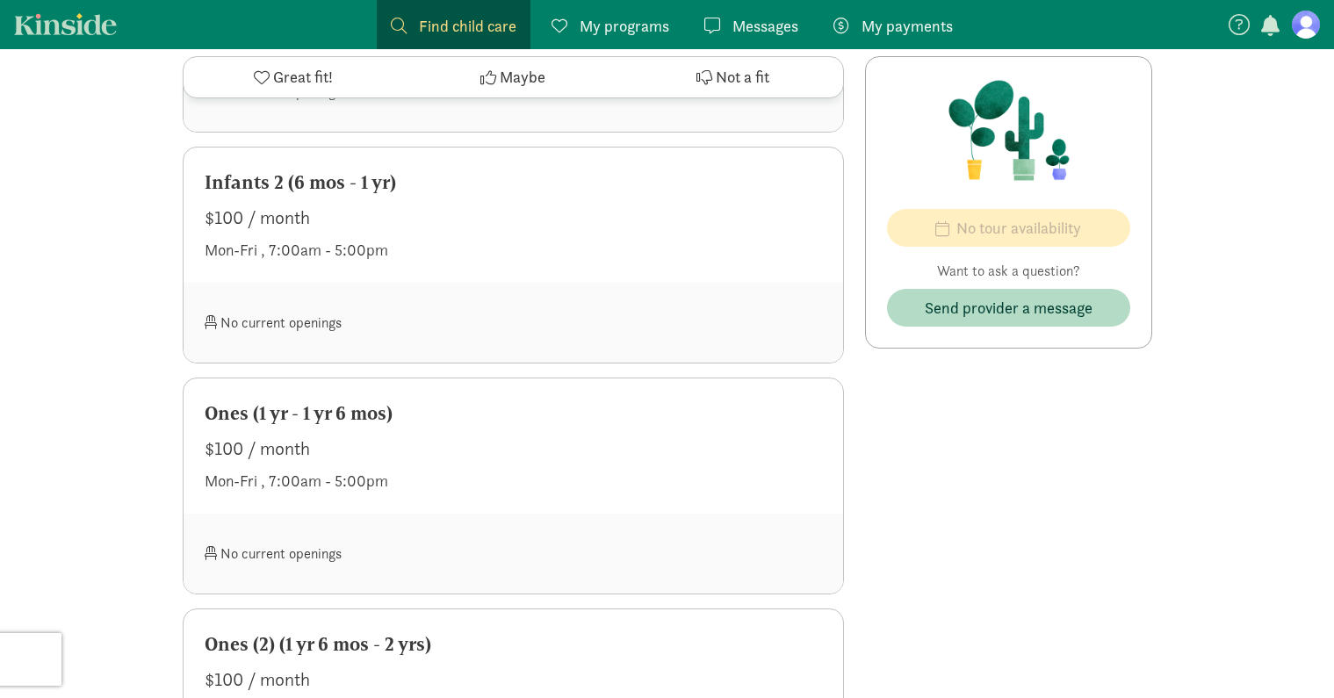
click at [372, 416] on div "Ones (1 yr - 1 yr 6 mos)" at bounding box center [513, 413] width 617 height 28
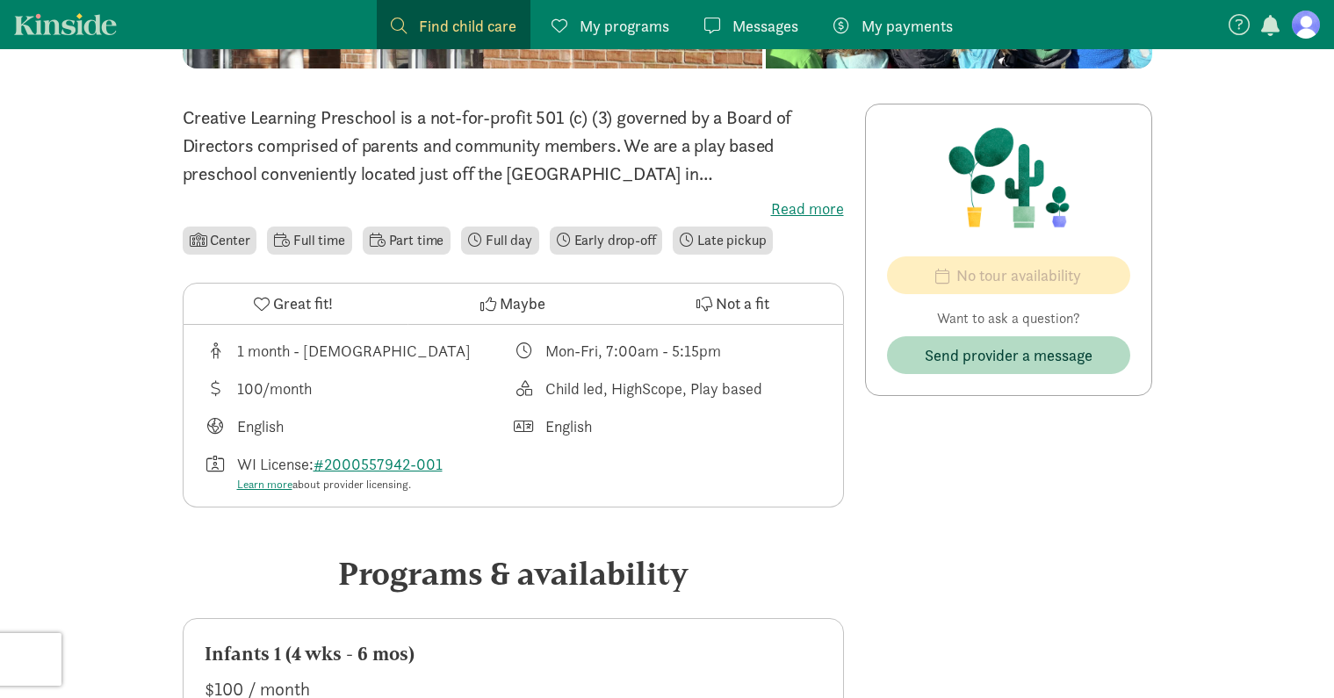
scroll to position [0, 0]
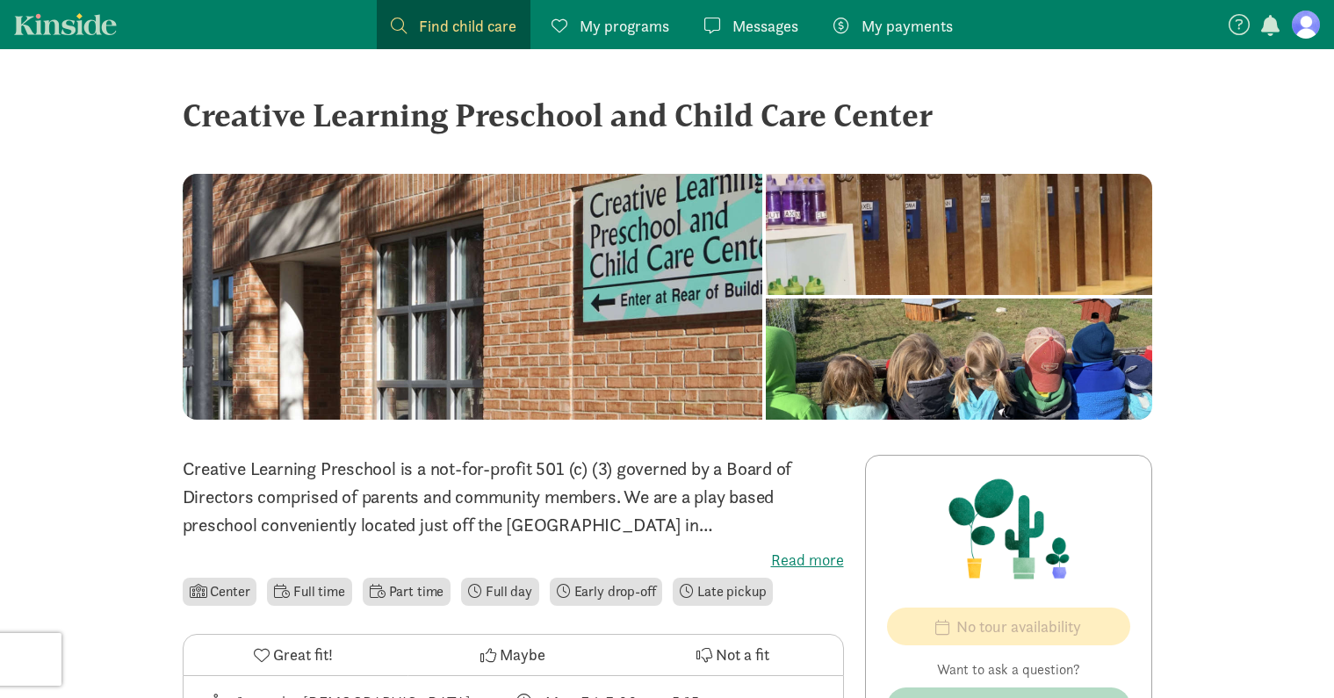
click at [802, 565] on label "Read more" at bounding box center [513, 560] width 661 height 21
click at [0, 0] on input "Read more" at bounding box center [0, 0] width 0 height 0
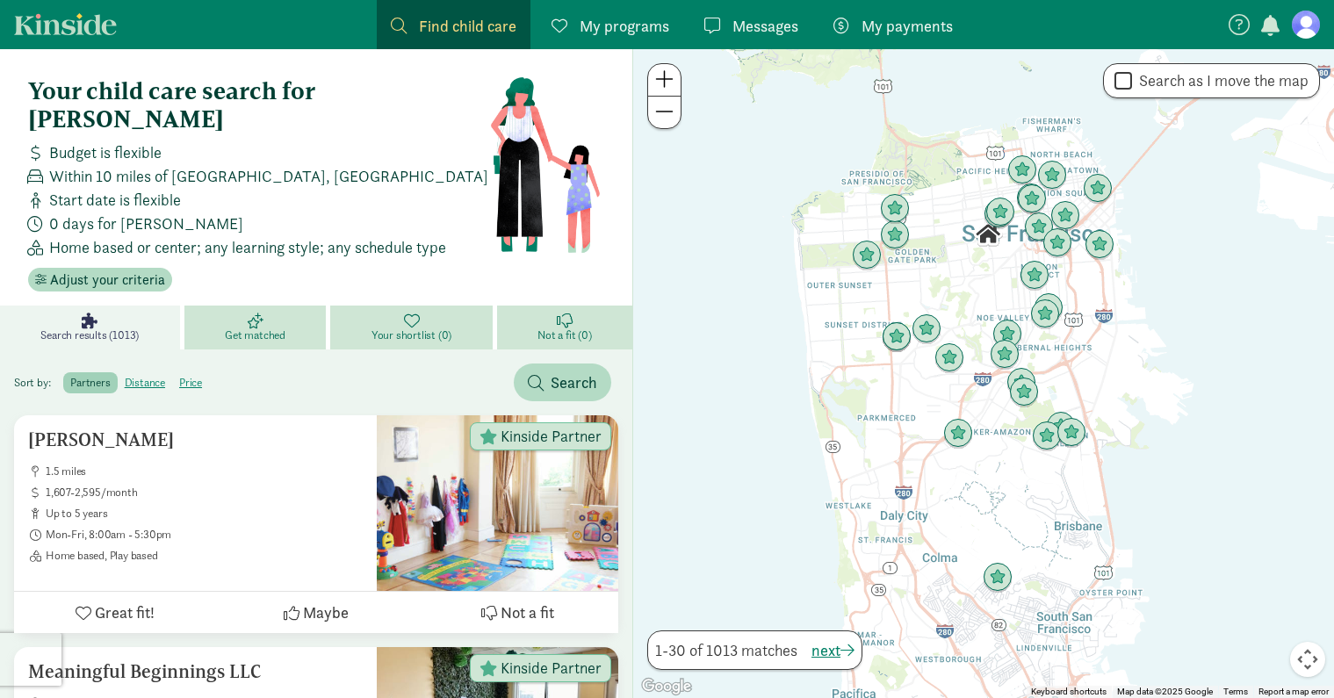
click at [1313, 19] on figure at bounding box center [1306, 25] width 28 height 28
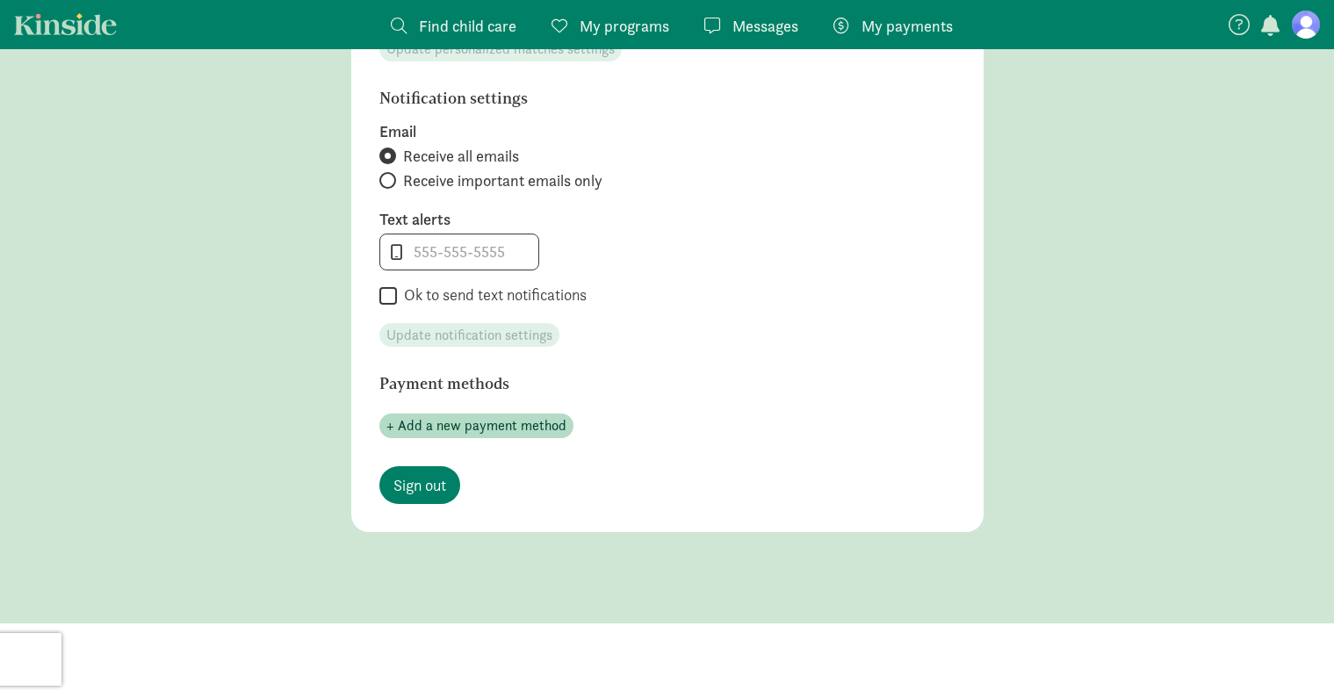
scroll to position [846, 0]
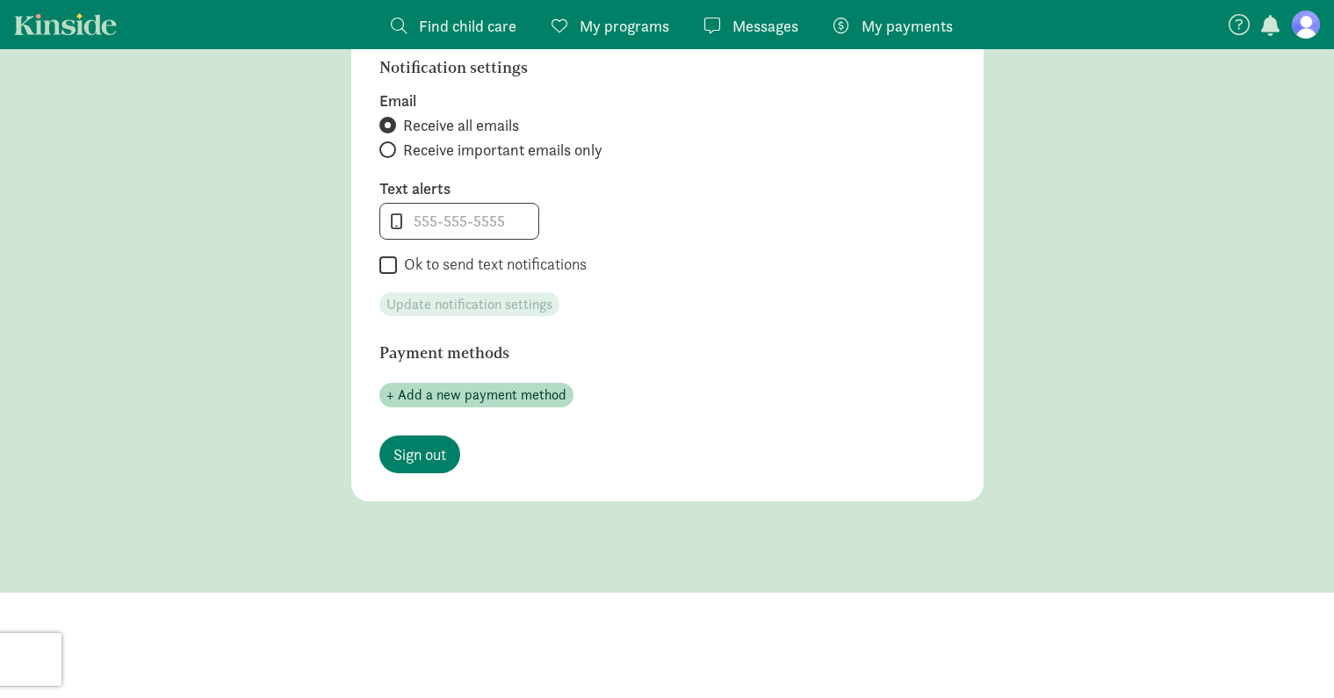
click at [457, 22] on span "Find child care" at bounding box center [467, 26] width 97 height 24
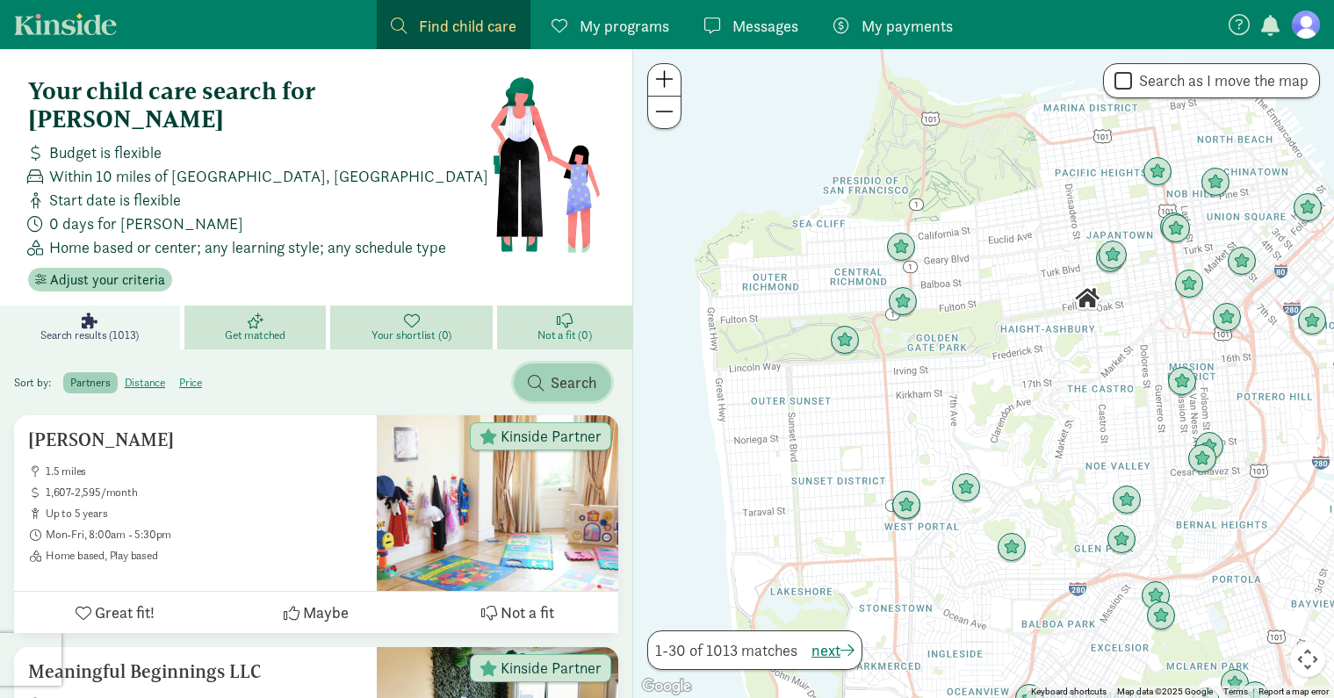
click at [538, 375] on span "button" at bounding box center [536, 383] width 16 height 16
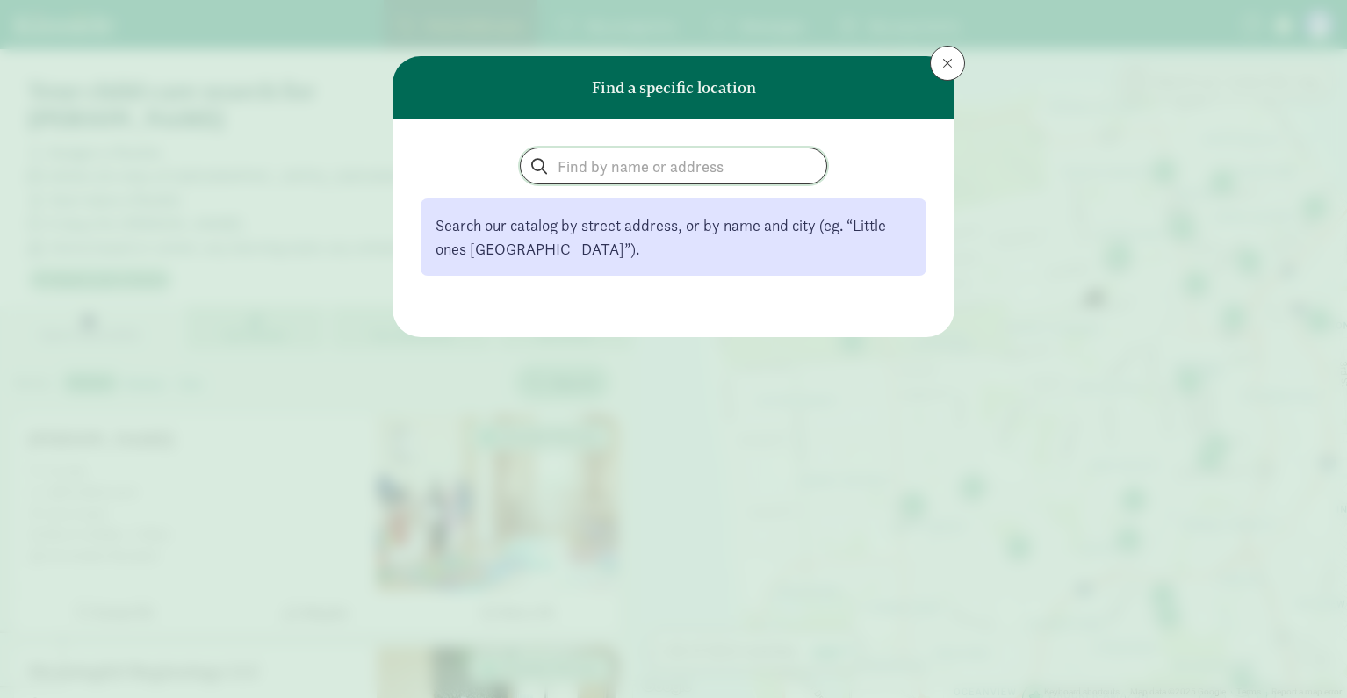
click at [604, 165] on input "search" at bounding box center [674, 165] width 306 height 35
type input "53703"
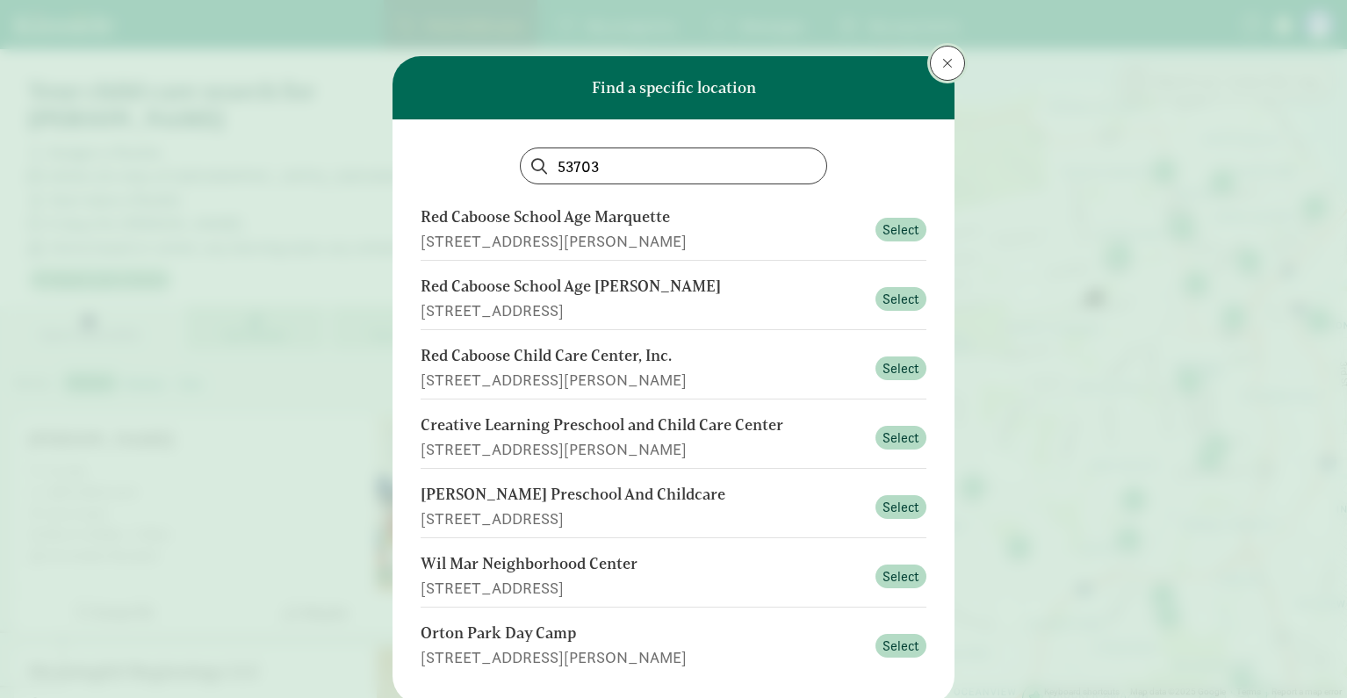
click at [942, 68] on span at bounding box center [947, 63] width 11 height 14
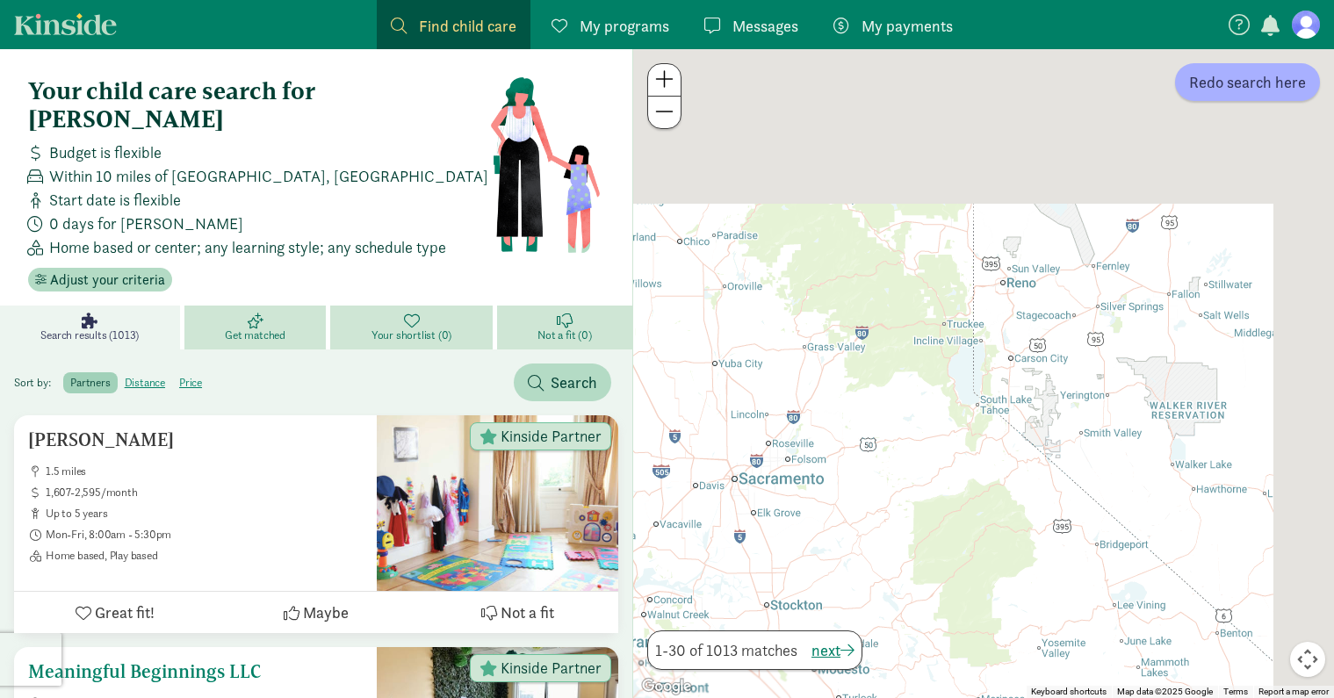
drag, startPoint x: 1227, startPoint y: 191, endPoint x: 634, endPoint y: 575, distance: 707.2
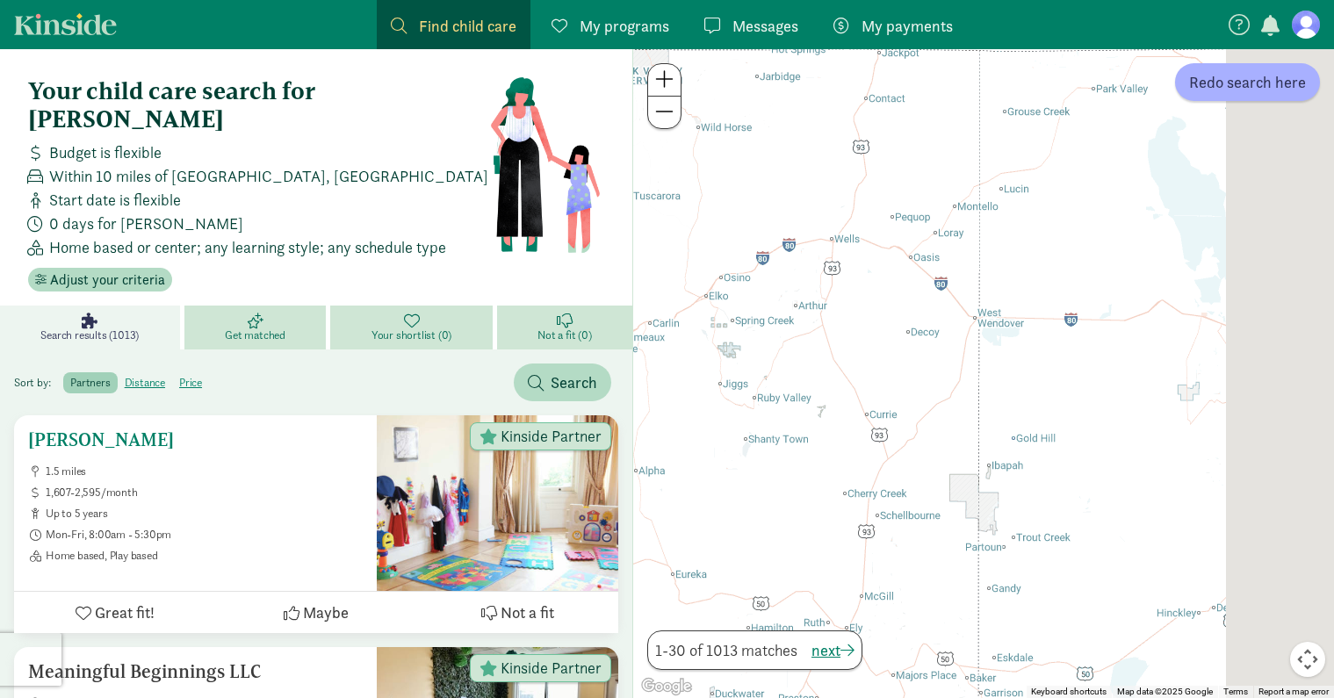
drag, startPoint x: 443, startPoint y: 353, endPoint x: 259, endPoint y: 557, distance: 274.2
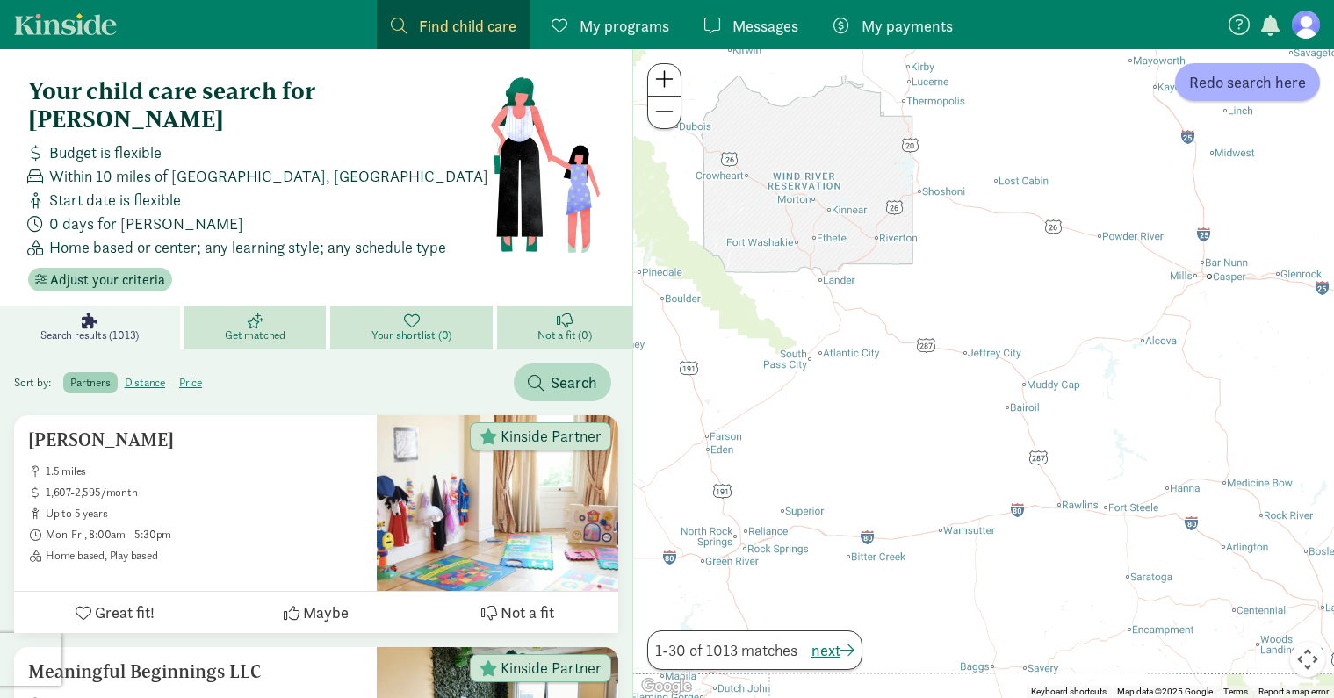
drag, startPoint x: 967, startPoint y: 248, endPoint x: 508, endPoint y: 217, distance: 459.3
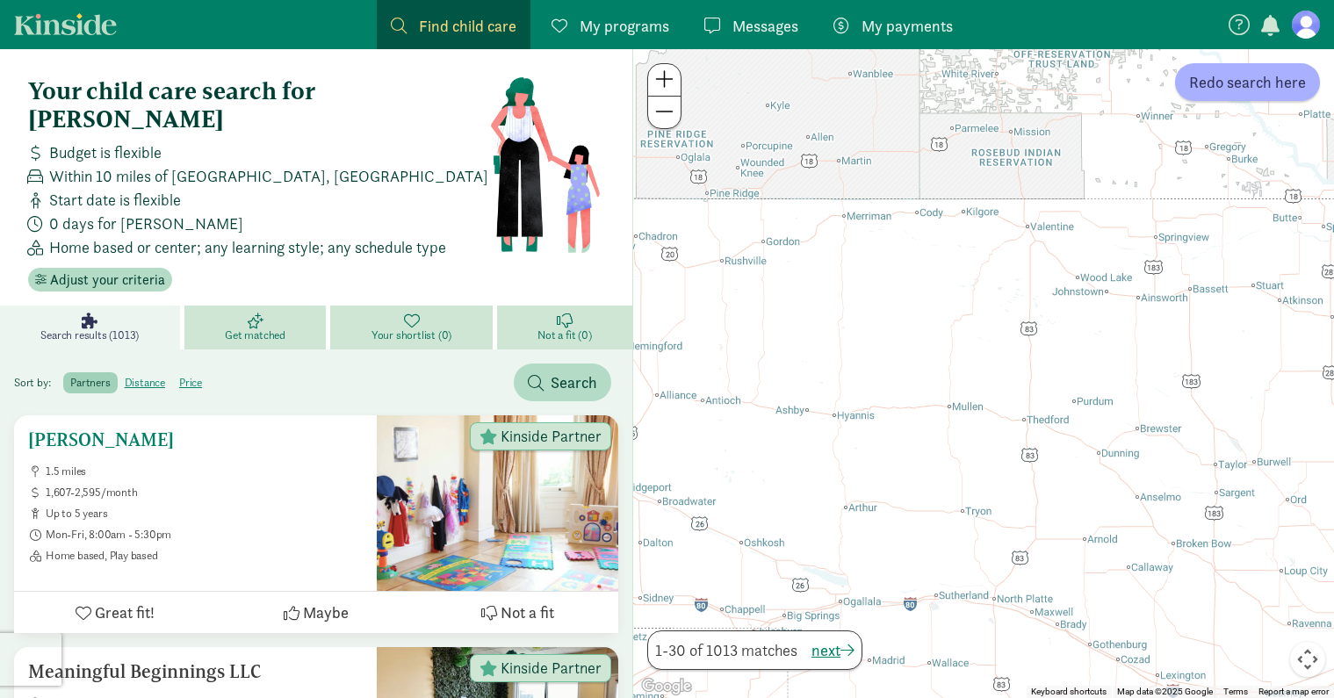
drag, startPoint x: 910, startPoint y: 242, endPoint x: 557, endPoint y: 552, distance: 470.4
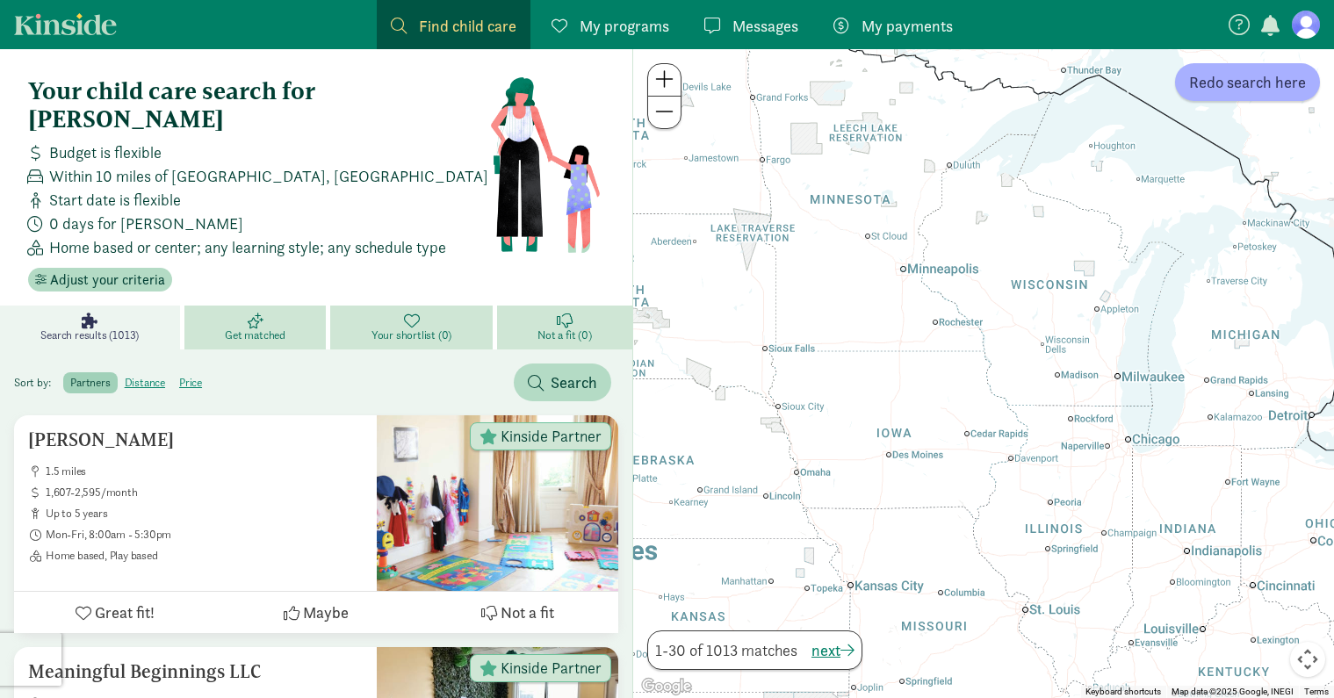
drag, startPoint x: 1101, startPoint y: 362, endPoint x: 908, endPoint y: 248, distance: 223.9
click at [908, 248] on div at bounding box center [983, 373] width 701 height 649
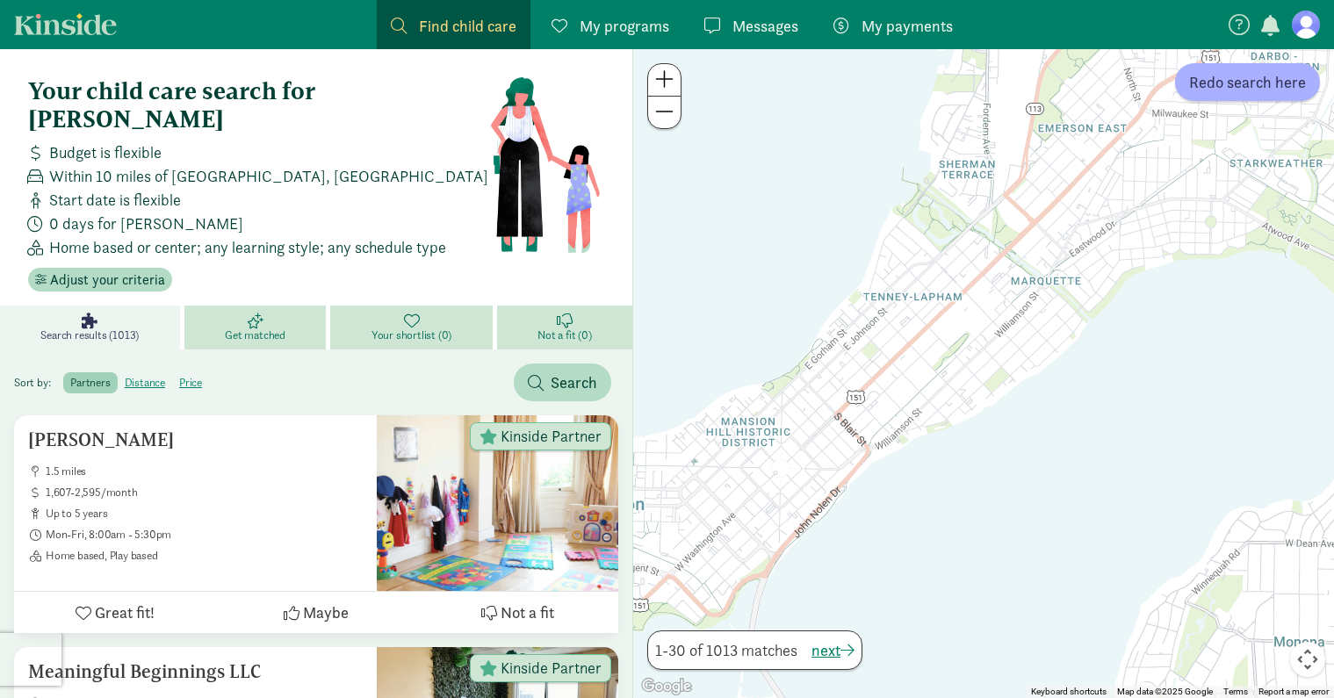
drag, startPoint x: 969, startPoint y: 269, endPoint x: 1034, endPoint y: 385, distance: 133.6
click at [1034, 385] on div at bounding box center [983, 373] width 701 height 649
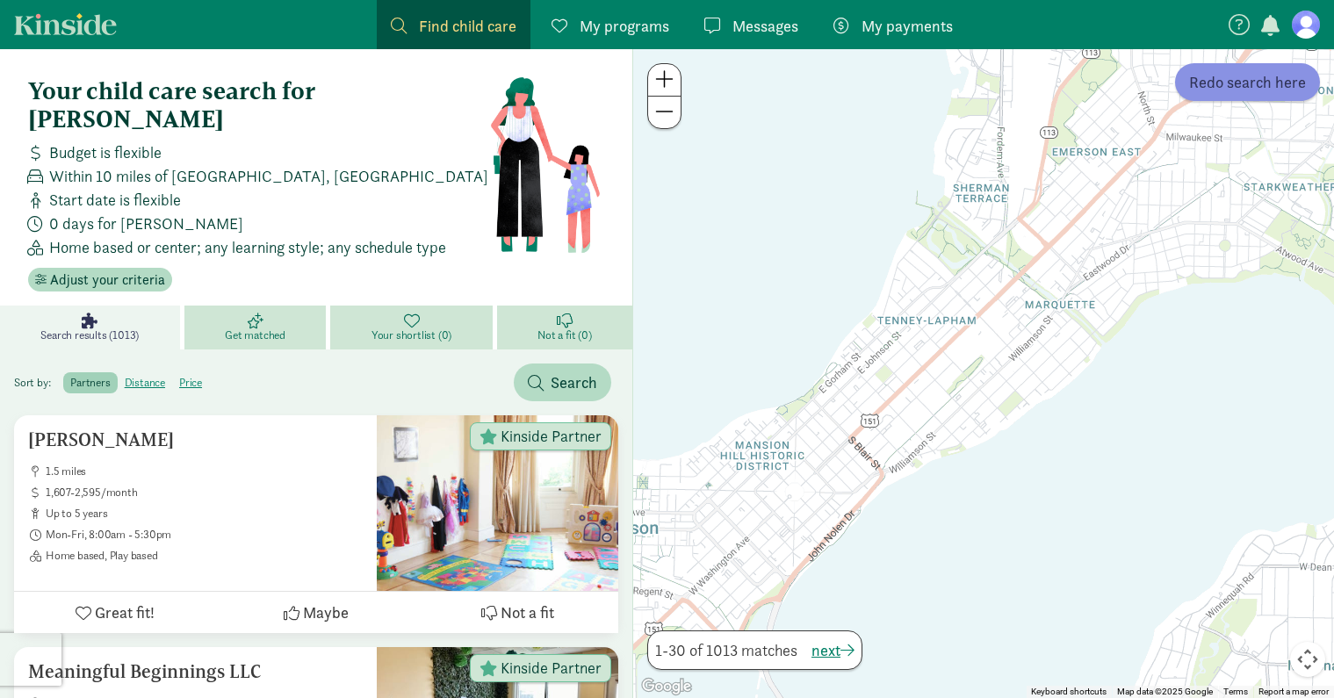
click at [1234, 77] on span "Redo search here" at bounding box center [1247, 82] width 117 height 24
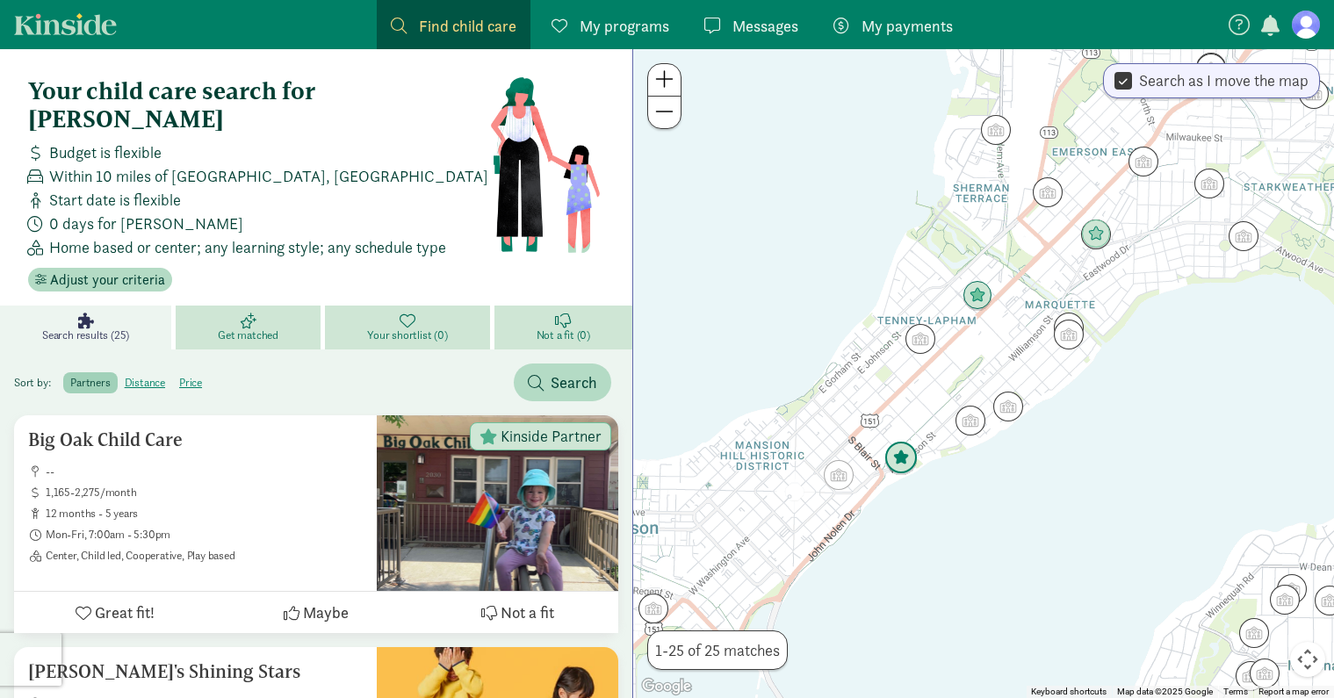
click at [905, 454] on img "Click to see details" at bounding box center [900, 458] width 33 height 33
click at [918, 450] on div "To navigate, press the arrow keys." at bounding box center [983, 373] width 701 height 649
click at [896, 461] on img "Click to see details" at bounding box center [900, 458] width 33 height 33
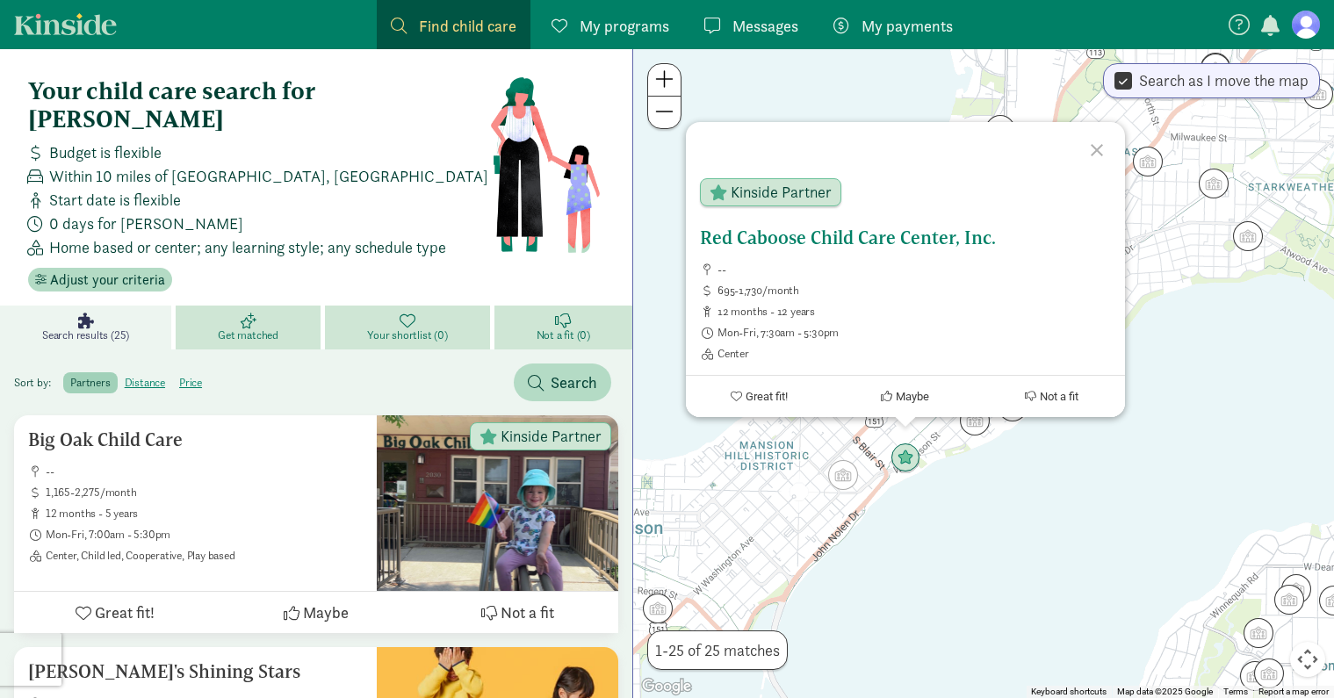
click at [860, 244] on h5 "Red Caboose Child Care Center, Inc." at bounding box center [905, 237] width 411 height 21
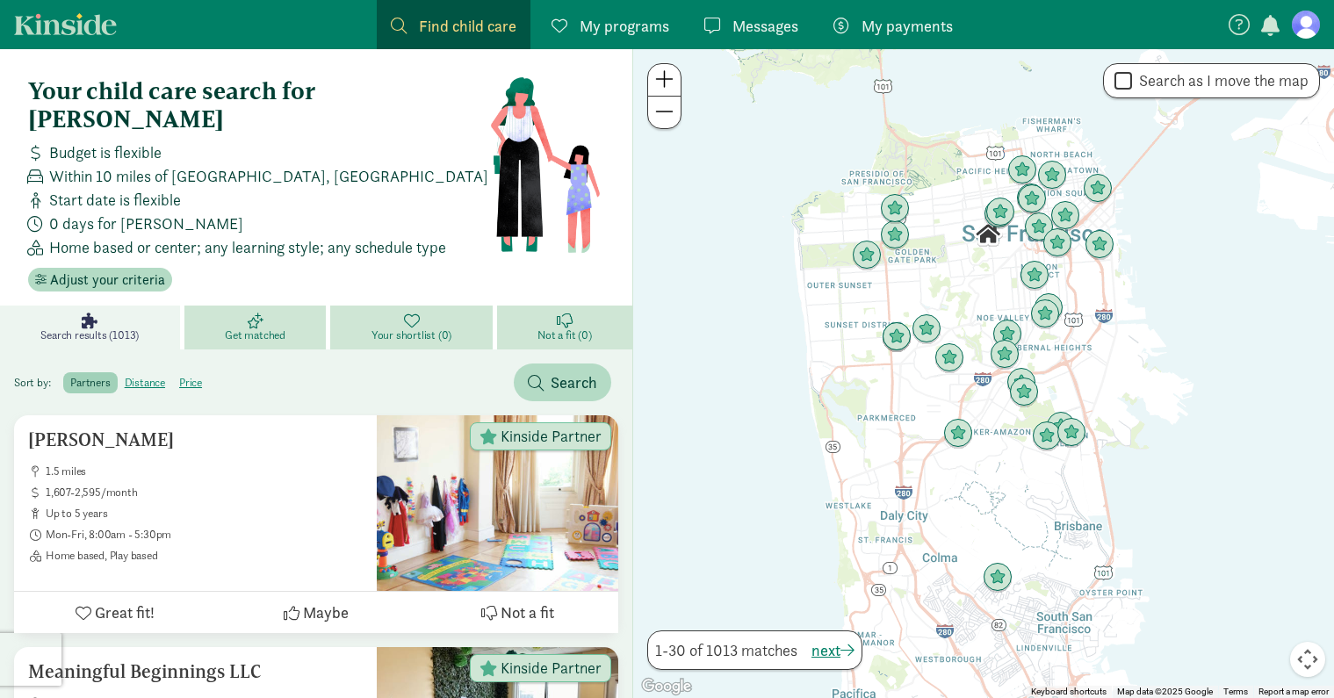
click at [667, 111] on span at bounding box center [664, 111] width 18 height 21
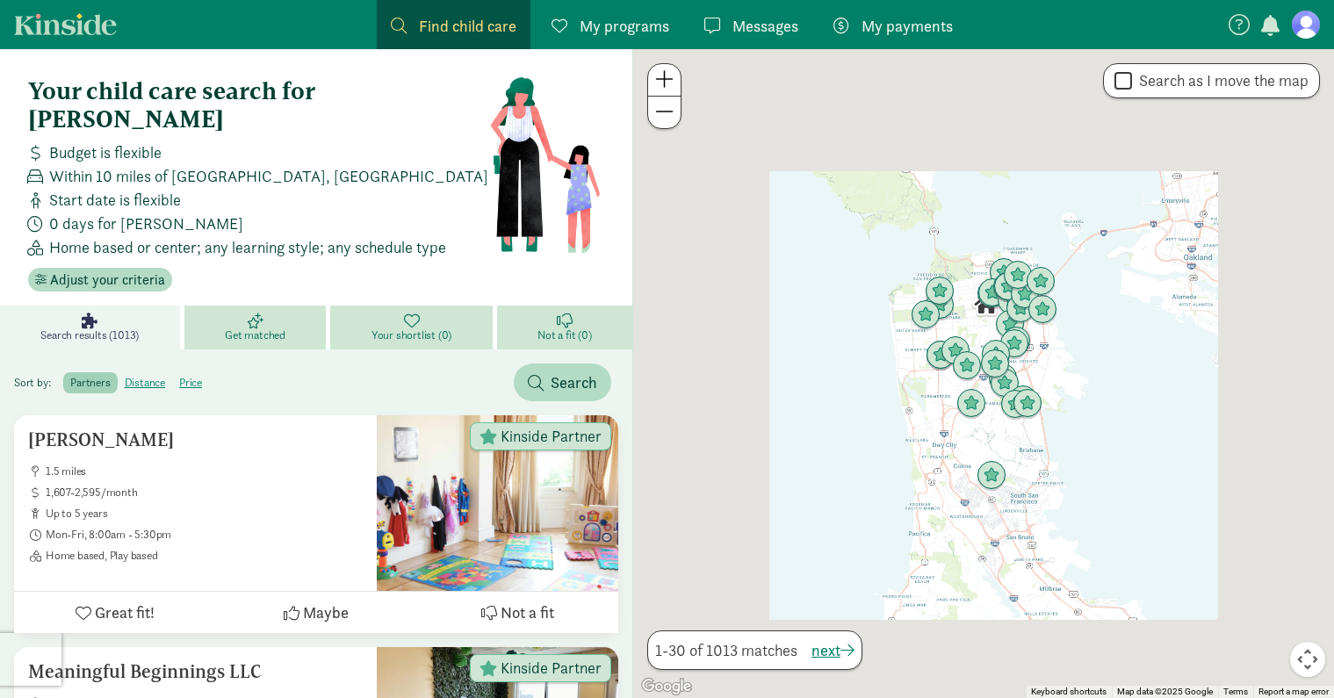
click at [667, 111] on span at bounding box center [664, 111] width 18 height 21
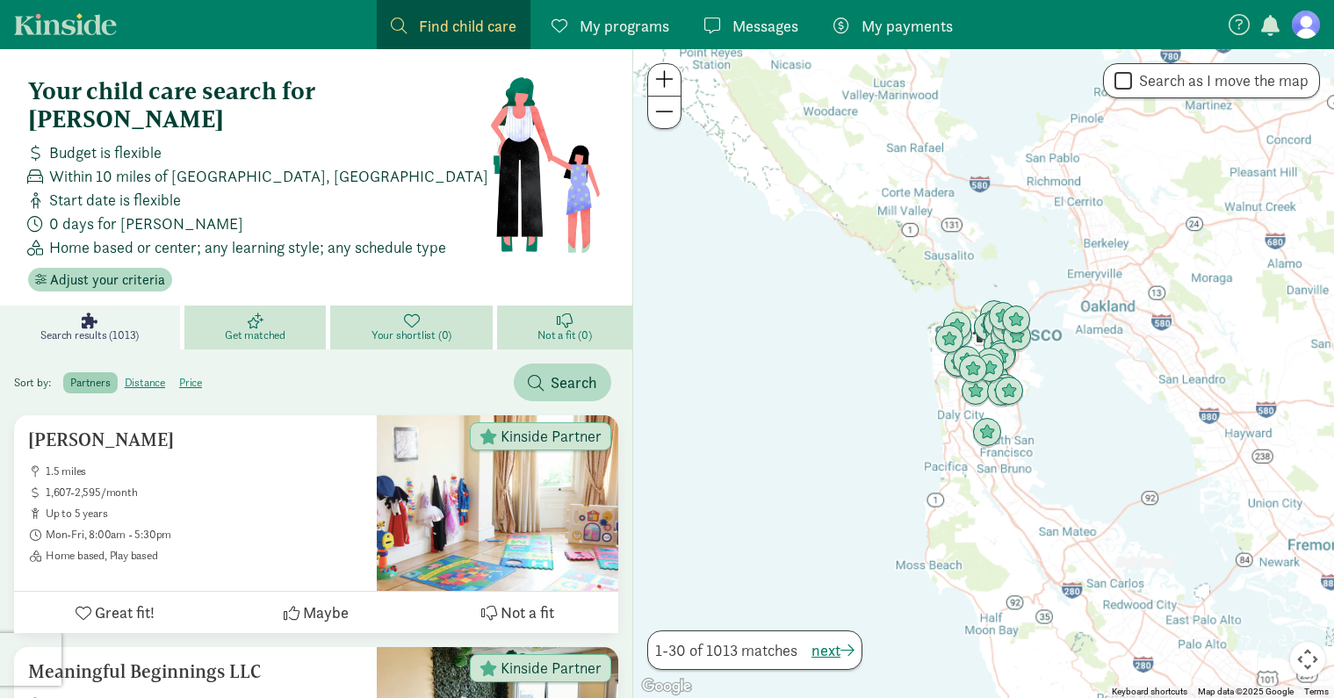
click at [666, 111] on span at bounding box center [664, 111] width 18 height 21
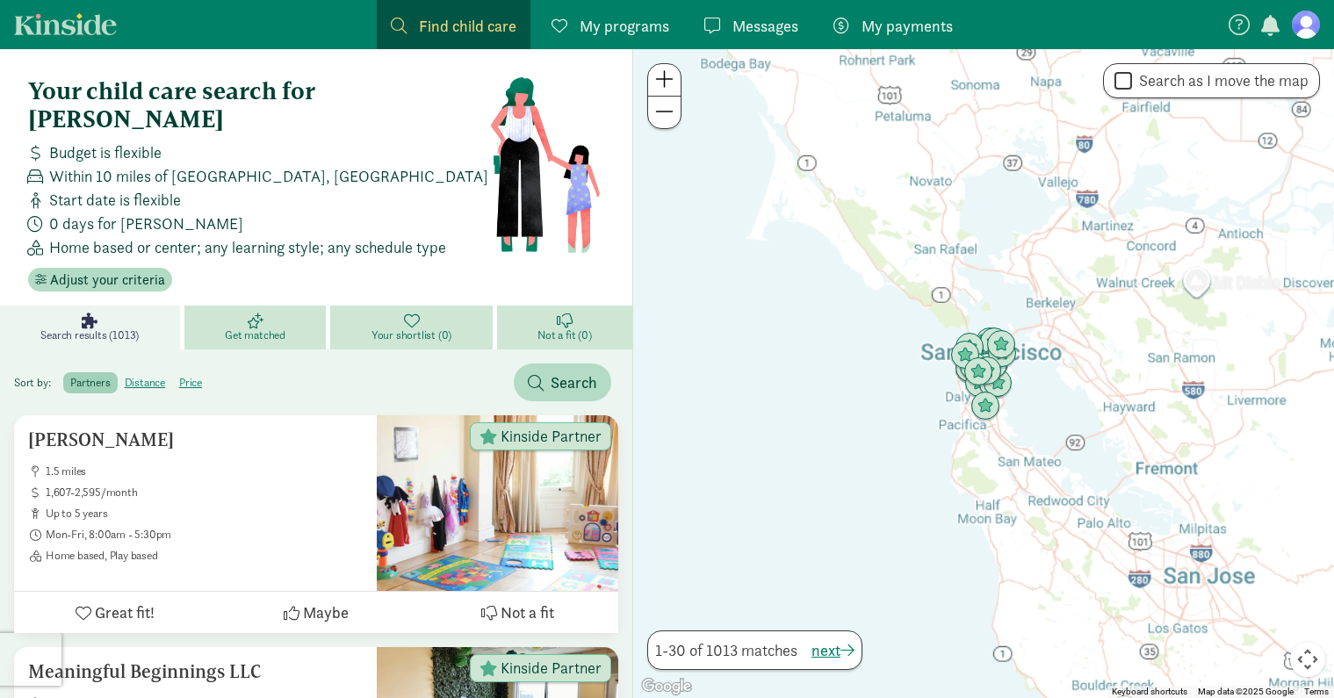
click at [666, 113] on span at bounding box center [664, 111] width 18 height 21
click at [666, 115] on span at bounding box center [664, 111] width 18 height 21
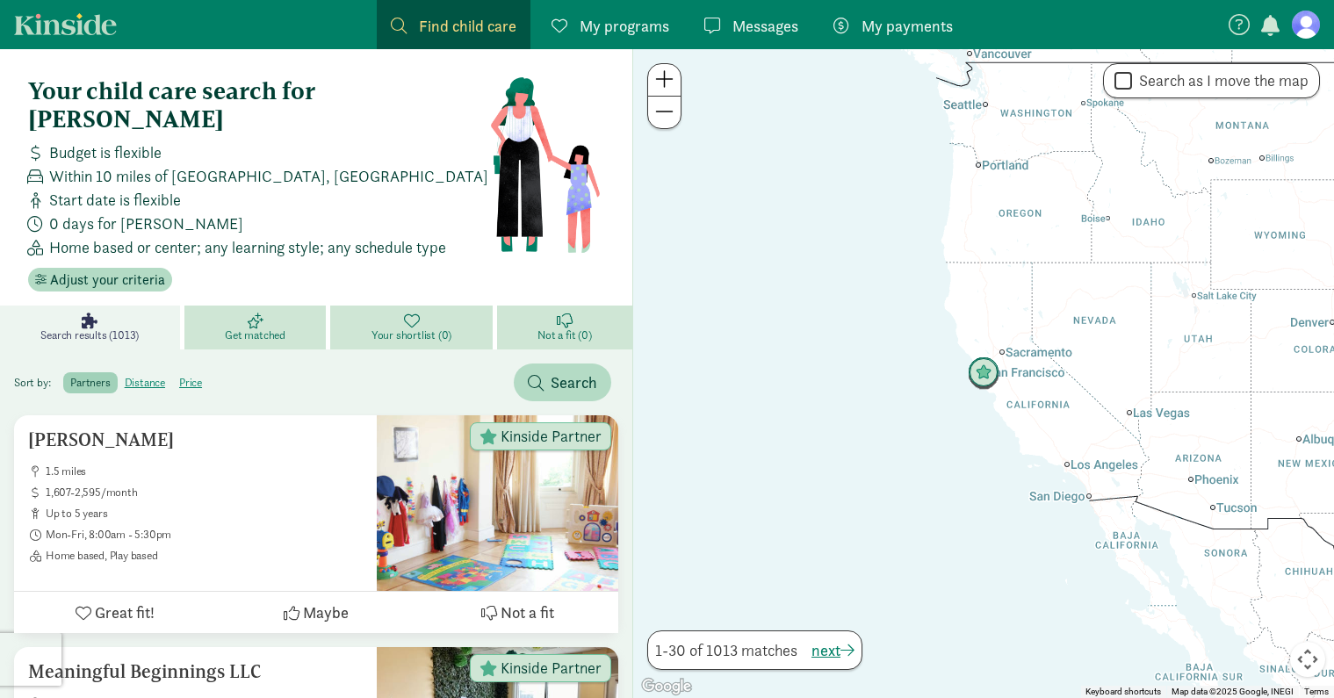
click at [129, 164] on span "Within 10 miles of [GEOGRAPHIC_DATA], [GEOGRAPHIC_DATA]" at bounding box center [268, 176] width 439 height 24
click at [46, 169] on span at bounding box center [35, 177] width 28 height 16
click at [261, 313] on icon at bounding box center [256, 321] width 16 height 16
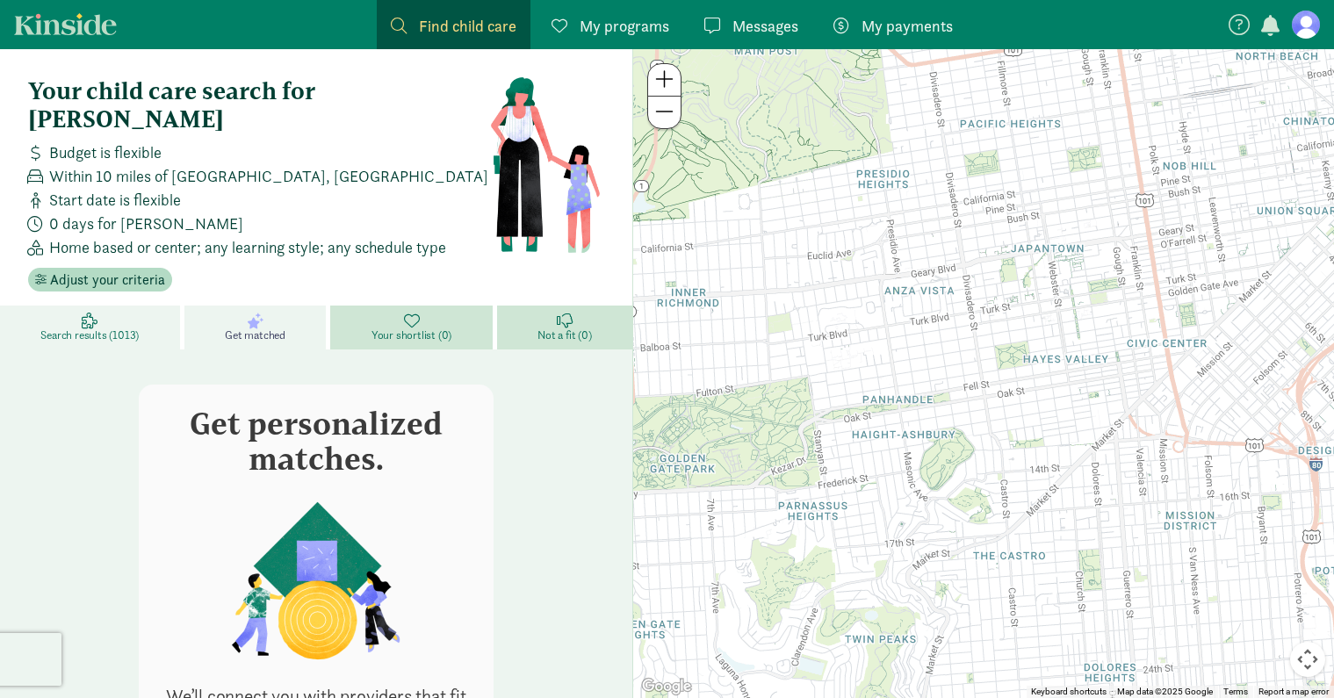
click at [118, 306] on link "Search results (1013)" at bounding box center [92, 328] width 184 height 44
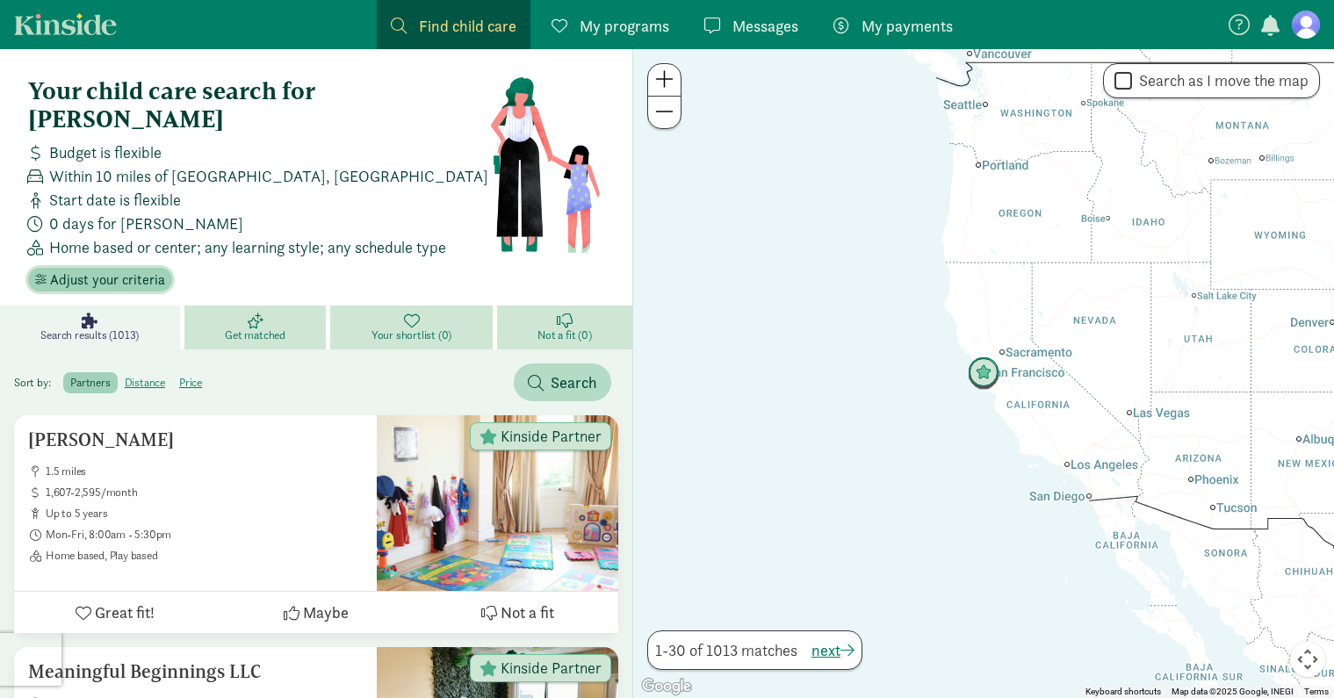
click at [114, 270] on span "Adjust your criteria" at bounding box center [107, 280] width 115 height 21
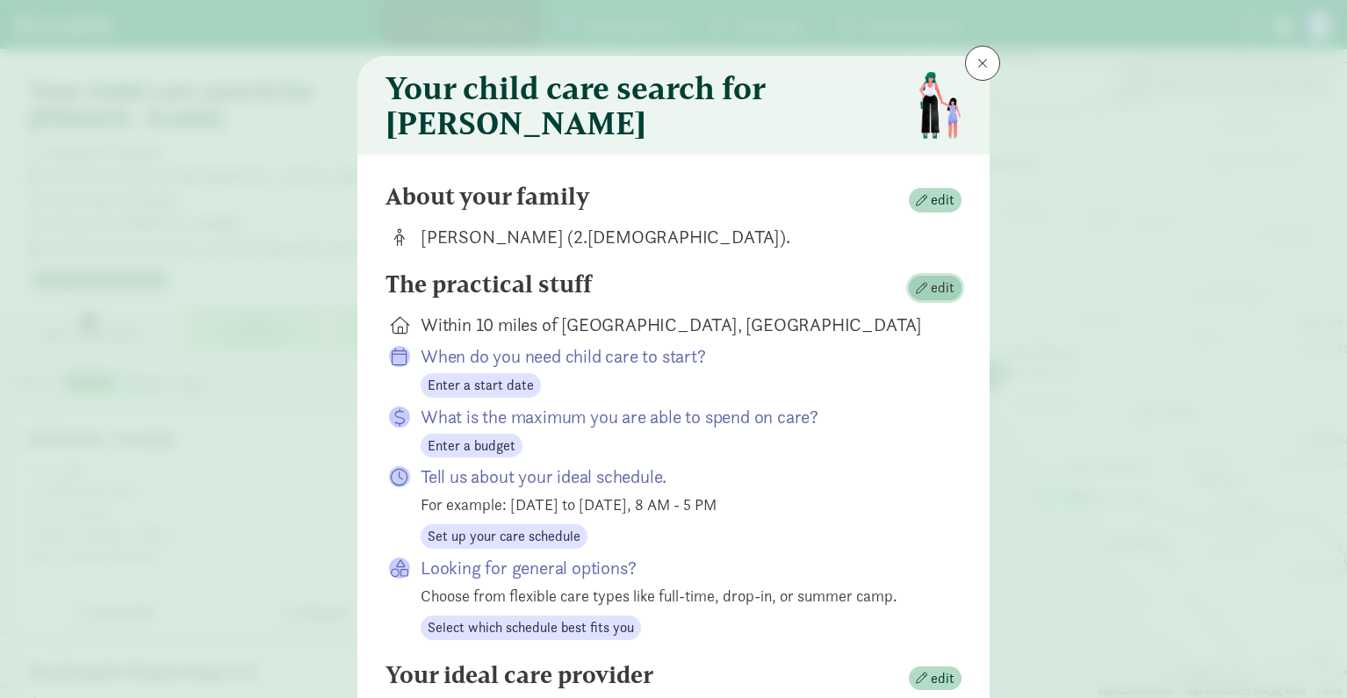
click at [939, 295] on span "edit" at bounding box center [943, 287] width 24 height 21
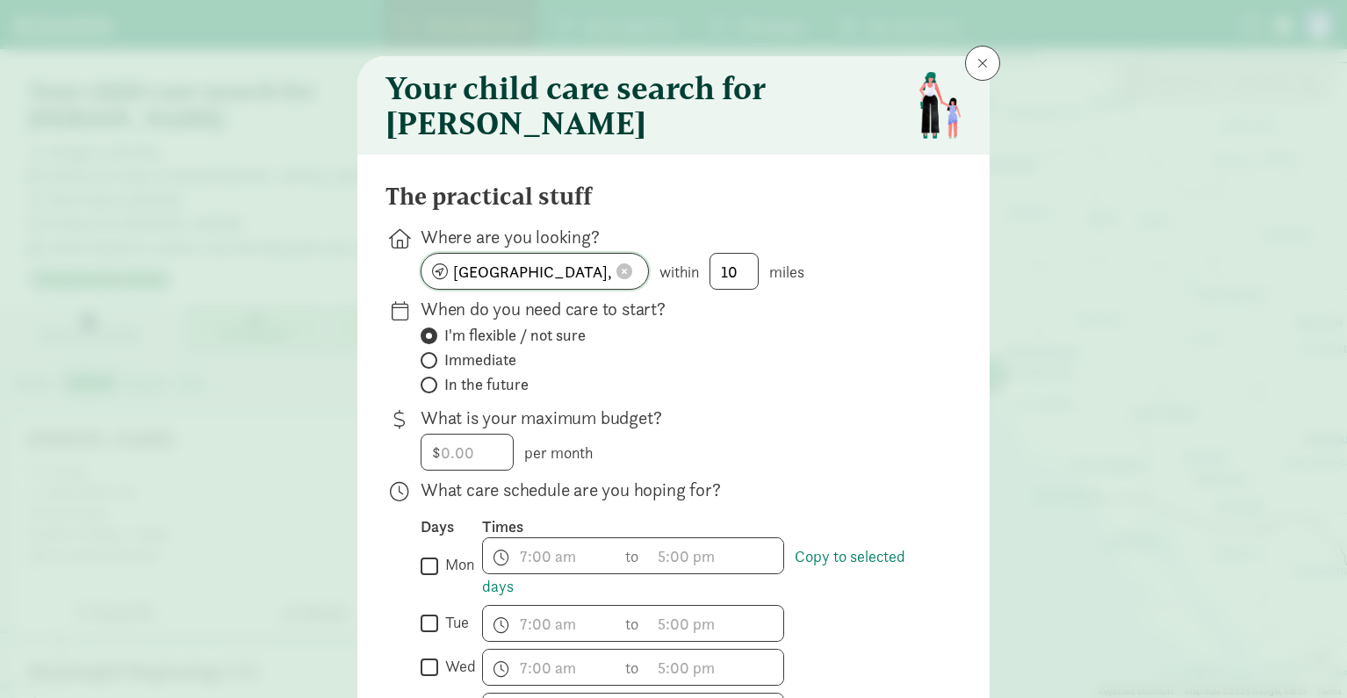
click at [578, 289] on input "[GEOGRAPHIC_DATA], [GEOGRAPHIC_DATA]" at bounding box center [534, 271] width 227 height 35
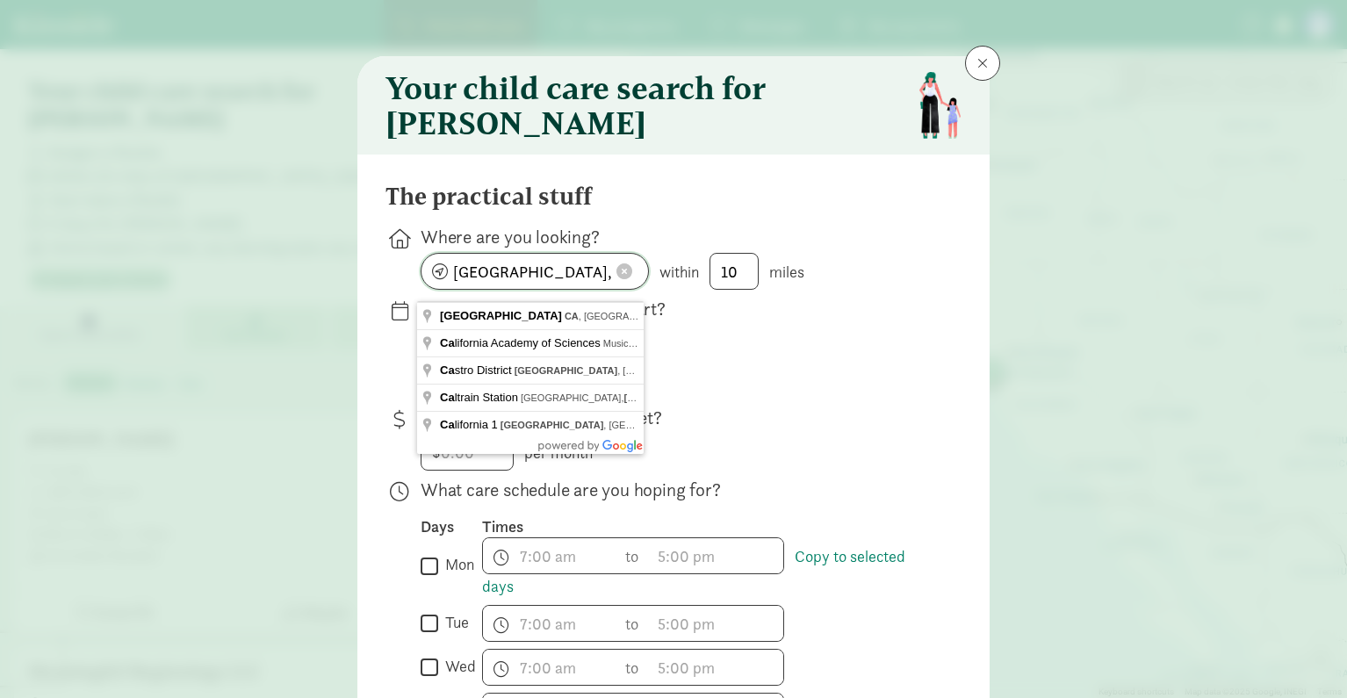
click at [572, 289] on input "[GEOGRAPHIC_DATA], [GEOGRAPHIC_DATA]" at bounding box center [534, 271] width 227 height 35
type input "[GEOGRAPHIC_DATA], [GEOGRAPHIC_DATA], [GEOGRAPHIC_DATA]"
click button at bounding box center [624, 272] width 26 height 18
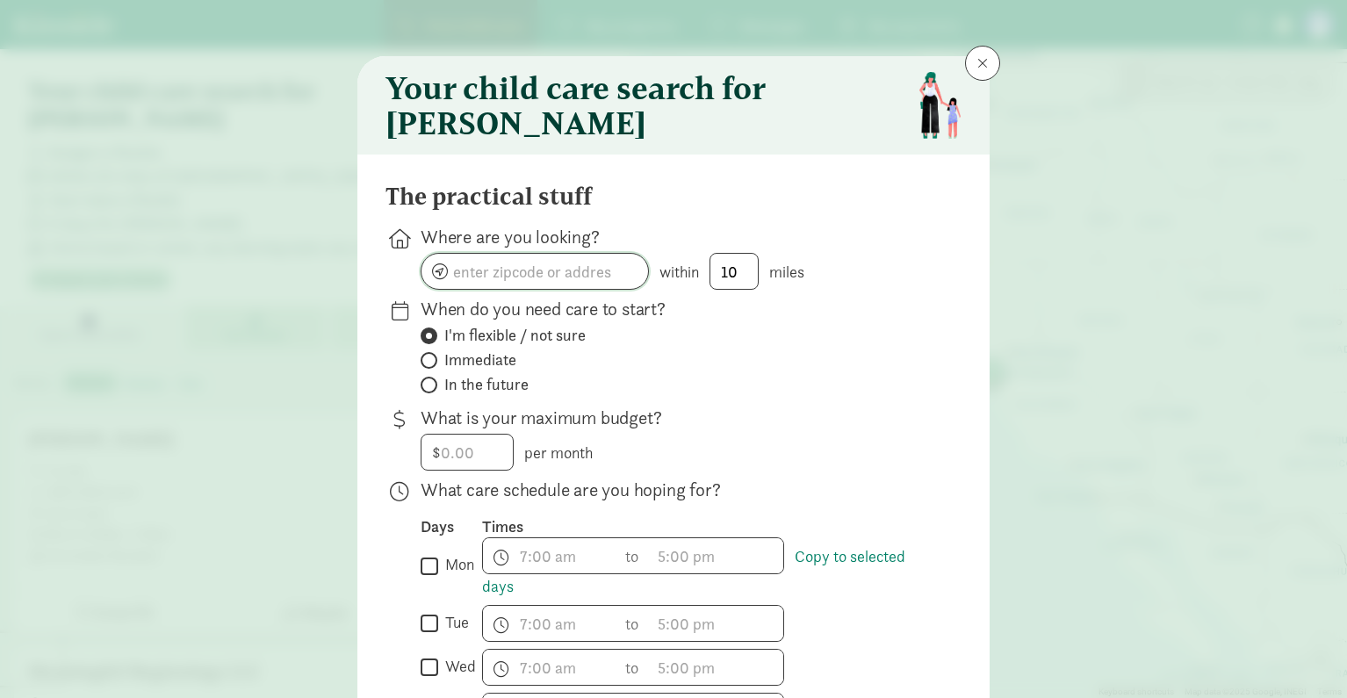
type input "[GEOGRAPHIC_DATA], [GEOGRAPHIC_DATA], [GEOGRAPHIC_DATA]"
click at [507, 395] on span "In the future" at bounding box center [486, 384] width 84 height 21
click at [432, 391] on input "In the future" at bounding box center [426, 384] width 11 height 11
radio input "true"
radio input "false"
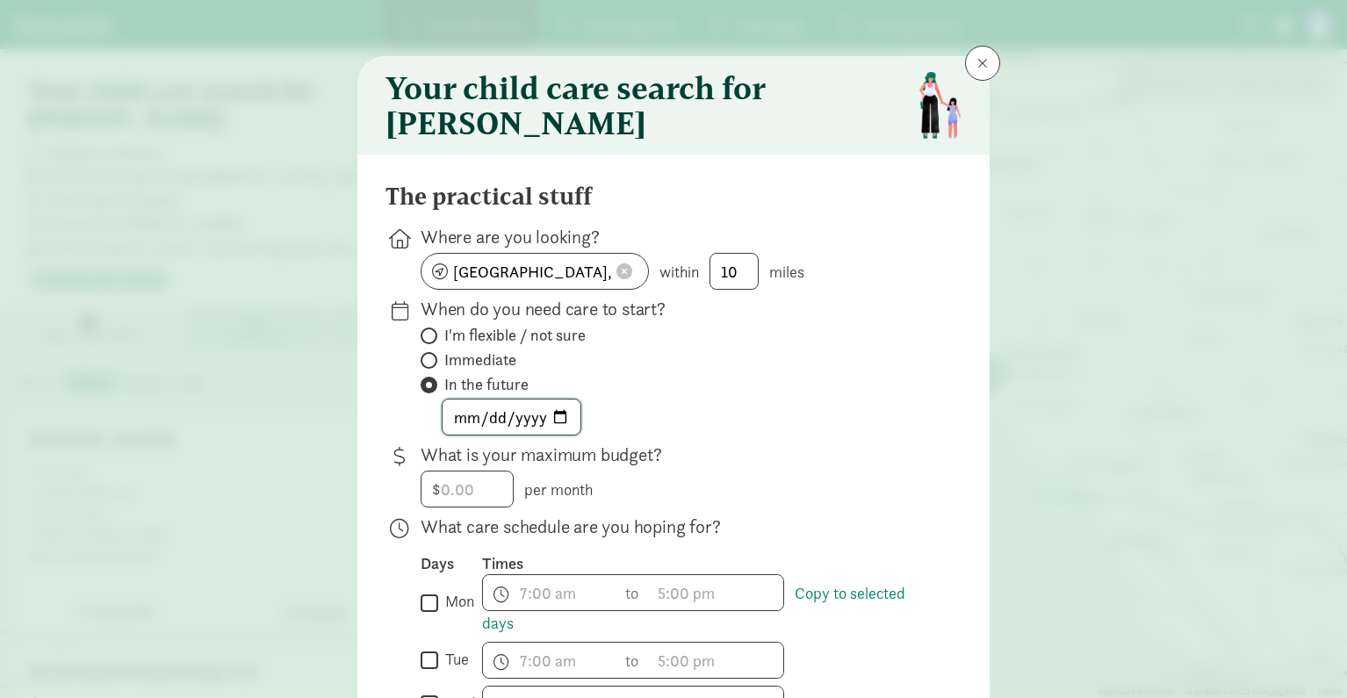
click at [514, 428] on input "date" at bounding box center [512, 416] width 138 height 35
click at [547, 424] on input "date" at bounding box center [512, 416] width 138 height 35
type input "[DATE]"
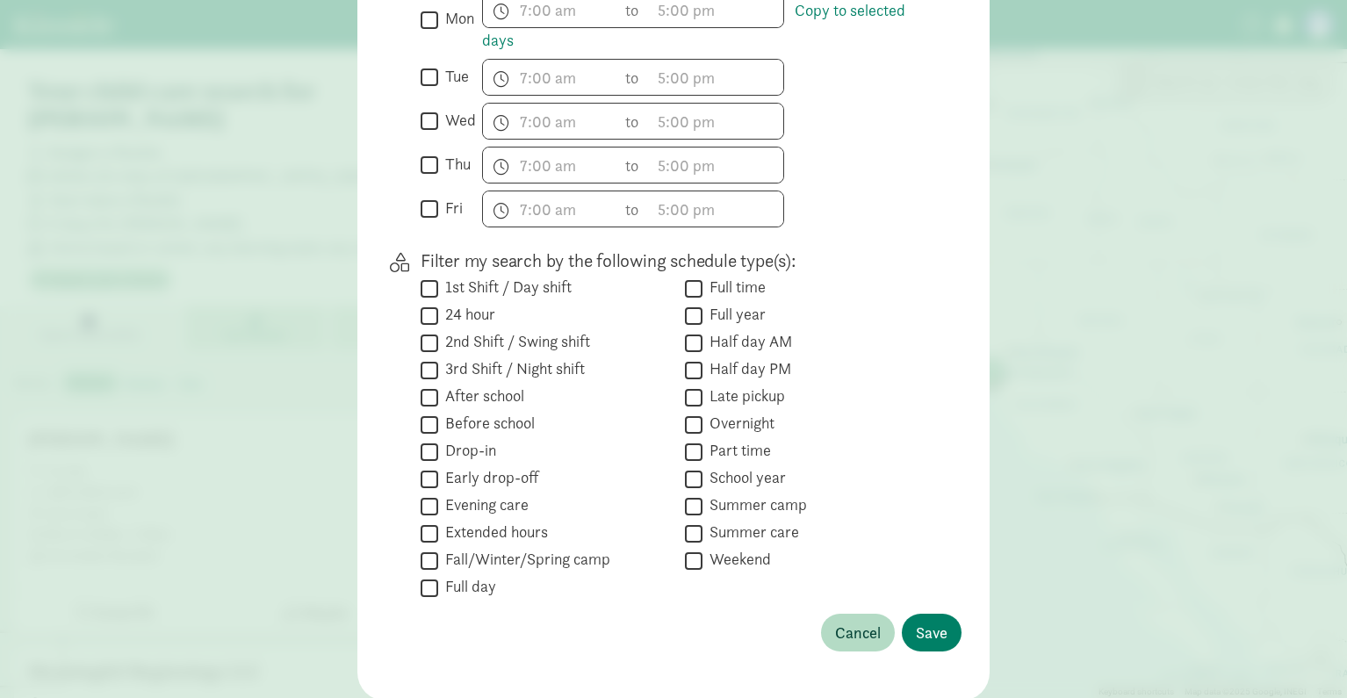
scroll to position [654, 0]
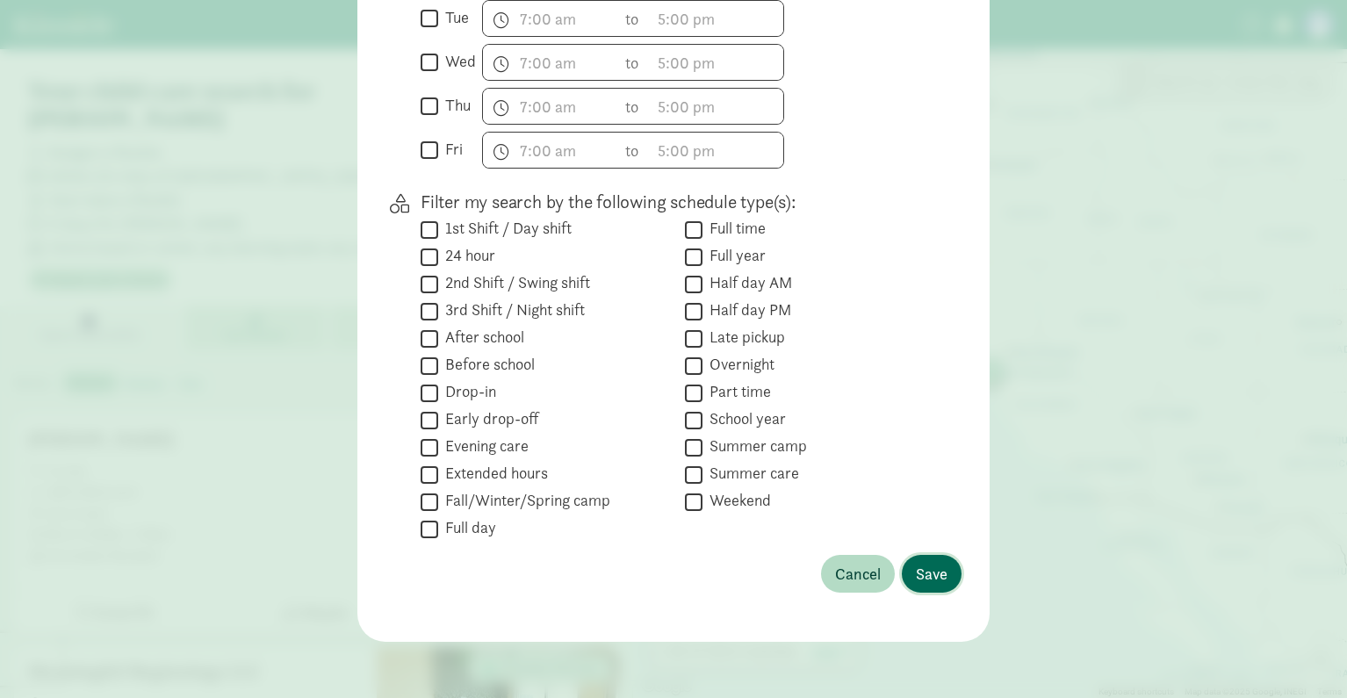
click at [924, 568] on span "Save" at bounding box center [932, 574] width 32 height 24
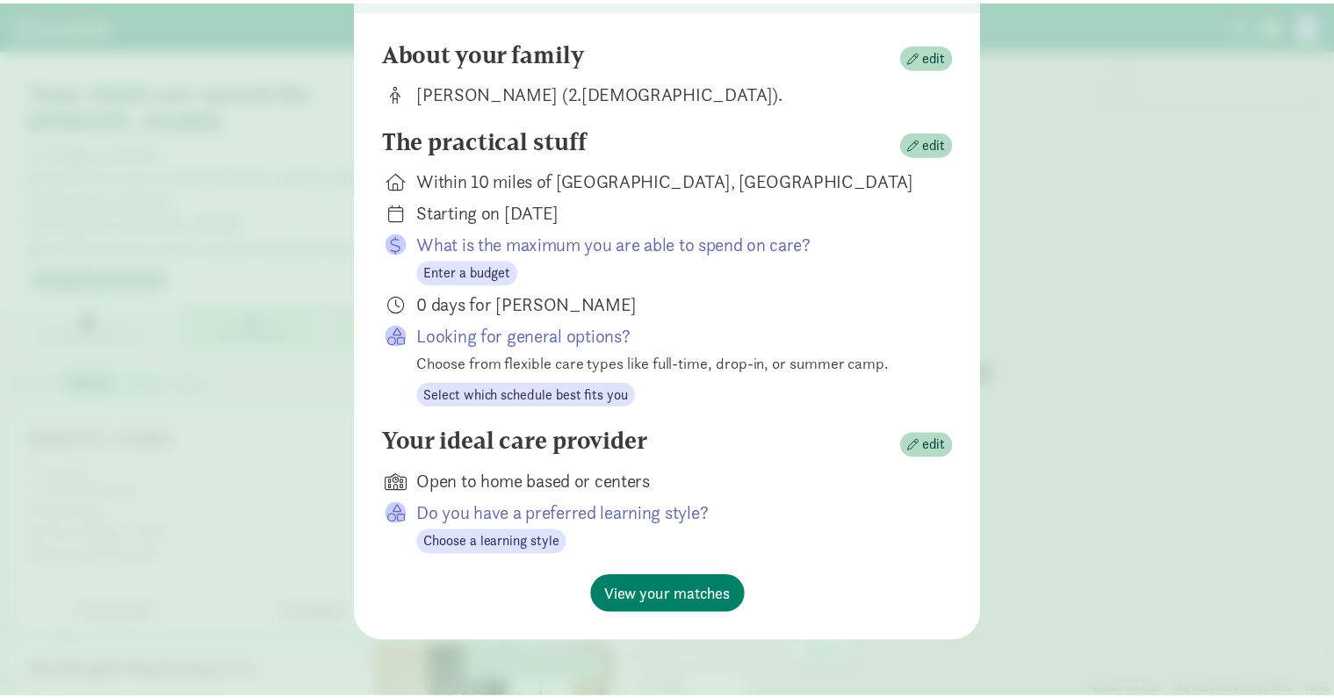
scroll to position [156, 0]
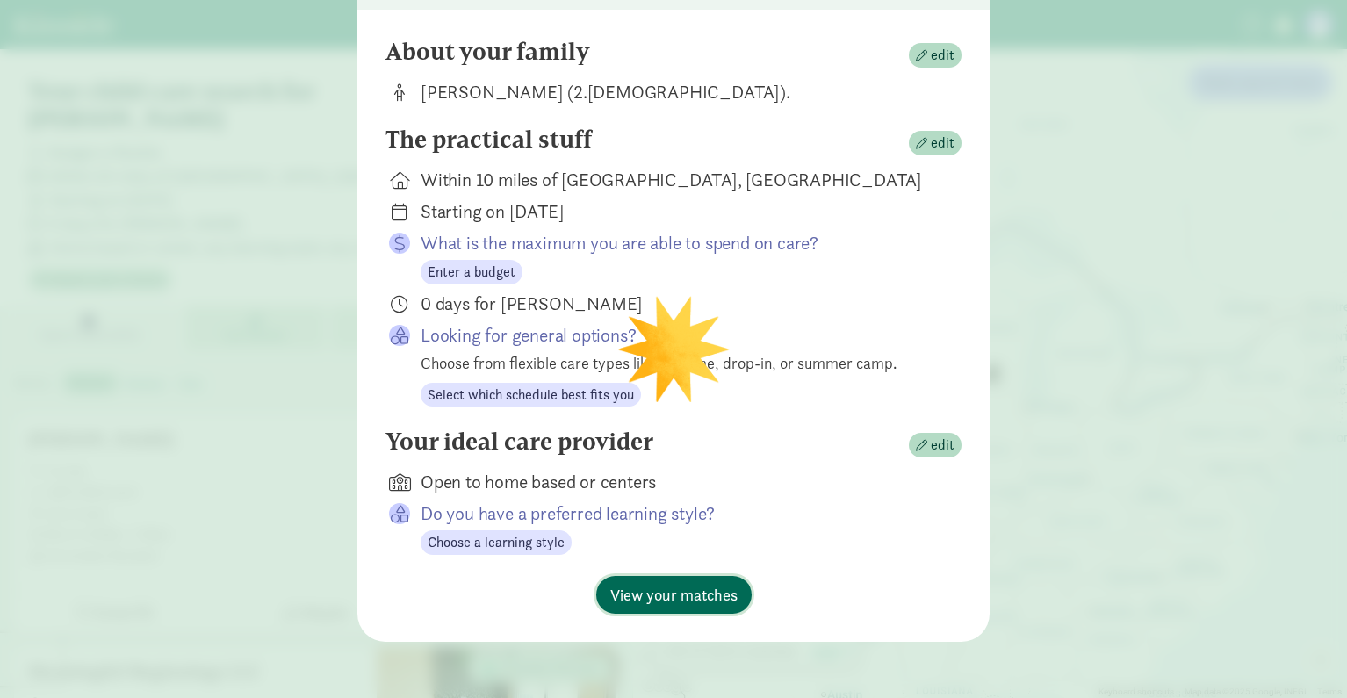
click at [694, 589] on span "View your matches" at bounding box center [673, 595] width 127 height 24
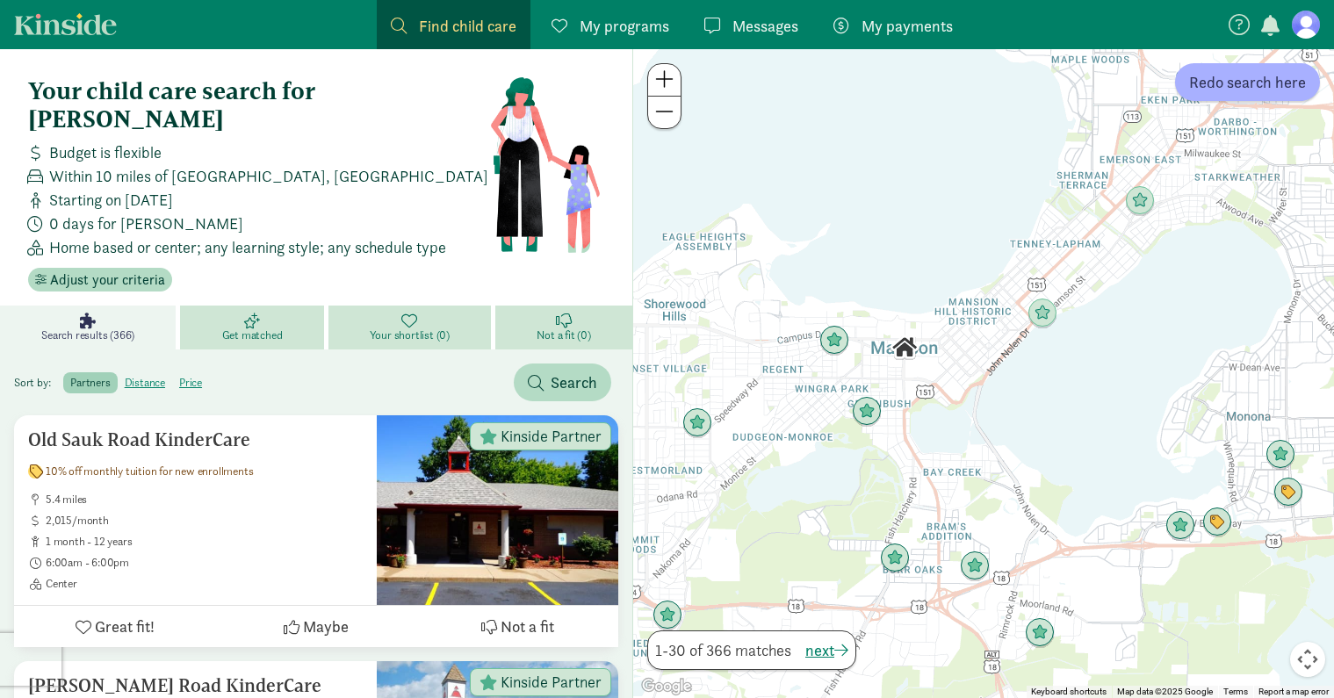
drag, startPoint x: 1045, startPoint y: 319, endPoint x: 1022, endPoint y: 407, distance: 90.7
click at [1022, 407] on div at bounding box center [983, 373] width 701 height 649
click at [837, 335] on img "Click to see details" at bounding box center [833, 341] width 33 height 33
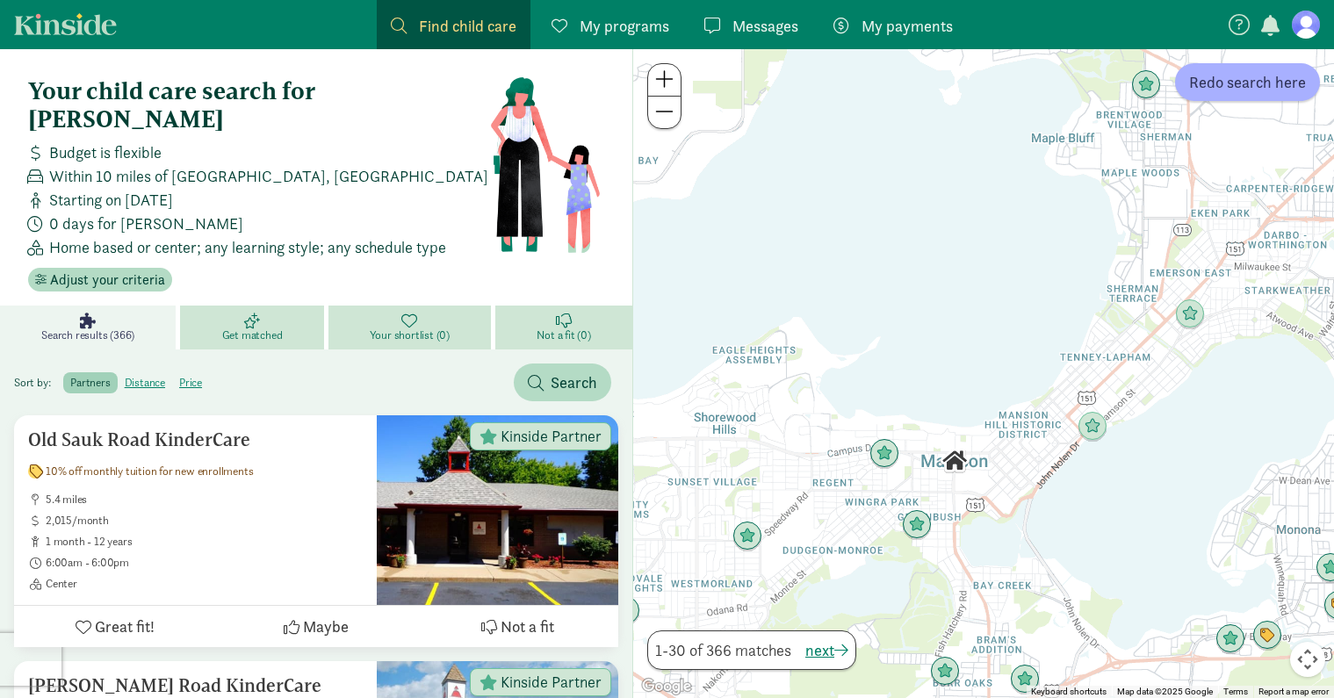
drag, startPoint x: 1167, startPoint y: 463, endPoint x: 1088, endPoint y: 518, distance: 96.5
click at [1088, 518] on div at bounding box center [983, 373] width 701 height 649
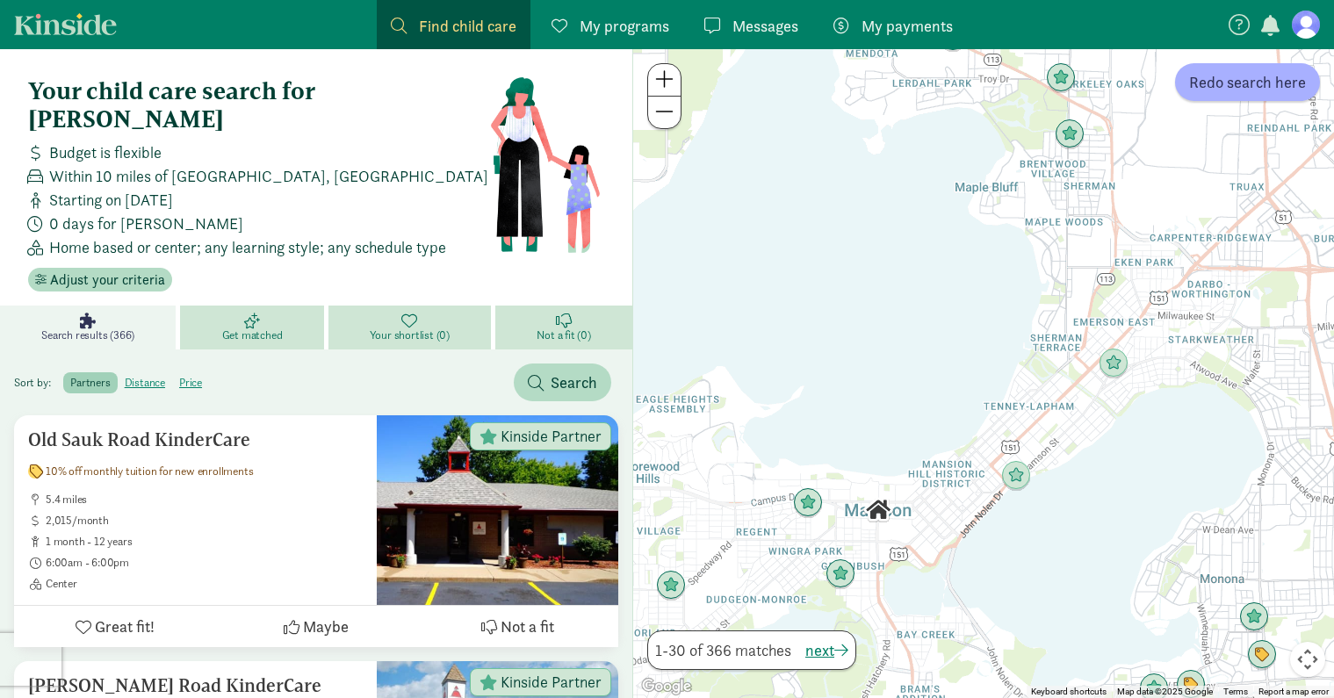
click at [1075, 146] on img "Click to see details" at bounding box center [1069, 134] width 30 height 30
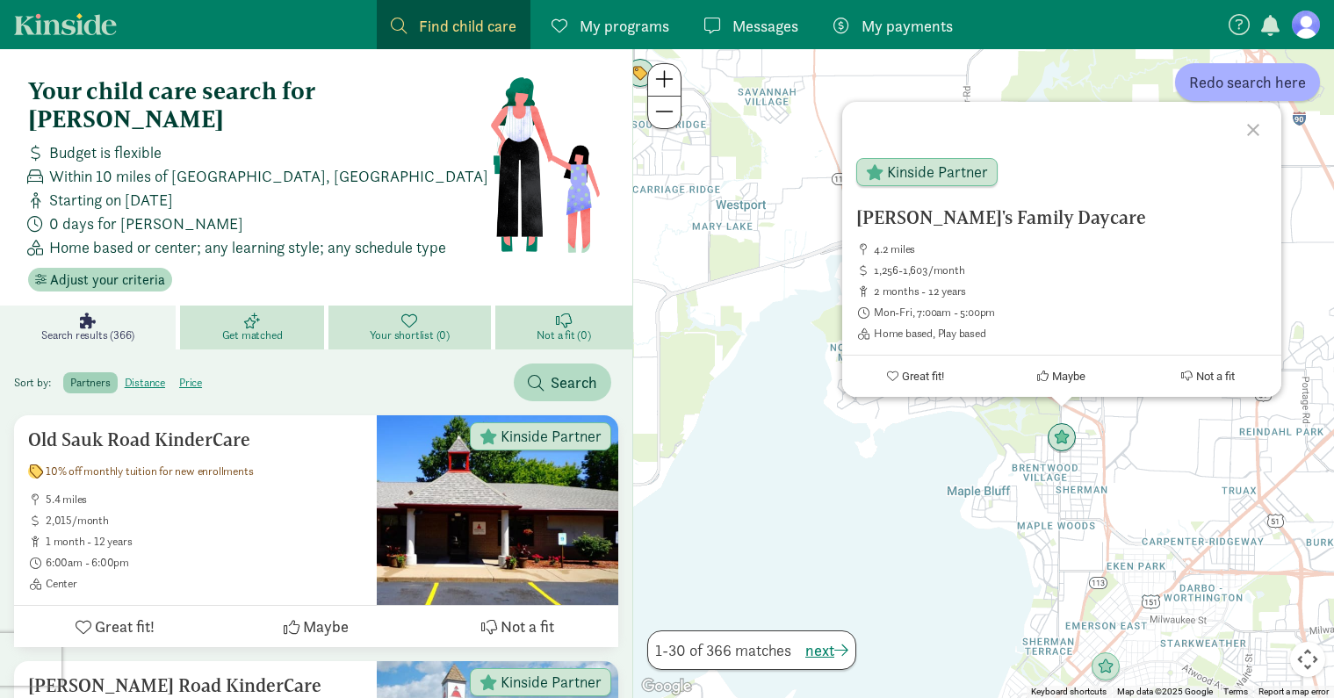
click at [1002, 510] on div "[PERSON_NAME]'s Family Daycare 4.2 miles 1,256-1,603/month 2 months - 12 years …" at bounding box center [983, 373] width 701 height 649
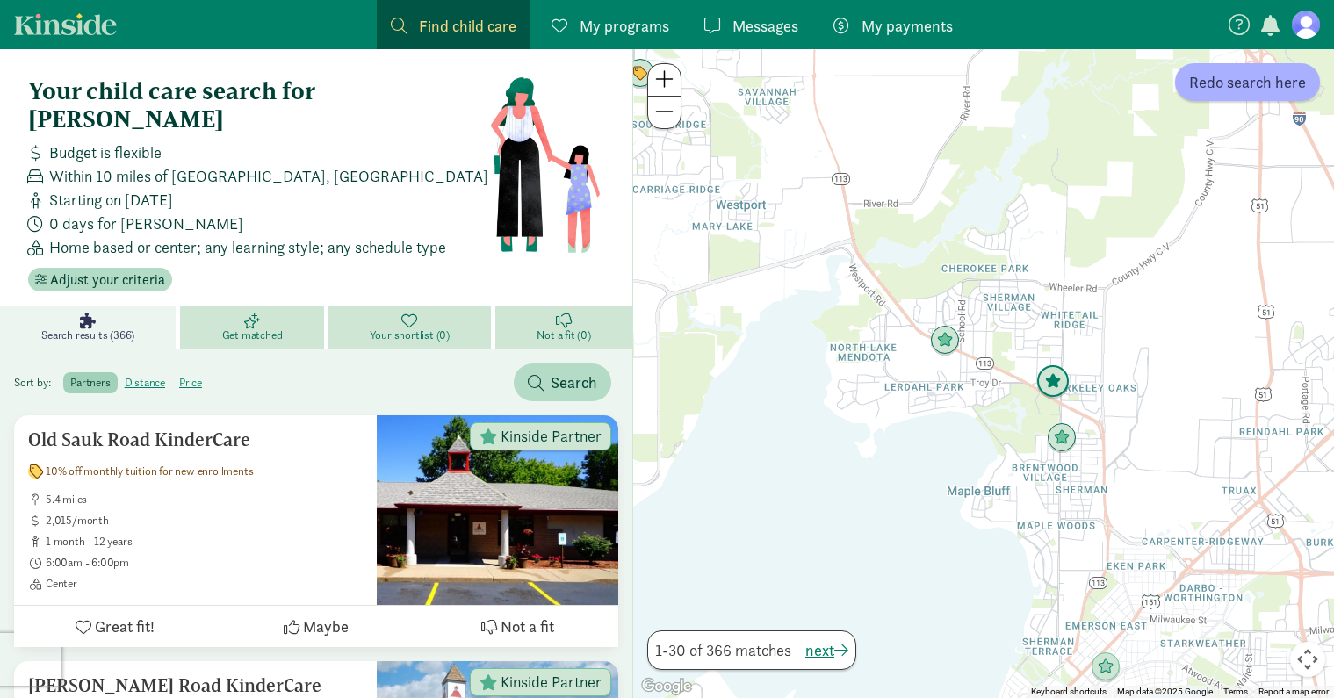
click at [1058, 387] on img "Click to see details" at bounding box center [1052, 381] width 33 height 33
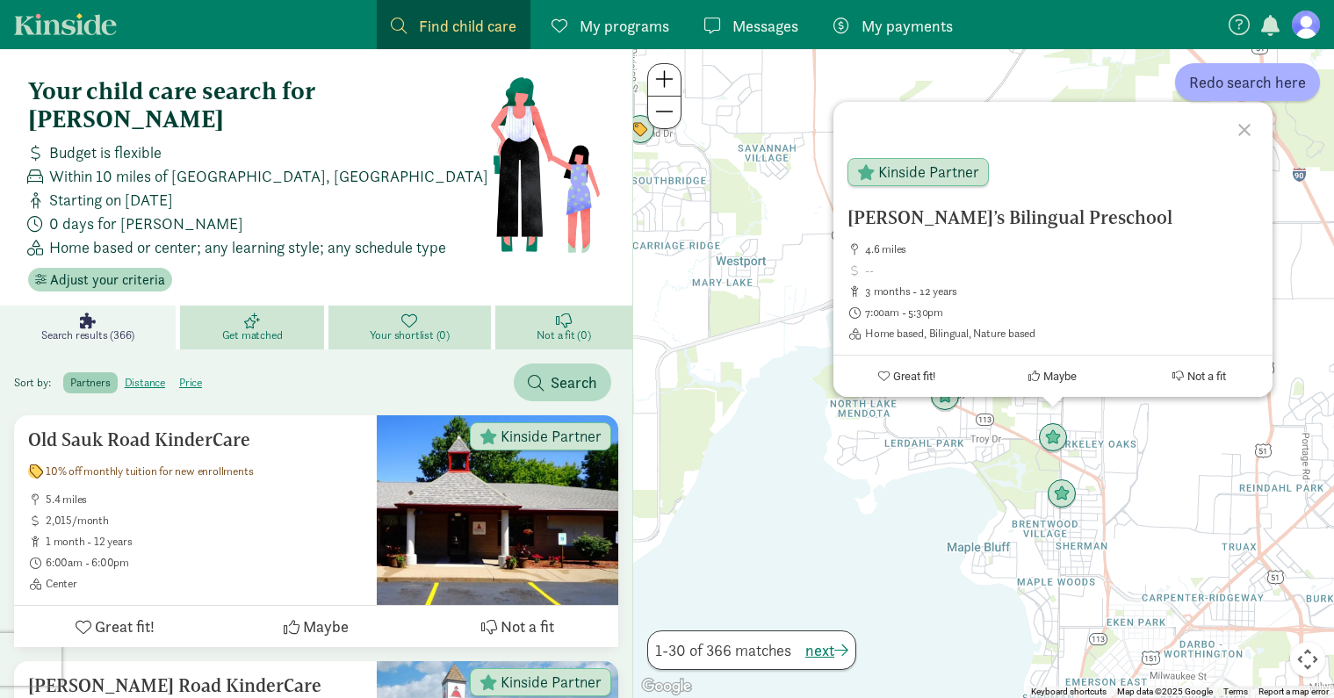
click at [899, 542] on div "[PERSON_NAME]’s Bilingual Preschool 4.6 miles 3 months - 12 years 7:00am - 5:30…" at bounding box center [983, 373] width 701 height 649
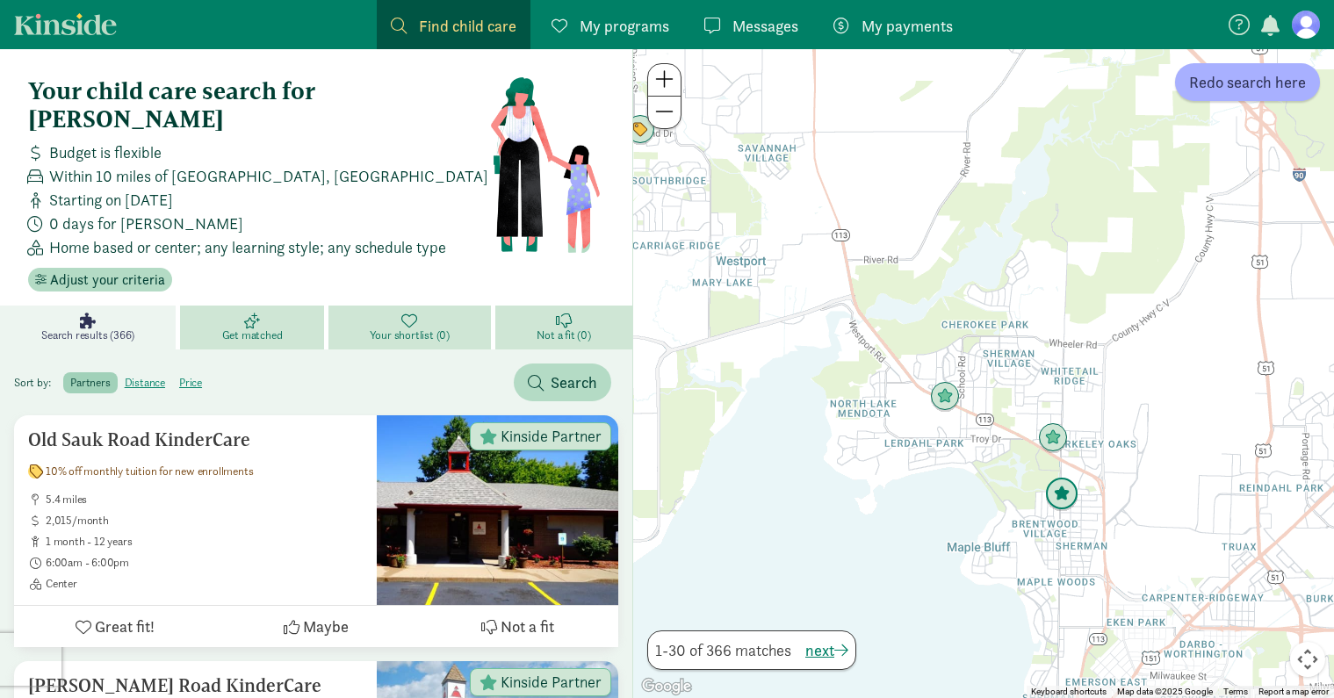
click at [1063, 494] on img "Click to see details" at bounding box center [1061, 494] width 33 height 33
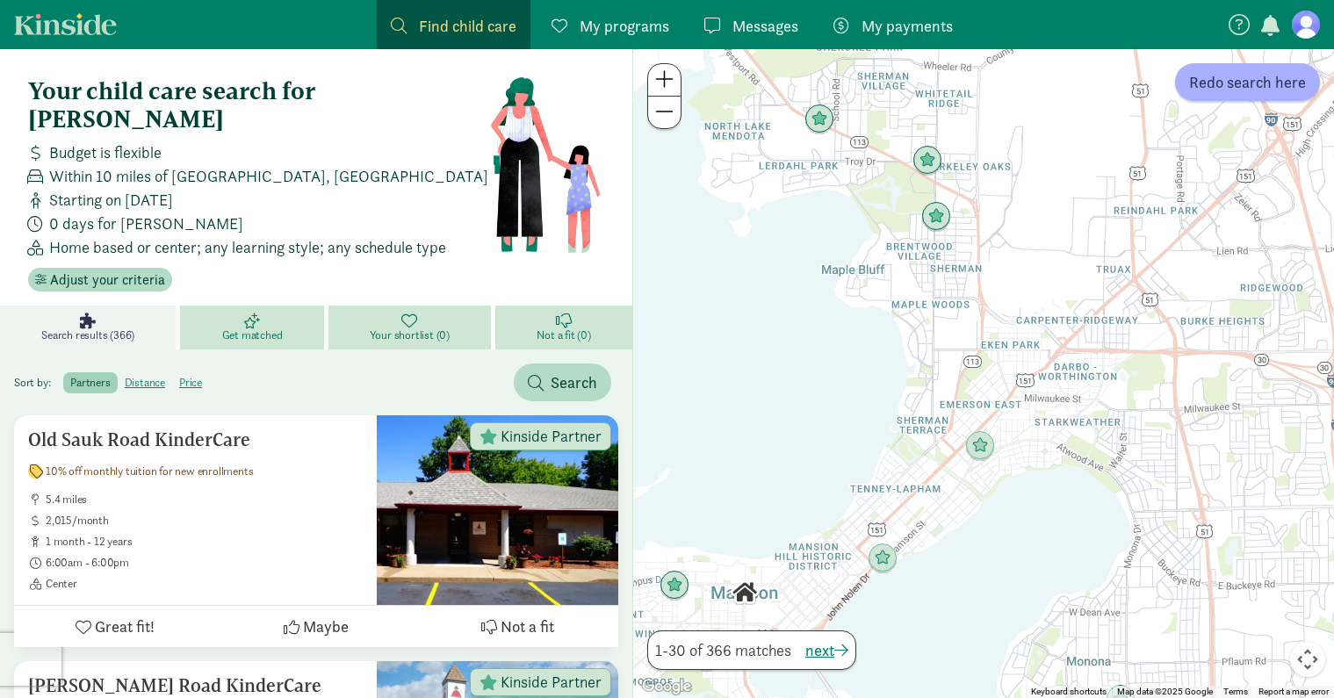
drag, startPoint x: 1011, startPoint y: 639, endPoint x: 880, endPoint y: 353, distance: 314.7
click at [880, 353] on div "To navigate, press the arrow keys." at bounding box center [983, 373] width 701 height 649
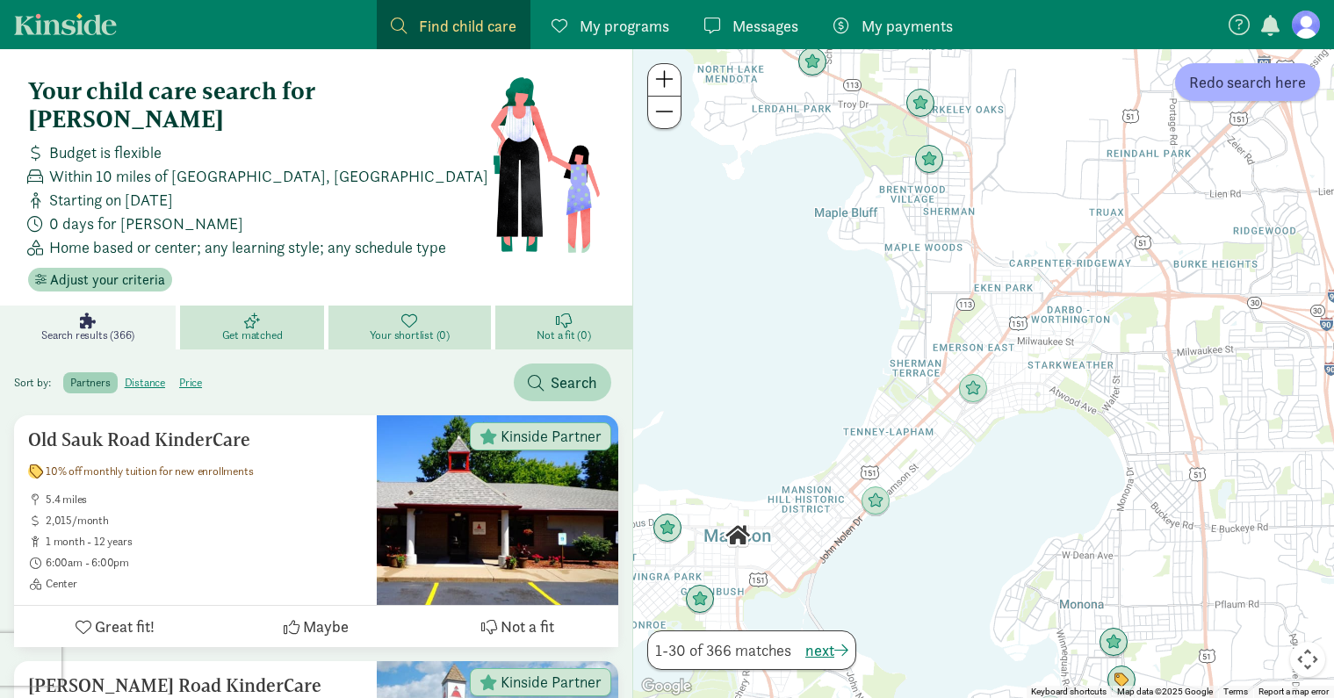
drag, startPoint x: 998, startPoint y: 478, endPoint x: 999, endPoint y: 440, distance: 37.8
click at [999, 440] on div at bounding box center [983, 373] width 701 height 649
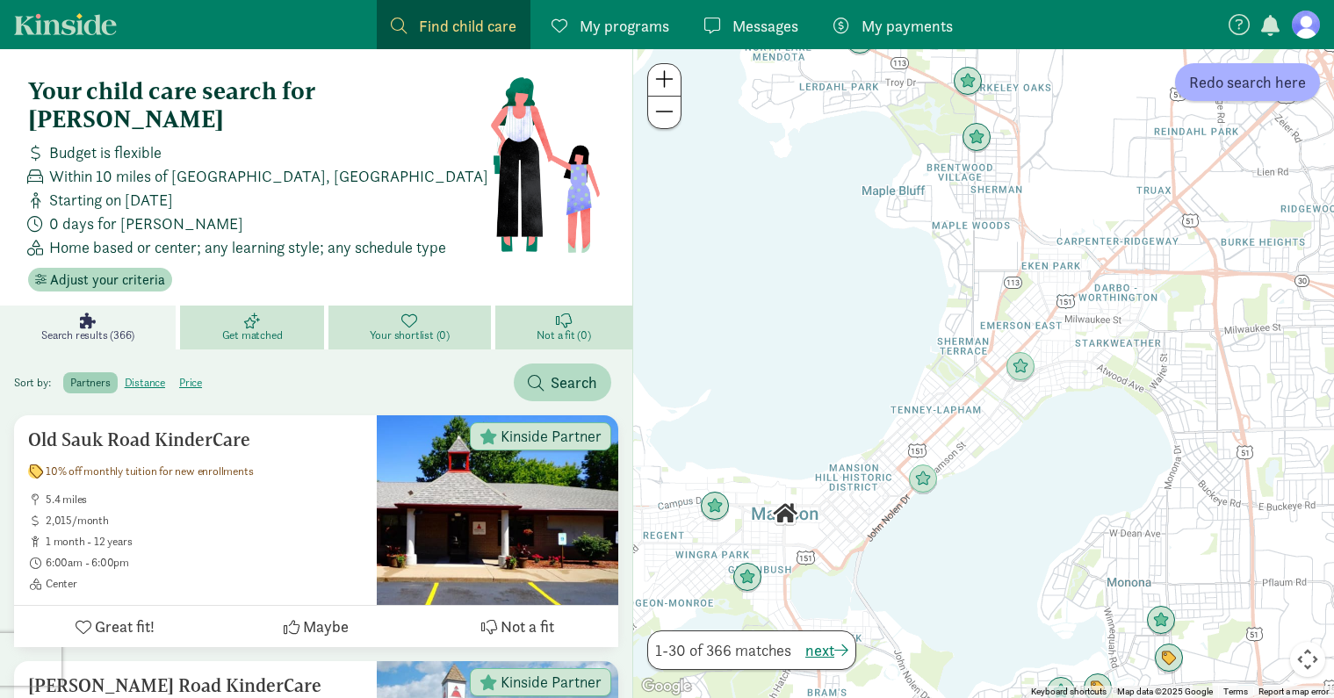
drag, startPoint x: 963, startPoint y: 502, endPoint x: 1012, endPoint y: 480, distance: 53.8
click at [1012, 480] on div at bounding box center [983, 373] width 701 height 649
click at [756, 586] on img "Click to see details" at bounding box center [746, 577] width 33 height 33
click at [745, 578] on img "Click to see details" at bounding box center [746, 577] width 33 height 33
